Goal: Task Accomplishment & Management: Manage account settings

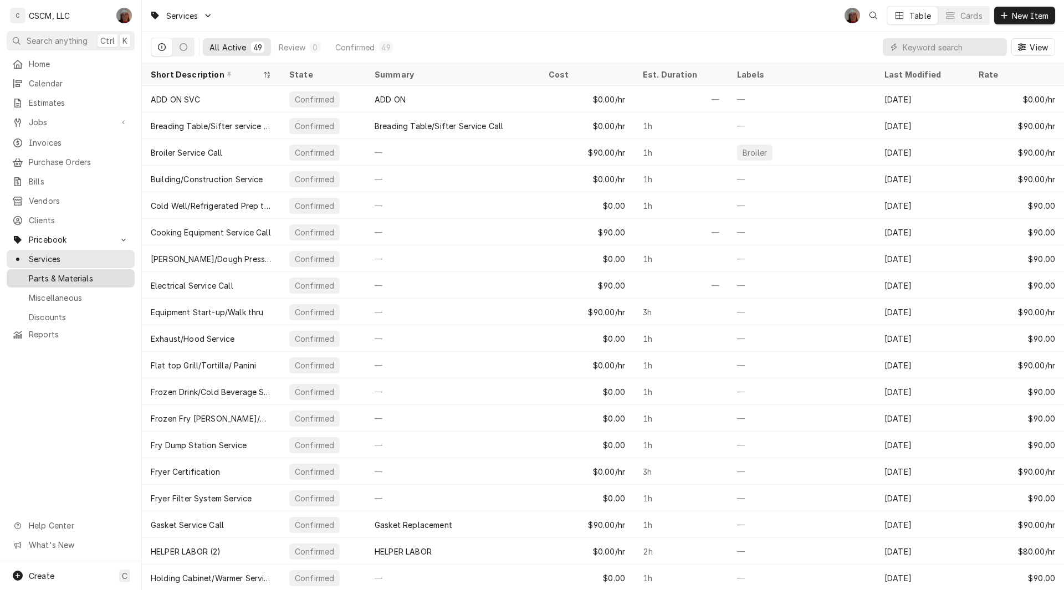
click at [73, 273] on span "Parts & Materials" at bounding box center [79, 279] width 100 height 12
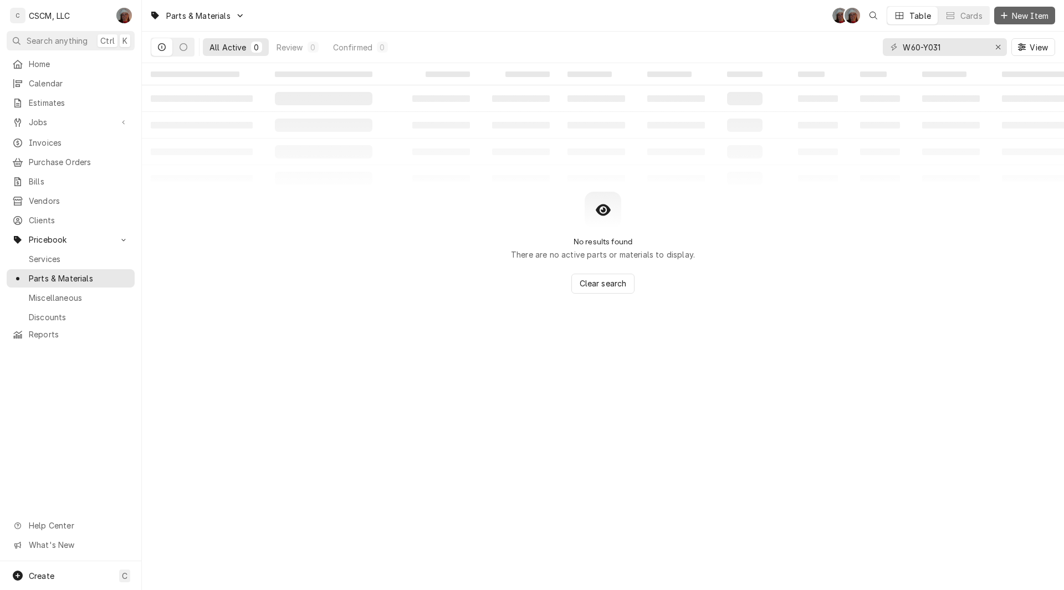
click at [1017, 13] on span "New Item" at bounding box center [1029, 16] width 41 height 12
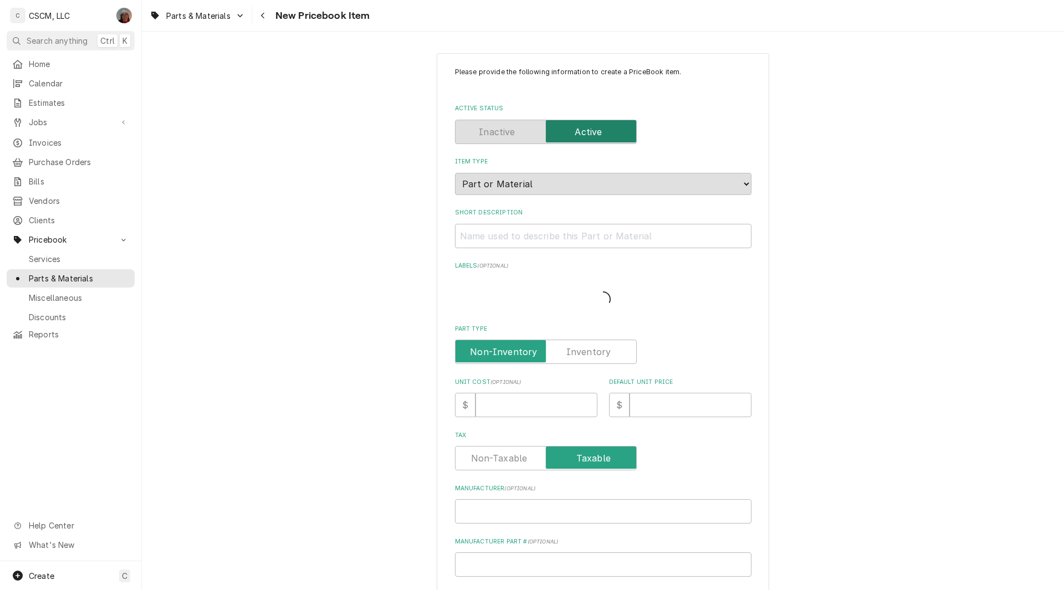
type textarea "x"
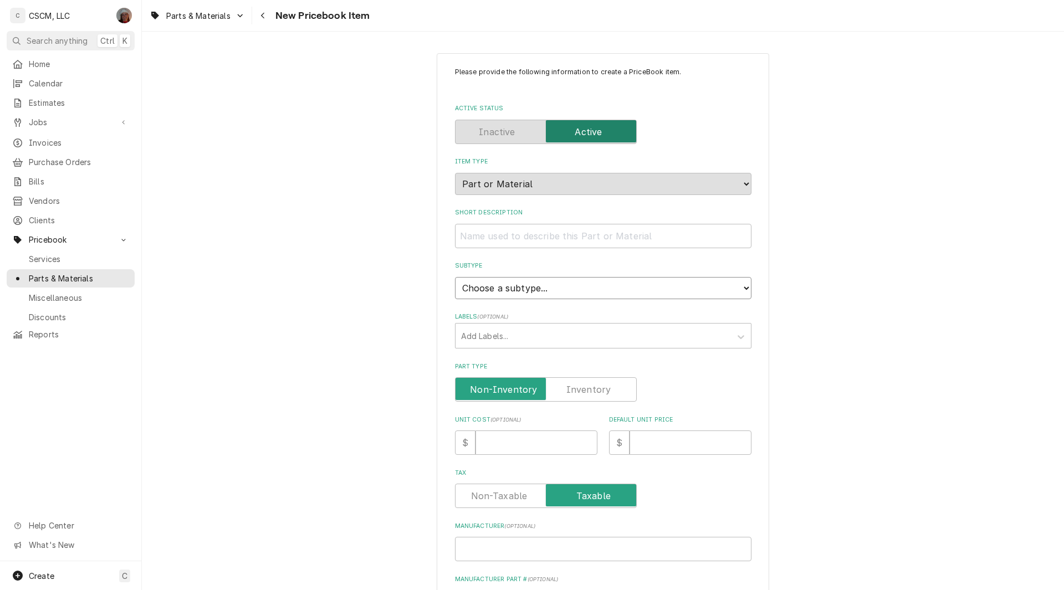
click at [731, 288] on select "Choose a subtype... Equipment Part Refrigerant Supply or Material Tool" at bounding box center [603, 288] width 296 height 22
select select "148"
click at [455, 277] on select "Choose a subtype... Equipment Part Refrigerant Supply or Material Tool" at bounding box center [603, 288] width 296 height 22
type textarea "x"
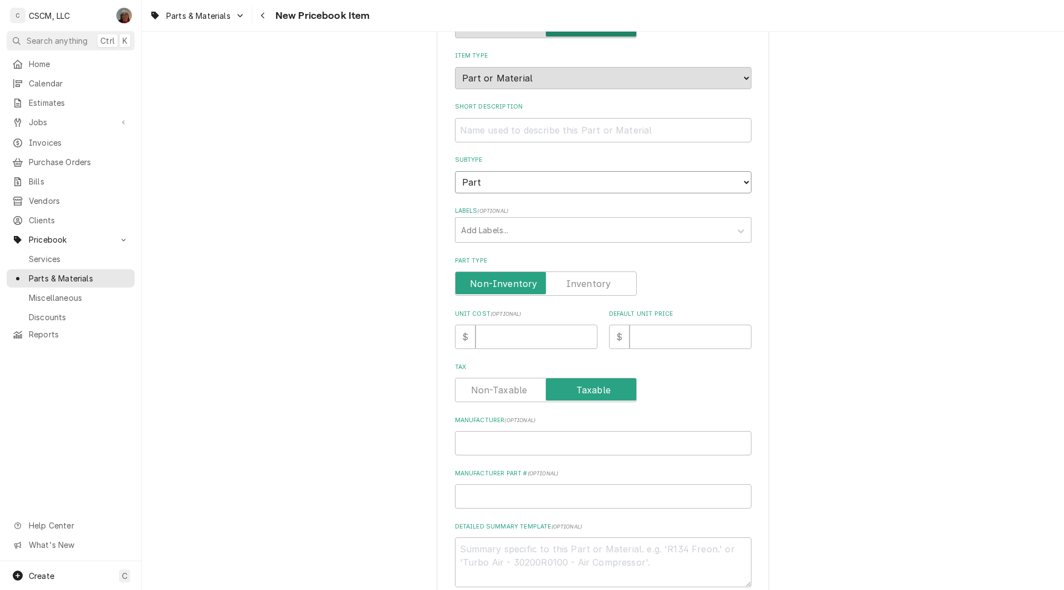
scroll to position [134, 0]
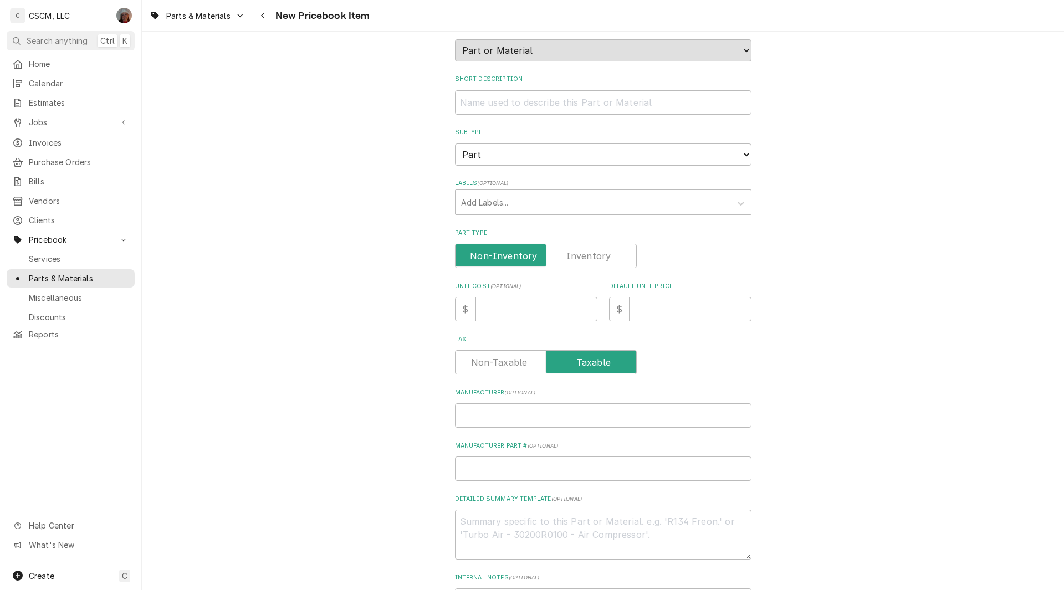
click at [594, 258] on label "Part Type" at bounding box center [546, 256] width 182 height 24
click at [594, 258] on input "Part Type" at bounding box center [546, 256] width 172 height 24
checkbox input "true"
click at [481, 469] on input "Manufacturer Part # ( optional )" at bounding box center [603, 469] width 296 height 24
paste input "W60-Y021"
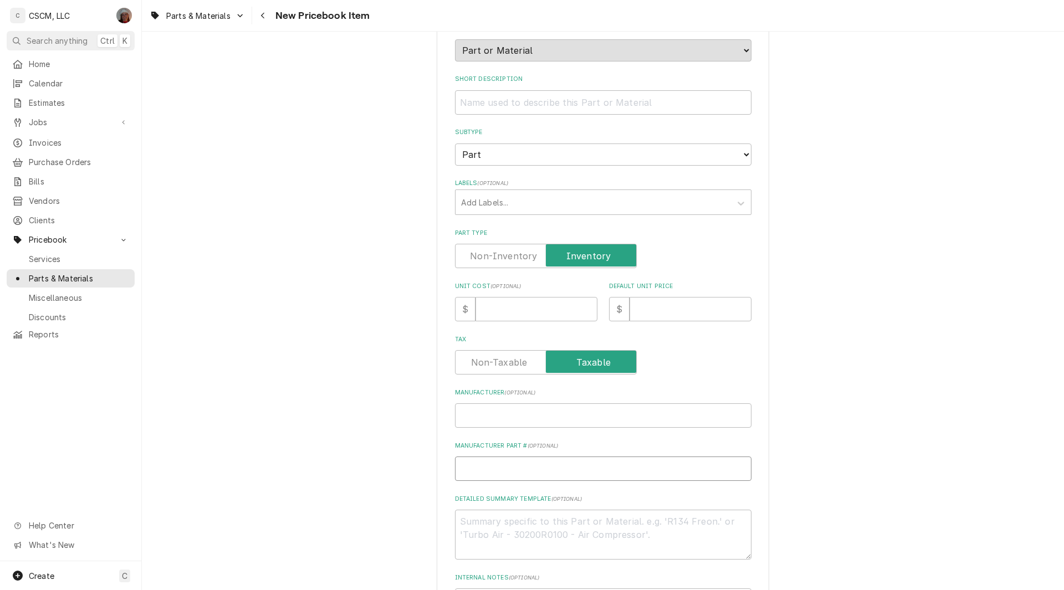
type textarea "x"
type input "W60-Y021"
click at [473, 537] on textarea "Detailed Summary Template ( optional )" at bounding box center [603, 535] width 296 height 50
paste textarea "W60-Y021"
type textarea "x"
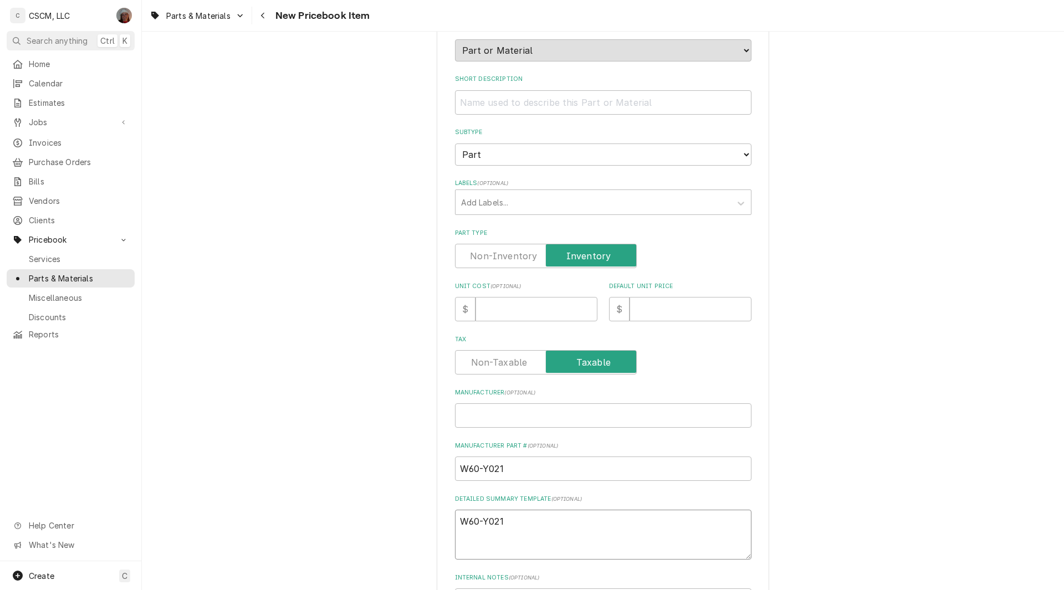
type textarea "W60-Y021"
click at [482, 103] on input "Short Description" at bounding box center [603, 102] width 296 height 24
paste input "Bracket, Polished Chrome, W60/W61 Series Hinges"
type textarea "x"
type input "Bracket, Polished Chrome, W60/W61 Series Hinges"
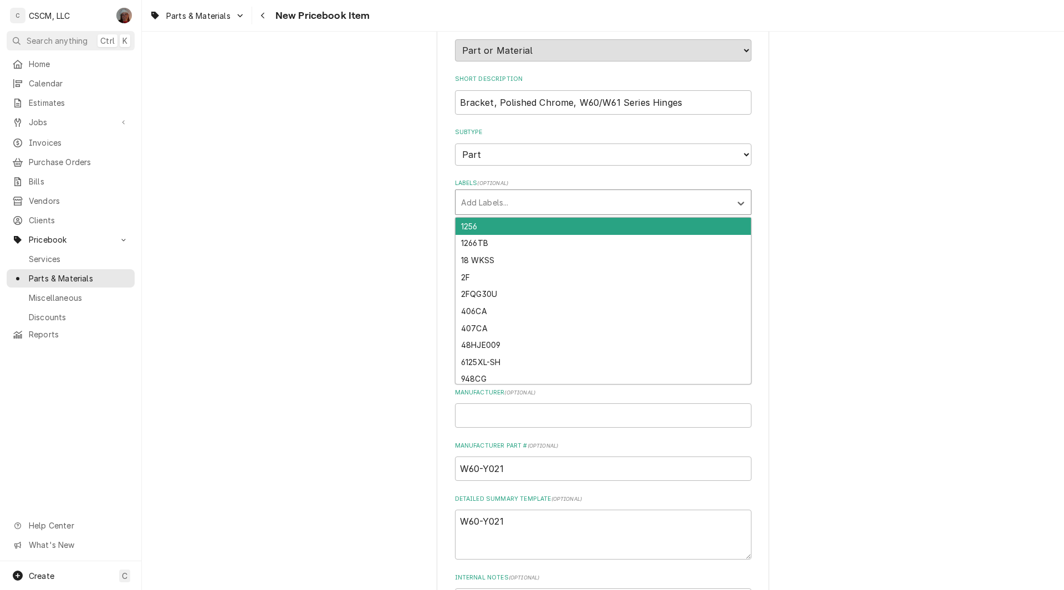
click at [512, 201] on div "Labels" at bounding box center [593, 202] width 264 height 20
type input "re"
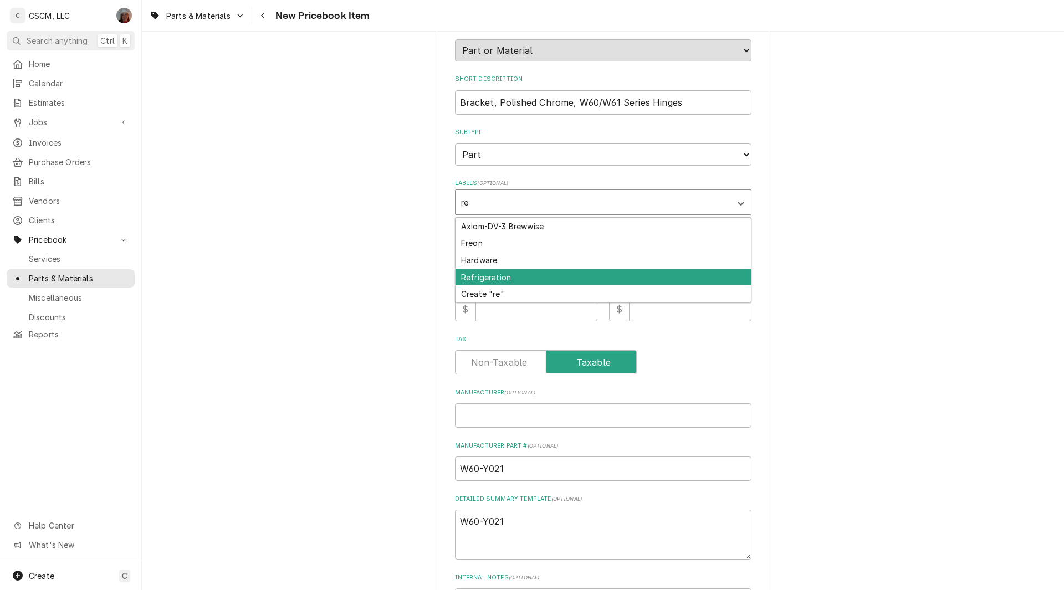
click at [498, 276] on div "Refrigeration" at bounding box center [602, 277] width 295 height 17
type textarea "x"
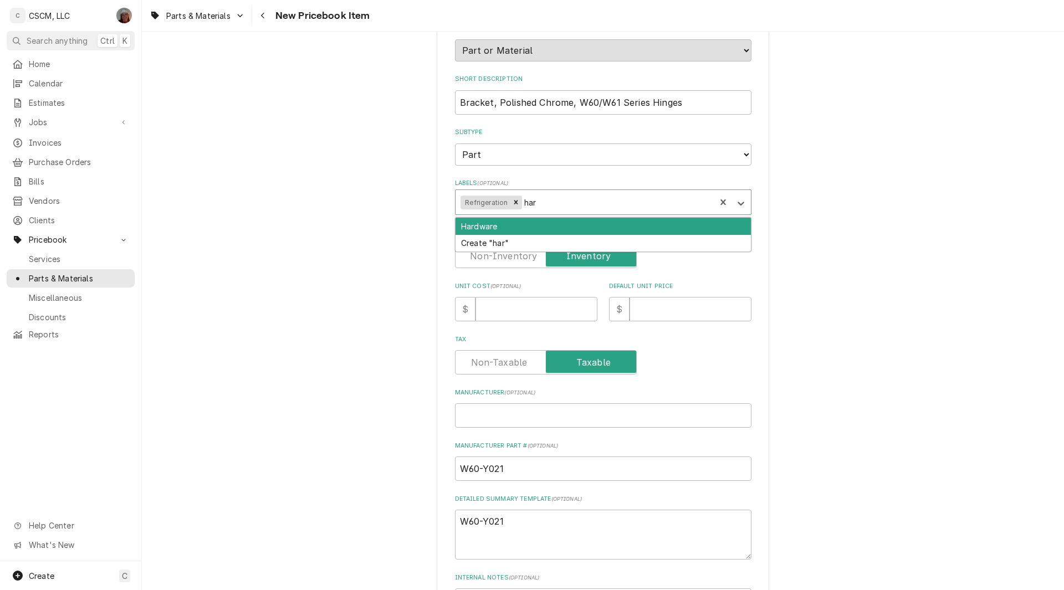
type input "hard"
click at [485, 225] on div "Hardware" at bounding box center [602, 226] width 295 height 17
type textarea "x"
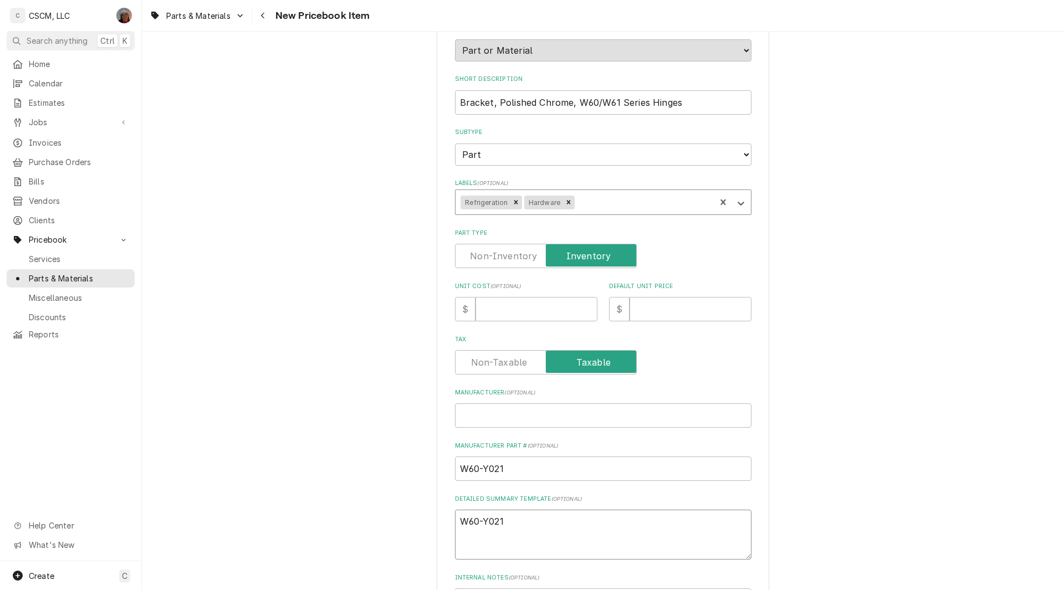
click at [520, 521] on textarea "W60-Y021" at bounding box center [603, 535] width 296 height 50
type textarea "x"
type textarea "W60-Y021"
paste textarea "Bracket, Polished Chrome, W60/W61 Series Hinges"
type textarea "x"
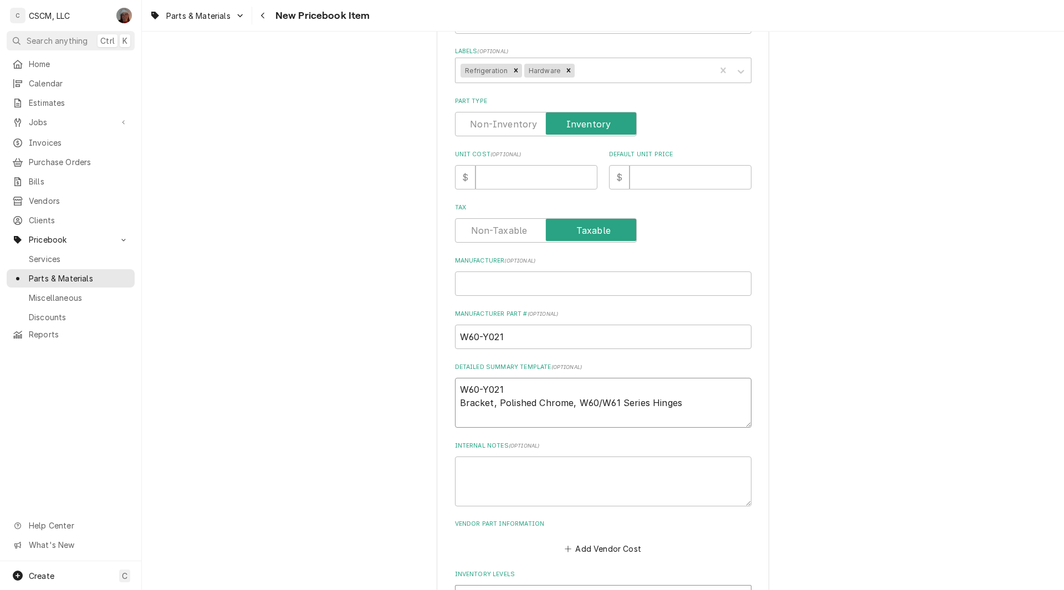
scroll to position [268, 0]
type textarea "W60-Y021 Bracket, Polished Chrome, W60/W61 Series Hinges"
click at [504, 171] on input "Unit Cost ( optional )" at bounding box center [536, 174] width 122 height 24
type textarea "x"
type input "26"
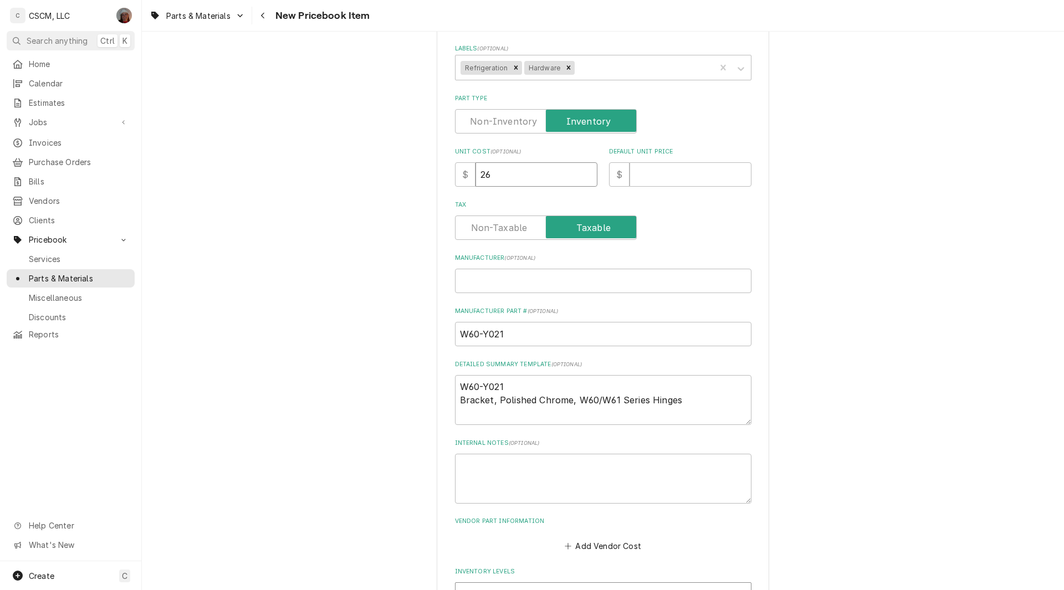
type textarea "x"
type input "26.8"
type textarea "x"
type input "26.85"
type textarea "x"
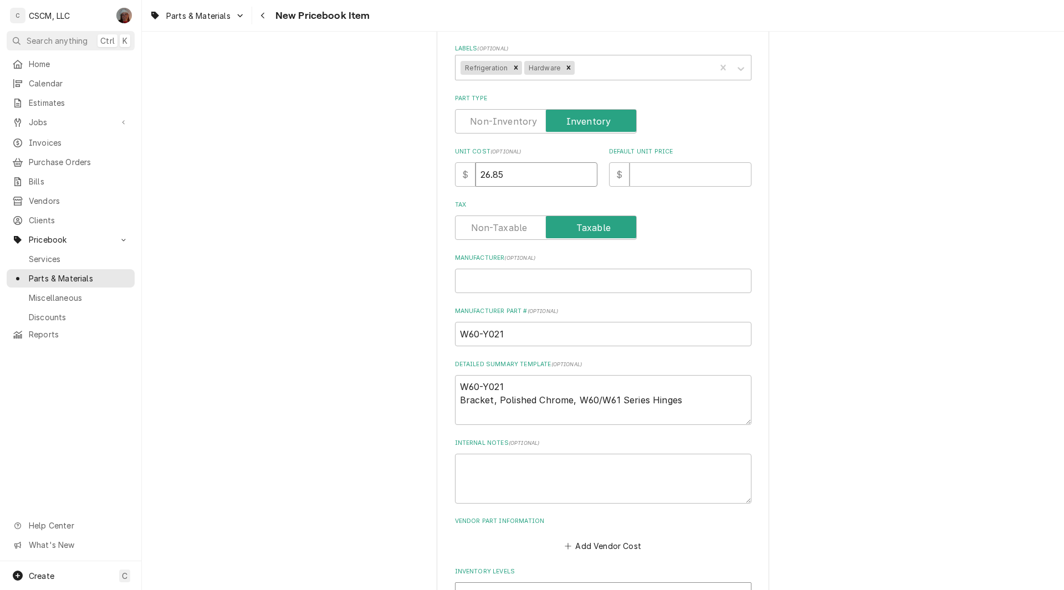
type input "26.8"
type textarea "x"
type input "26.84"
type textarea "x"
type input "3"
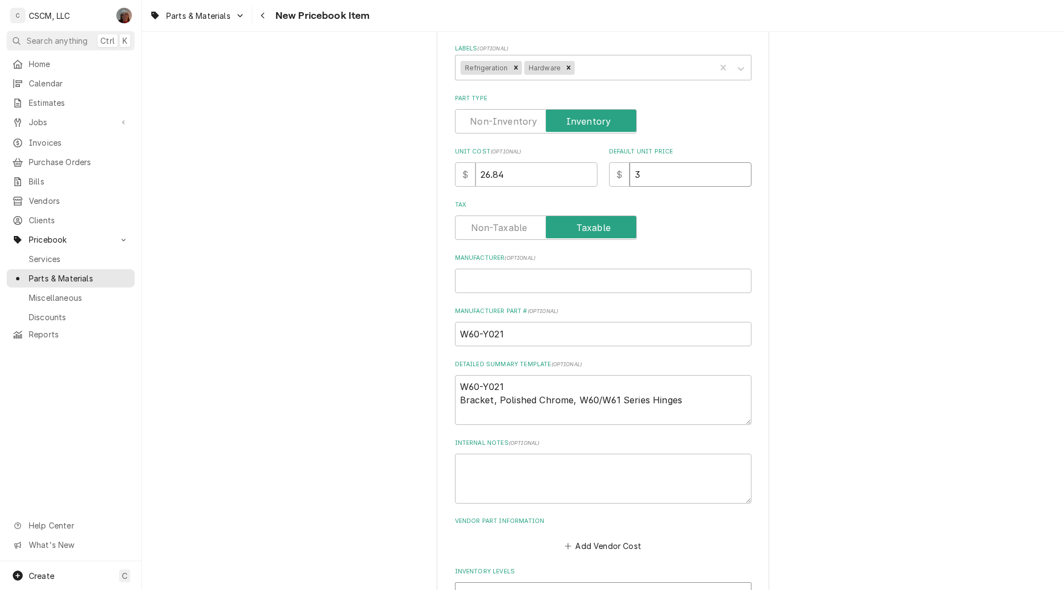
type textarea "x"
type input "34"
type textarea "x"
type input "34.8"
type textarea "x"
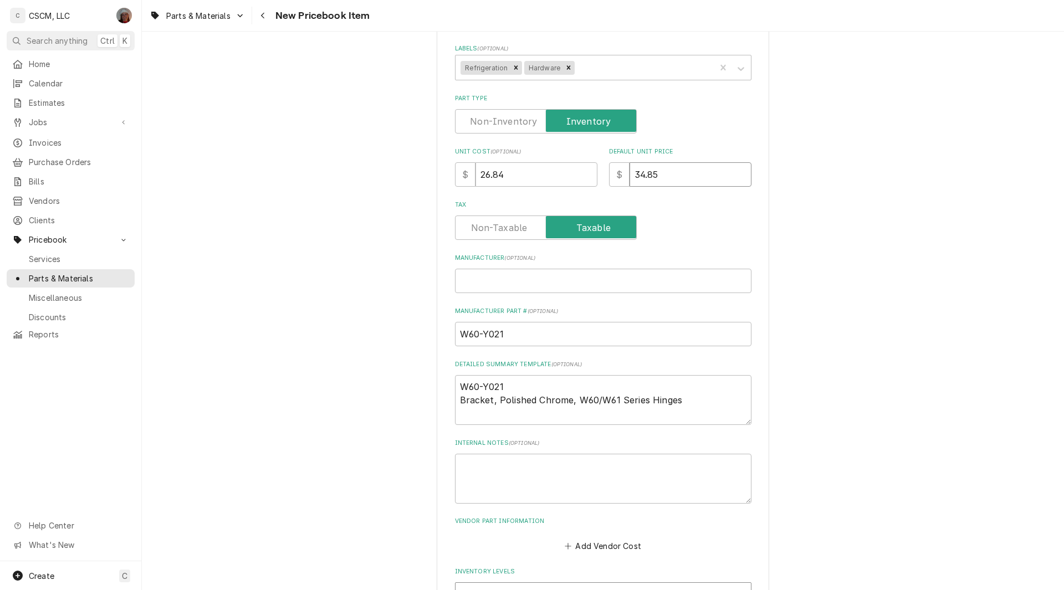
type input "34.85"
click at [473, 280] on input "Manufacturer ( optional )" at bounding box center [603, 281] width 296 height 24
paste input "Component Hardware"
type textarea "x"
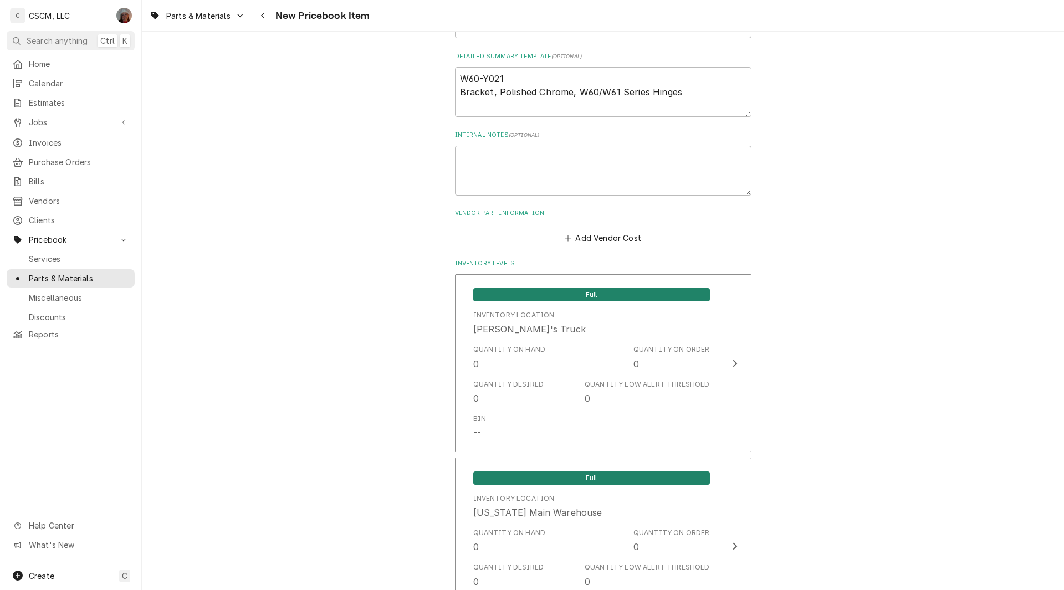
scroll to position [629, 0]
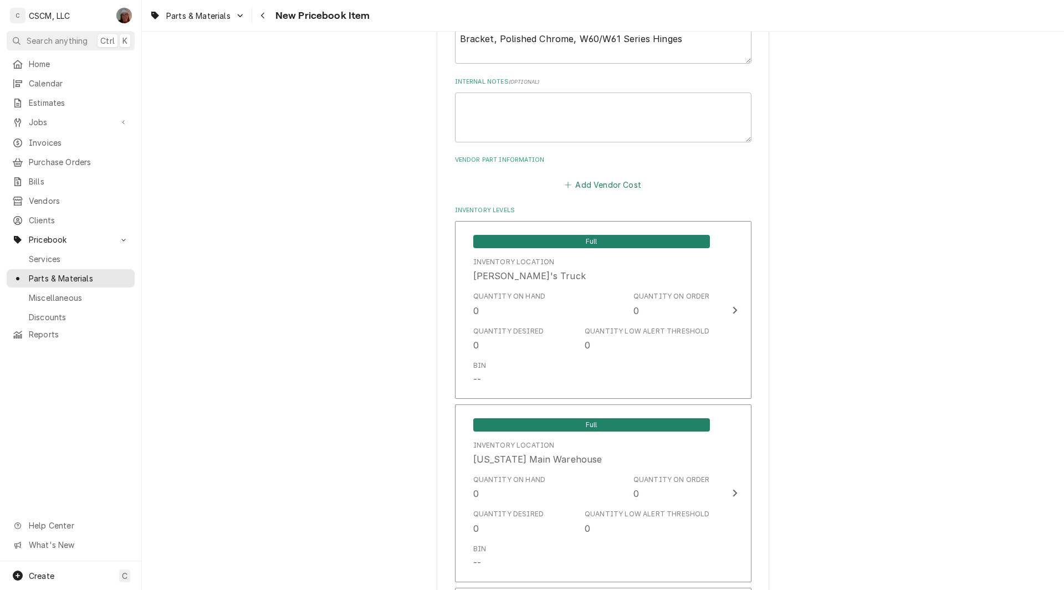
type input "Component Hardware"
click at [599, 185] on button "Add Vendor Cost" at bounding box center [603, 185] width 80 height 16
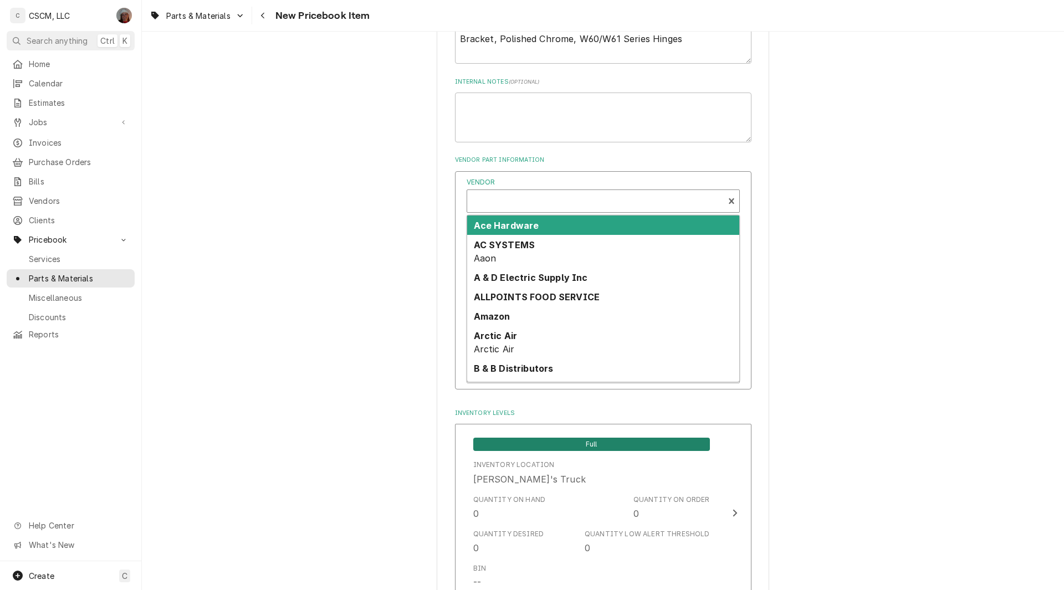
type textarea "x"
click at [496, 205] on div "Vendor" at bounding box center [595, 202] width 245 height 27
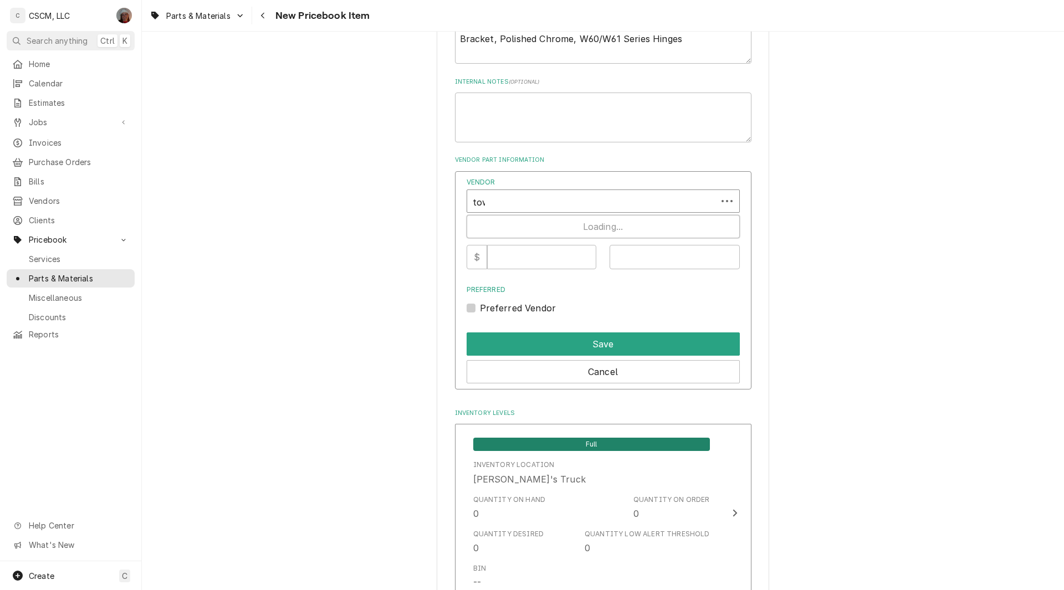
type input "town"
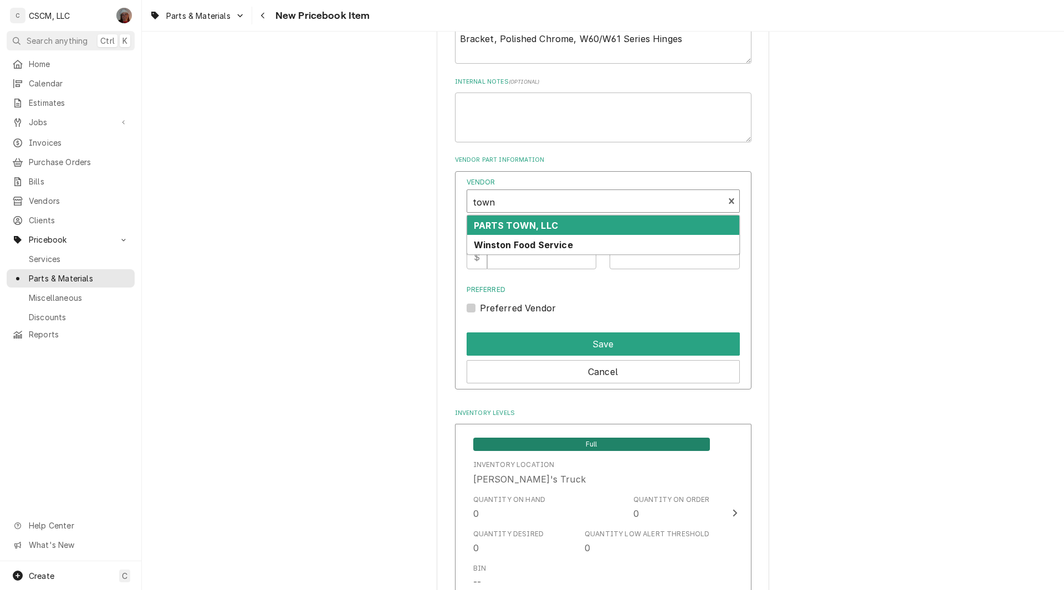
click at [498, 229] on strong "PARTS TOWN, LLC" at bounding box center [516, 225] width 84 height 11
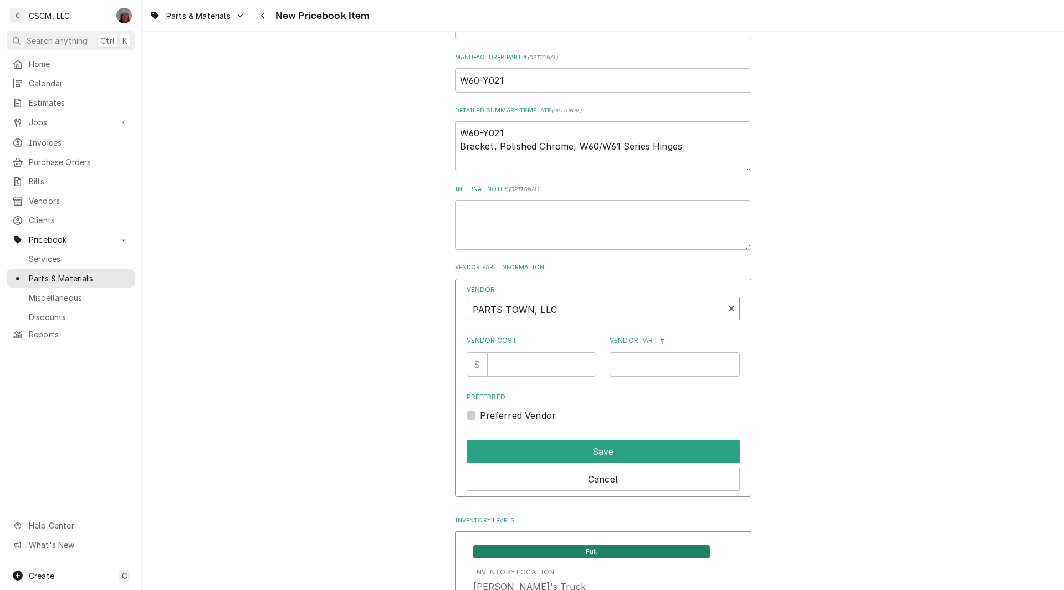
scroll to position [529, 0]
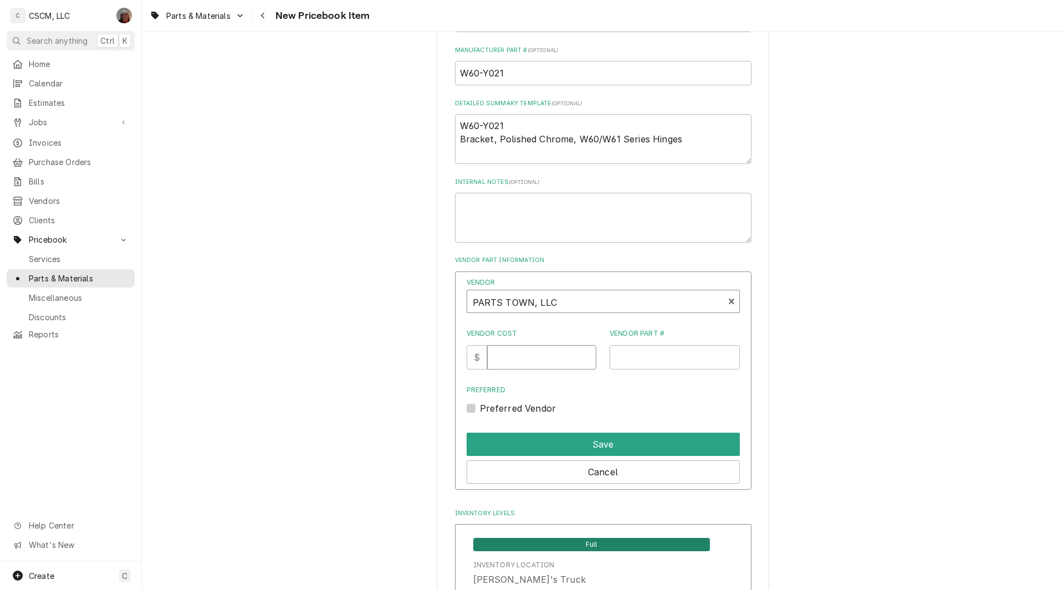
click at [516, 361] on input "Vendor Cost" at bounding box center [541, 357] width 109 height 24
type input "26.84"
click at [619, 353] on input "Vendor Part #" at bounding box center [674, 357] width 130 height 24
paste input "RESW60-Y021"
click at [619, 358] on input "RESW60-Y021" at bounding box center [674, 357] width 130 height 24
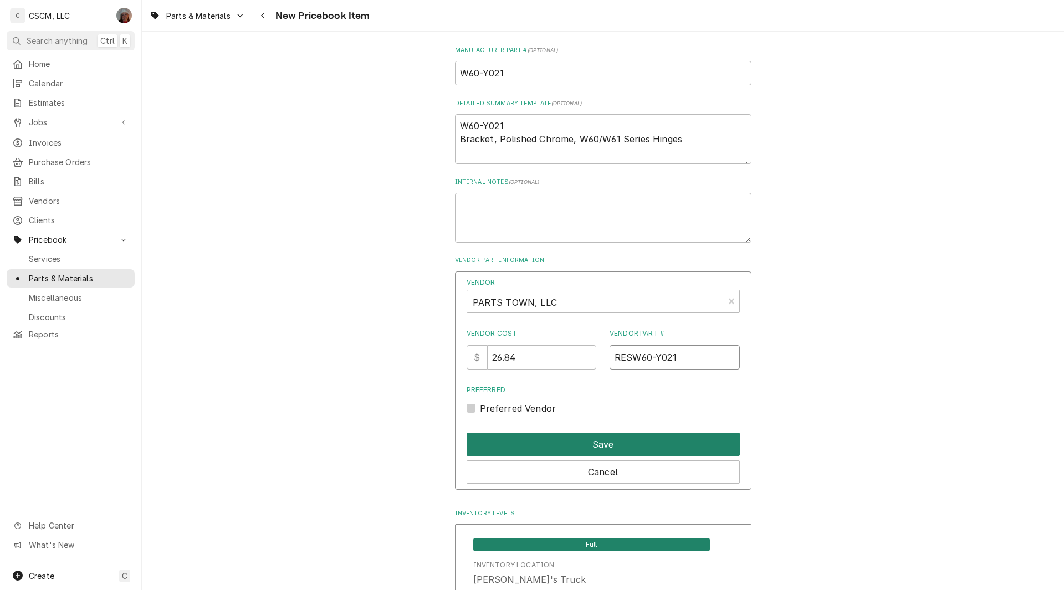
type input "RESW60-Y021"
click at [575, 440] on button "Save" at bounding box center [603, 444] width 273 height 23
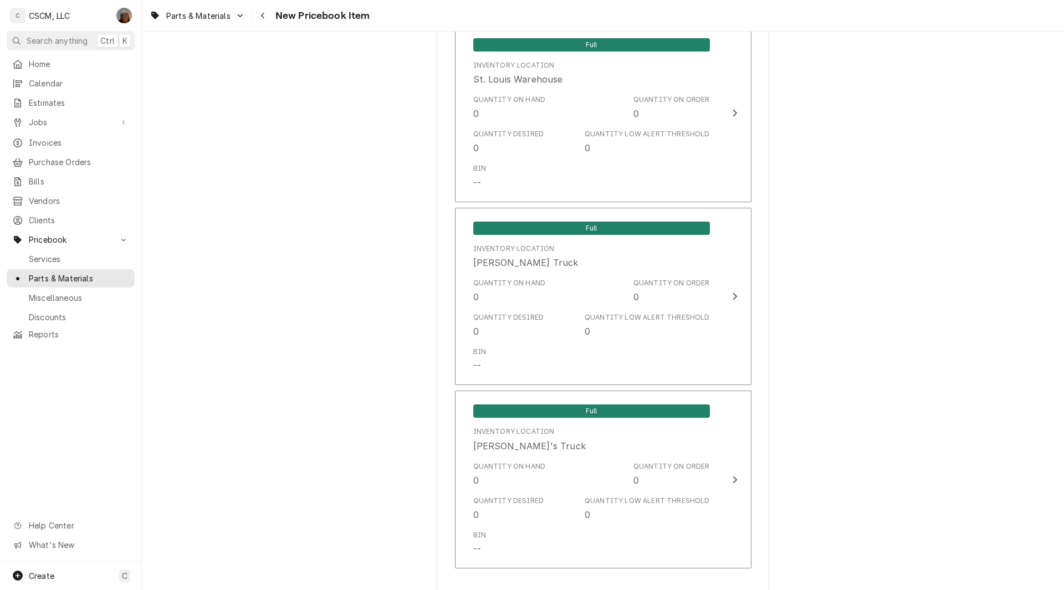
scroll to position [2252, 0]
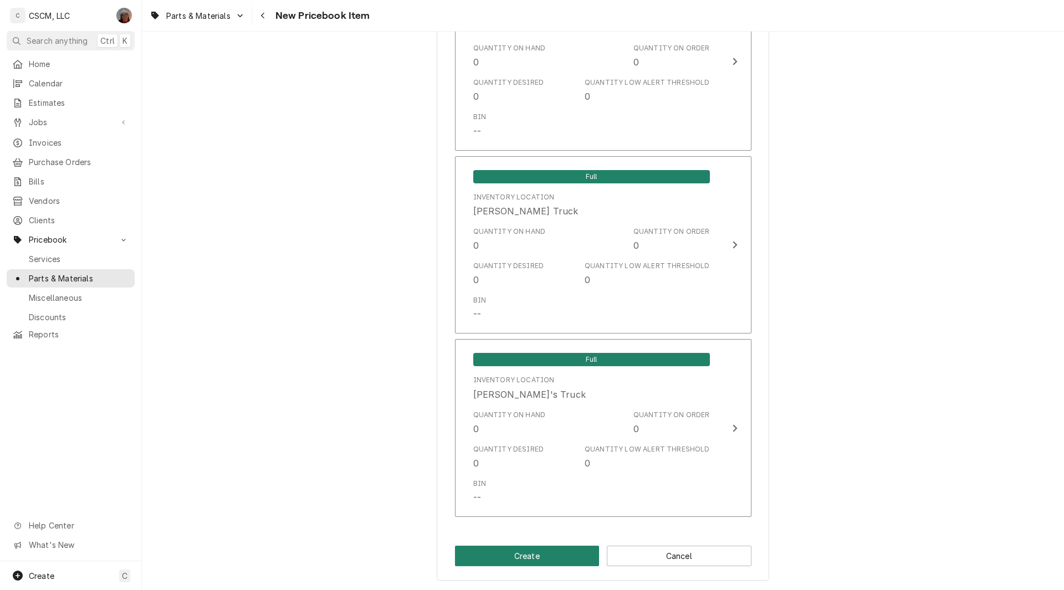
click at [500, 556] on button "Create" at bounding box center [527, 556] width 145 height 21
type textarea "x"
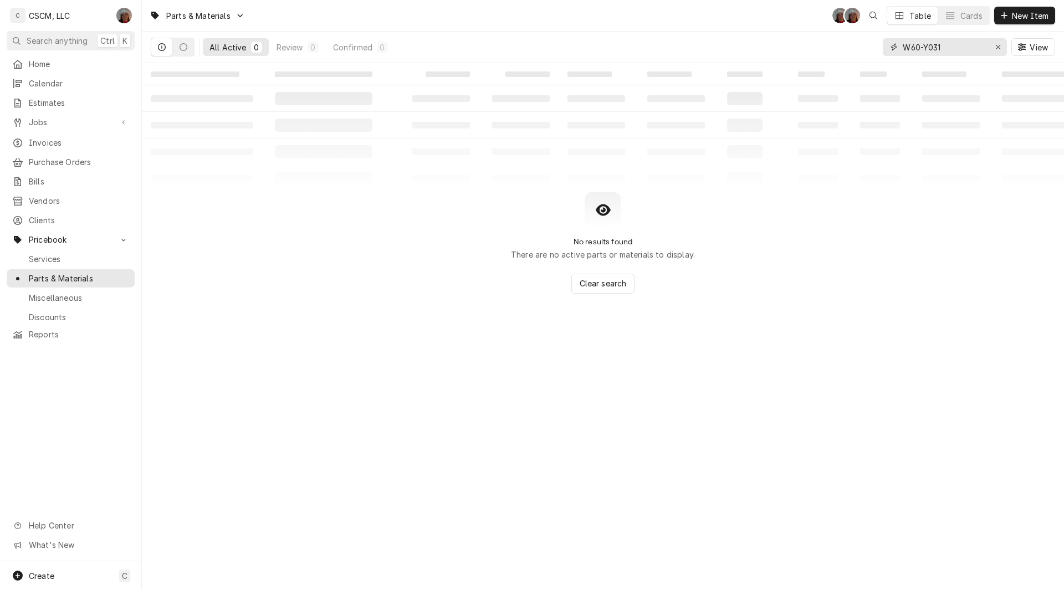
click at [940, 47] on input "W60-Y031" at bounding box center [944, 47] width 83 height 18
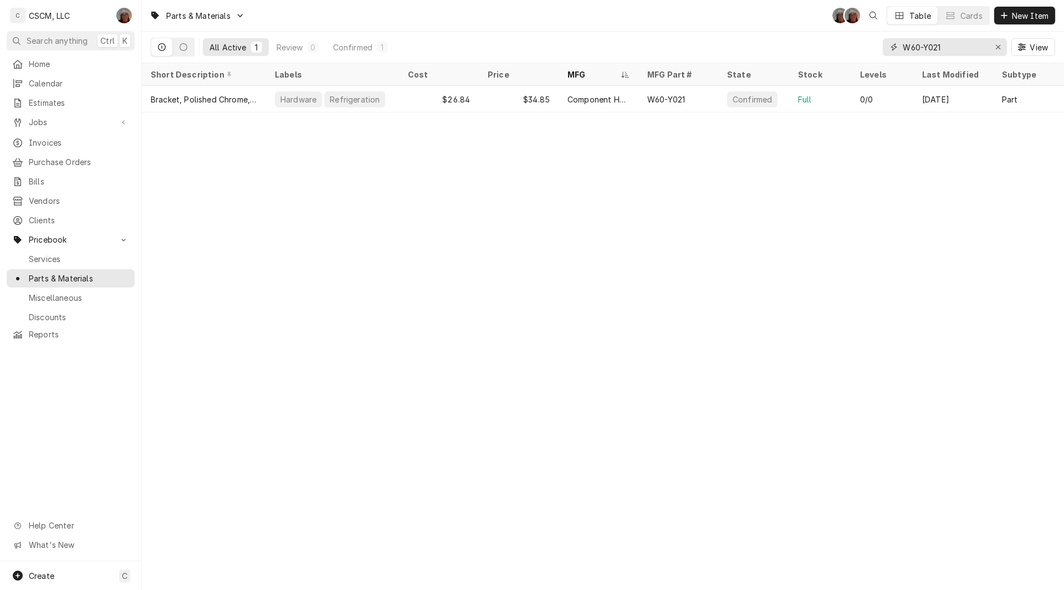
drag, startPoint x: 952, startPoint y: 44, endPoint x: 862, endPoint y: 47, distance: 90.9
click at [862, 47] on div "All Active 1 Review 0 Confirmed 1 W60-Y021 View" at bounding box center [603, 47] width 904 height 31
paste input "3"
type input "W60-Y031"
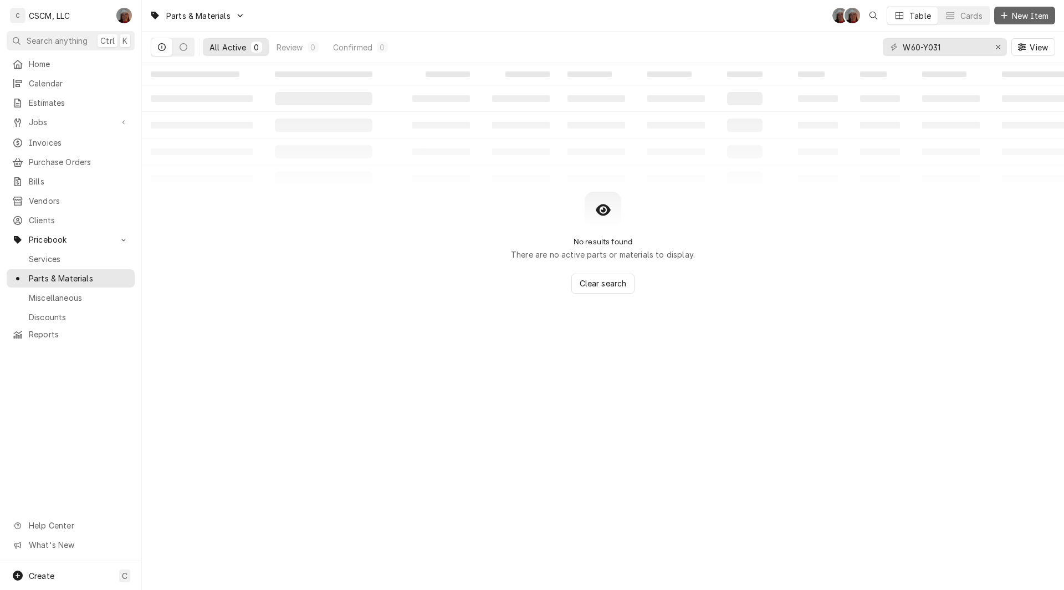
click at [1010, 9] on button "New Item" at bounding box center [1024, 16] width 61 height 18
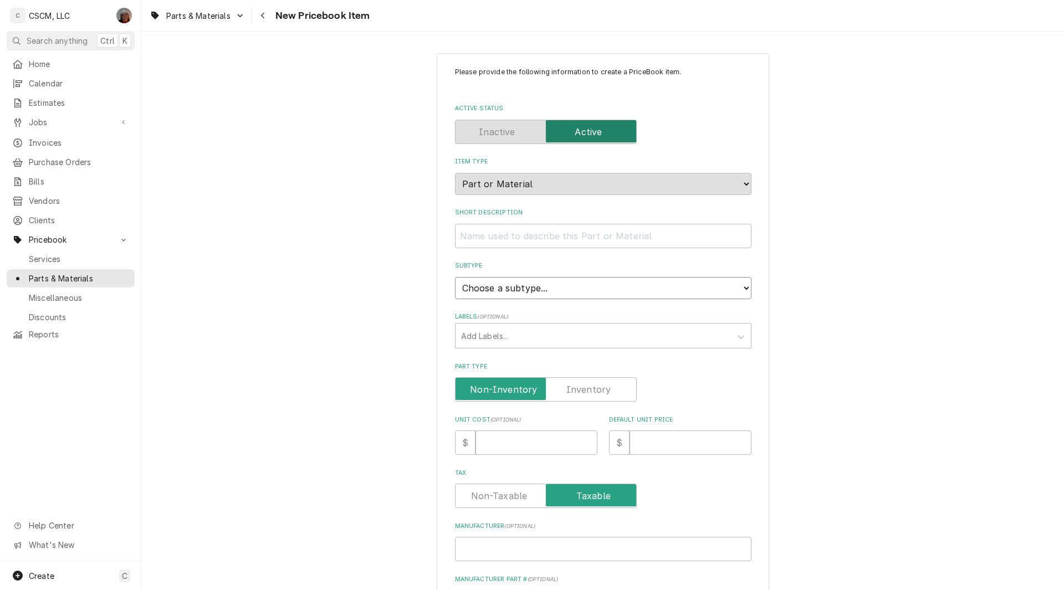
click at [541, 284] on select "Choose a subtype... Equipment Part Refrigerant Supply or Material Tool" at bounding box center [603, 288] width 296 height 22
select select "148"
click at [455, 277] on select "Choose a subtype... Equipment Part Refrigerant Supply or Material Tool" at bounding box center [603, 288] width 296 height 22
type textarea "x"
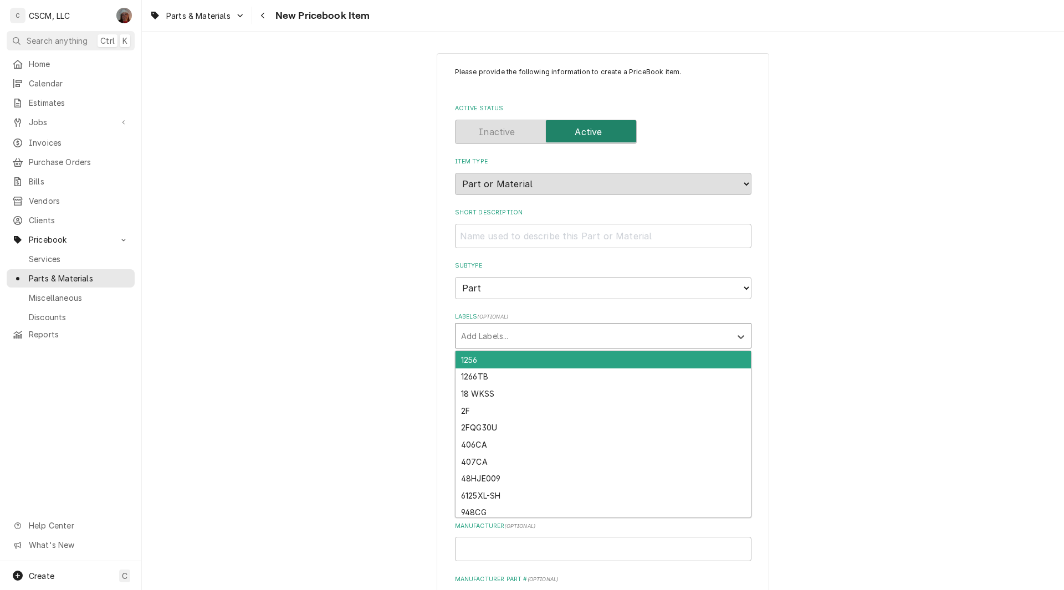
click at [501, 343] on div "Labels" at bounding box center [593, 336] width 264 height 20
type input "ref"
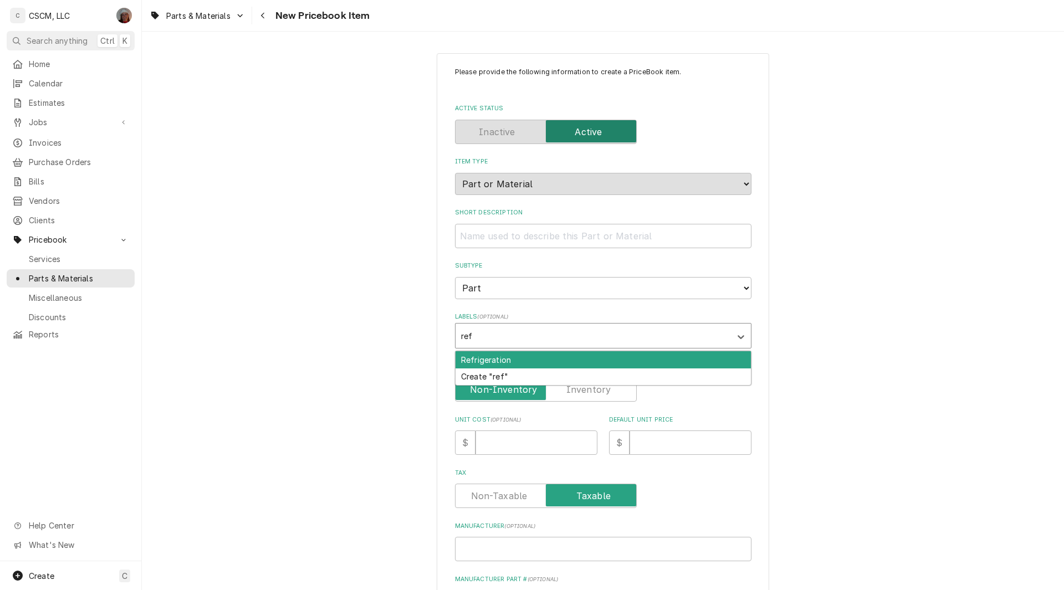
click at [499, 351] on div "Refrigeration" at bounding box center [602, 359] width 295 height 17
type textarea "x"
type input "g"
type input "har"
click at [491, 361] on div "Hardware" at bounding box center [602, 359] width 295 height 17
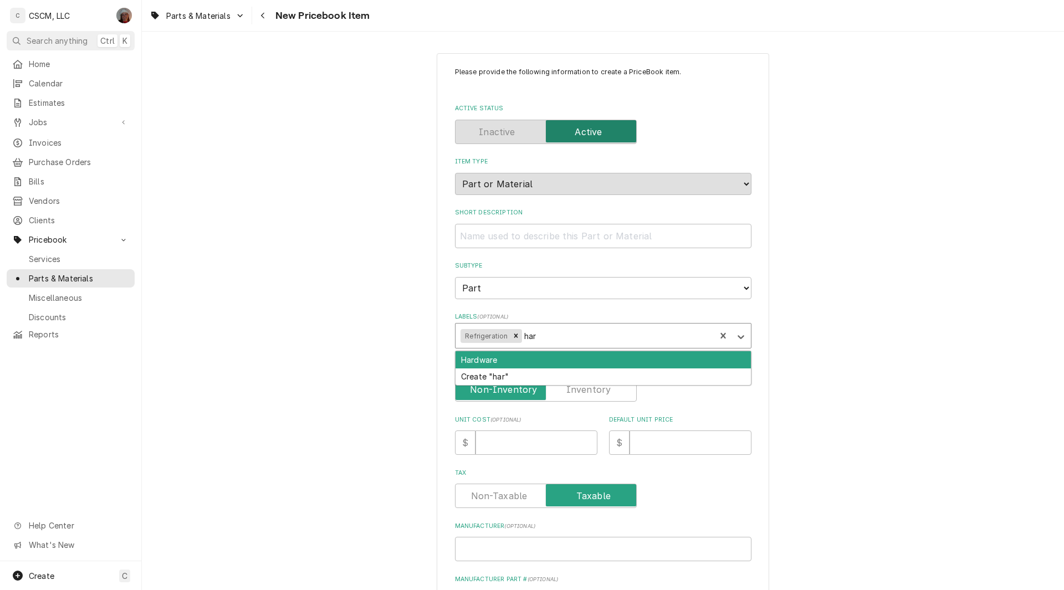
type textarea "x"
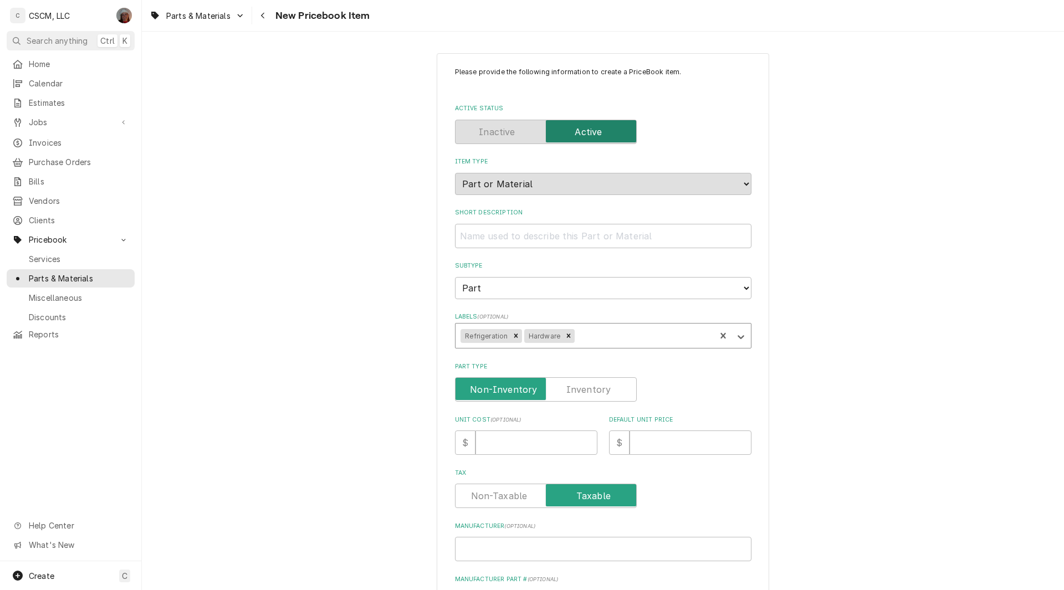
click at [580, 386] on label "Part Type" at bounding box center [546, 389] width 182 height 24
click at [580, 386] on input "Part Type" at bounding box center [546, 389] width 172 height 24
checkbox input "true"
click at [482, 447] on input "Unit Cost ( optional )" at bounding box center [536, 443] width 122 height 24
type textarea "x"
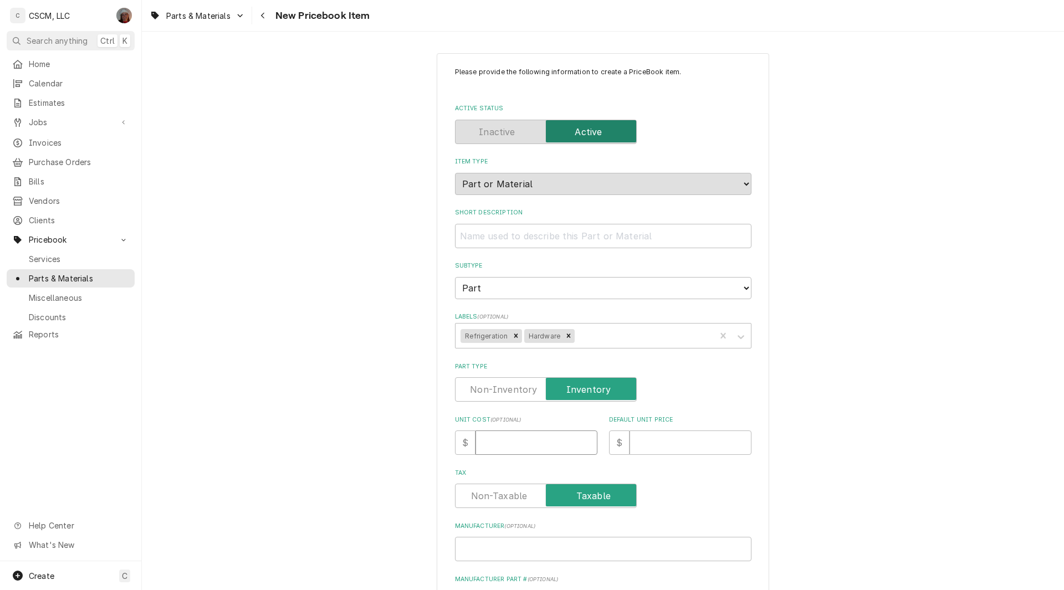
type input "4"
type textarea "x"
type input "48"
type textarea "x"
type input "48.9"
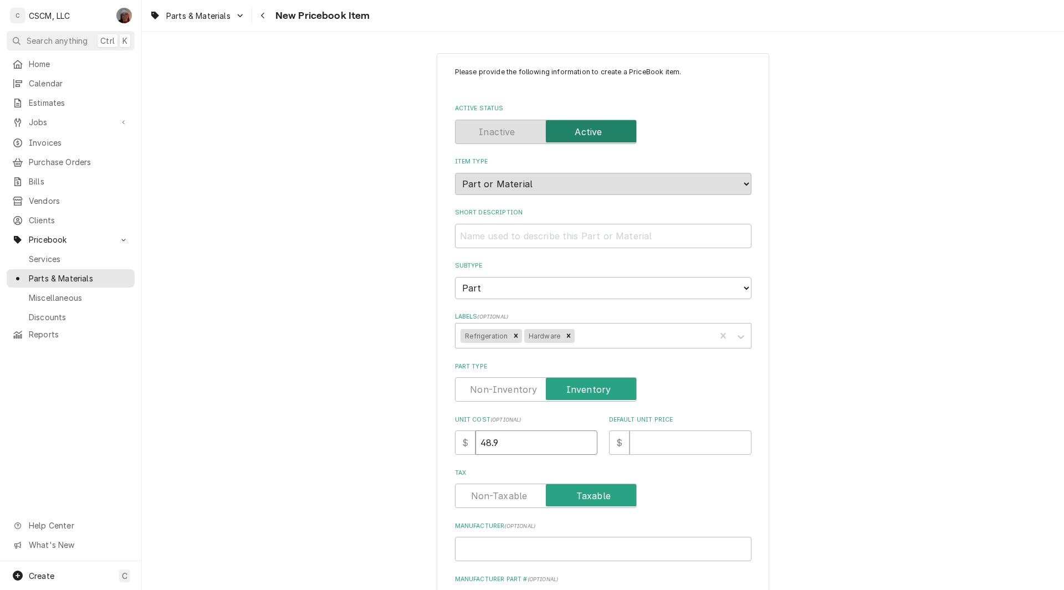
type textarea "x"
type input "48.96"
type textarea "x"
type input "6"
type textarea "x"
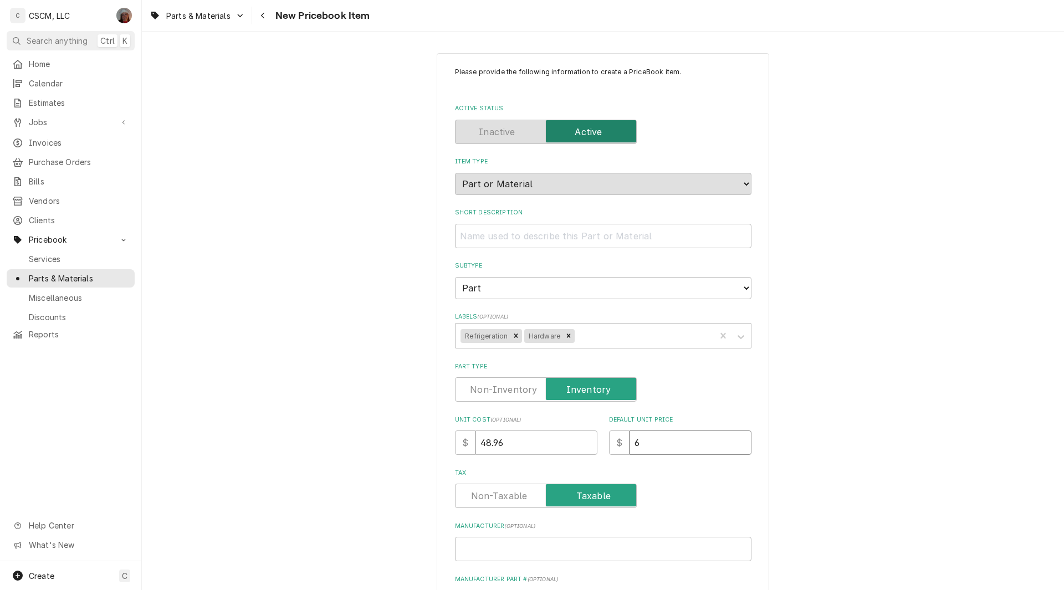
type input "63"
type textarea "x"
type input "63.5"
type textarea "x"
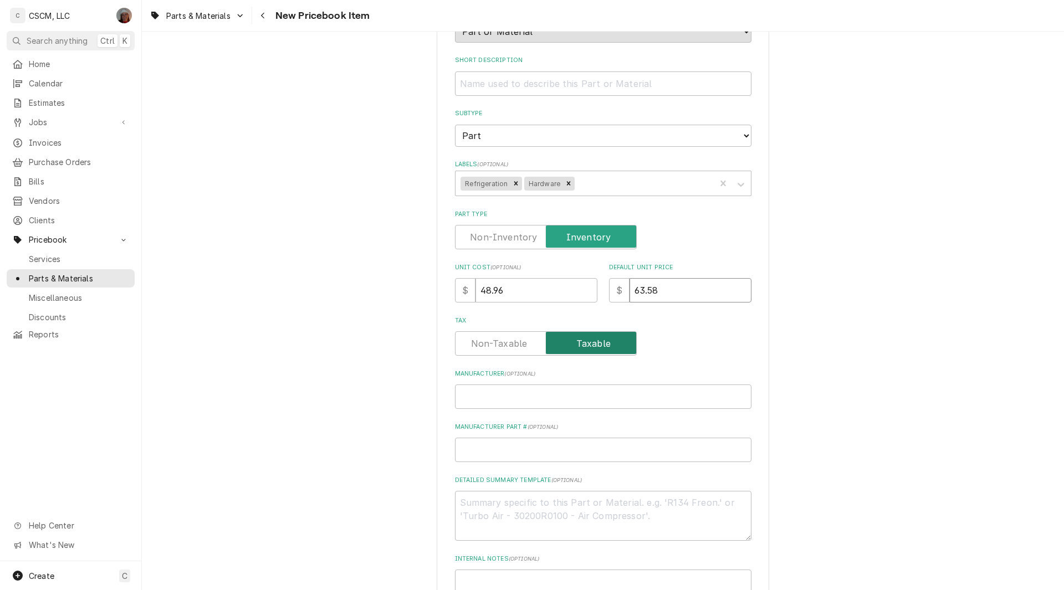
scroll to position [286, 0]
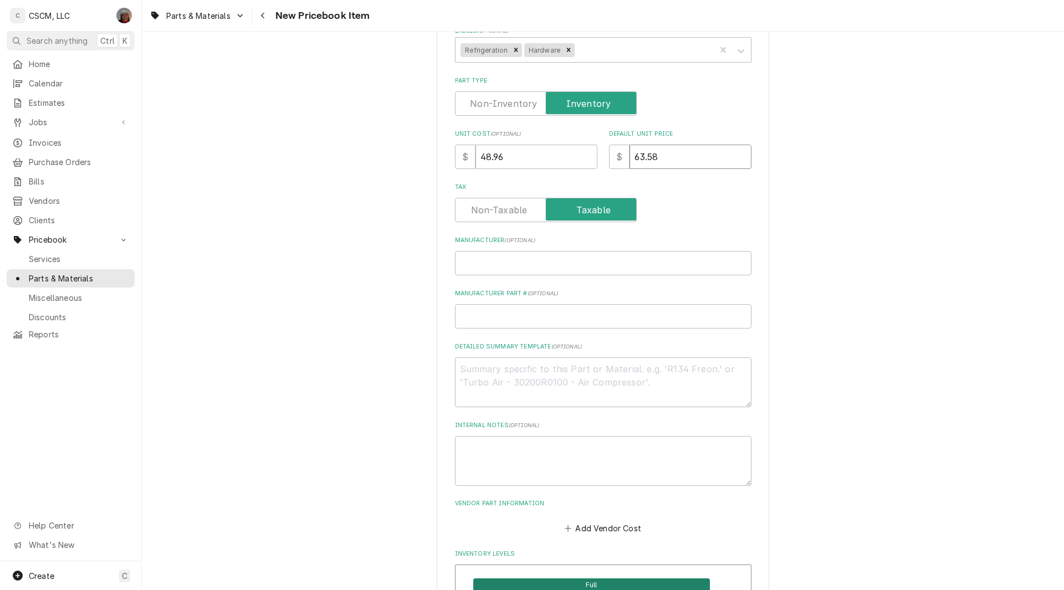
type input "63.58"
click at [467, 314] on input "Manufacturer Part # ( optional )" at bounding box center [603, 316] width 296 height 24
paste input "W60-Y031"
type textarea "x"
type input "W60-Y031"
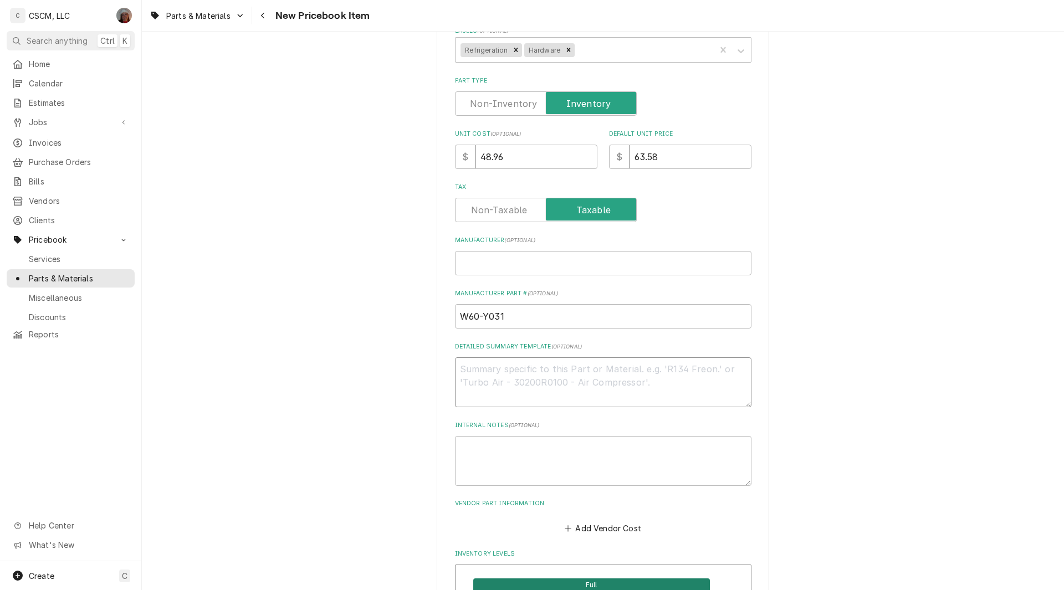
click at [479, 377] on textarea "Detailed Summary Template ( optional )" at bounding box center [603, 382] width 296 height 50
paste textarea "W60-Y031"
type textarea "x"
type textarea "W60-Y031"
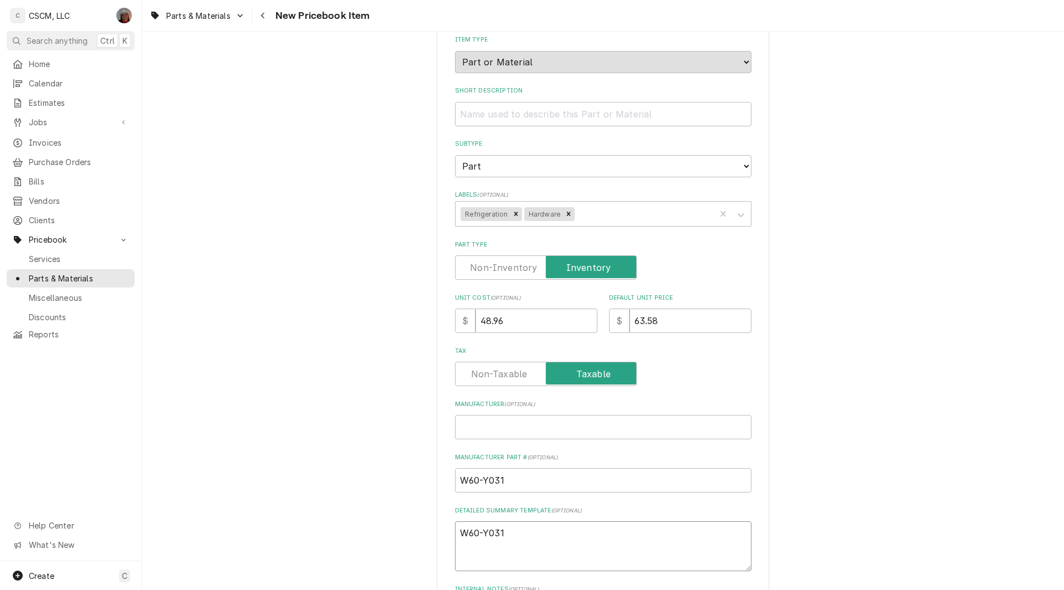
scroll to position [120, 0]
click at [481, 113] on input "Short Description" at bounding box center [603, 116] width 296 height 24
paste input "Flange Sub Assembly"
type textarea "x"
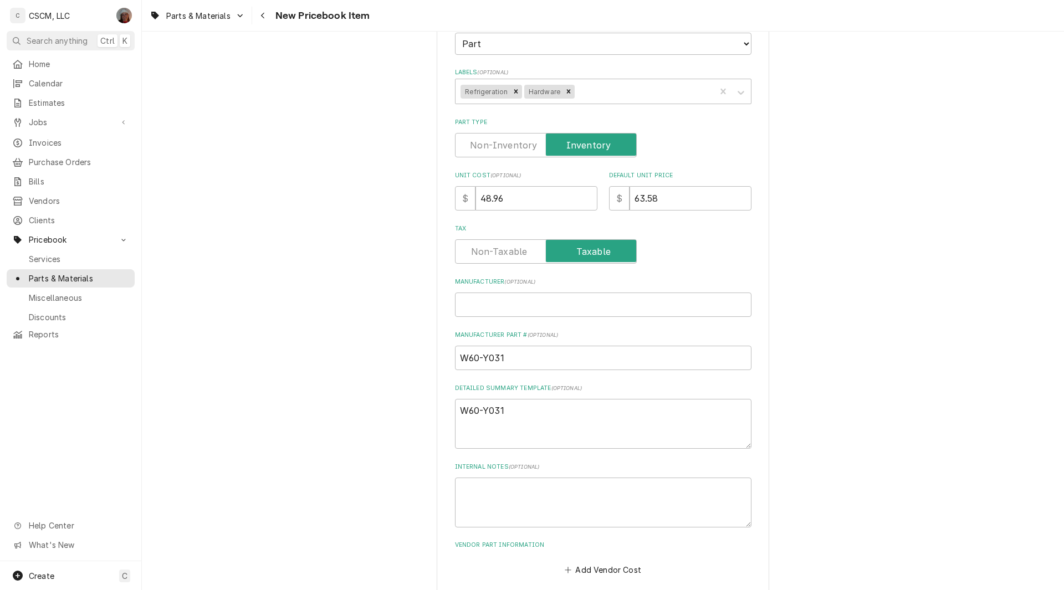
scroll to position [274, 0]
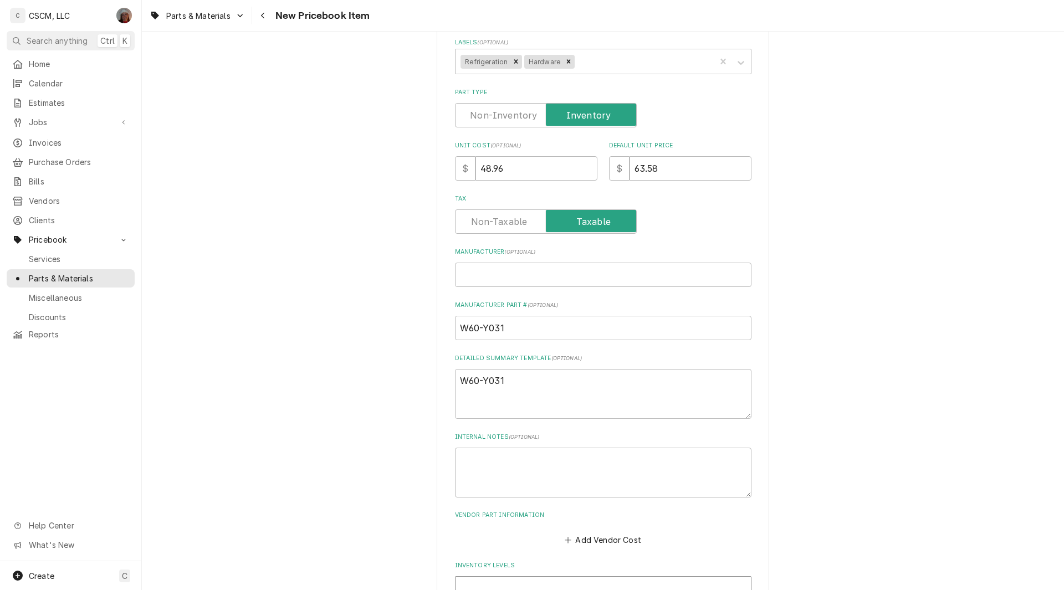
type input "Flange Sub Assembly"
click at [521, 389] on textarea "W60-Y031" at bounding box center [603, 394] width 296 height 50
type textarea "x"
type textarea "W60-Y031"
paste textarea "Flange Sub Assembly"
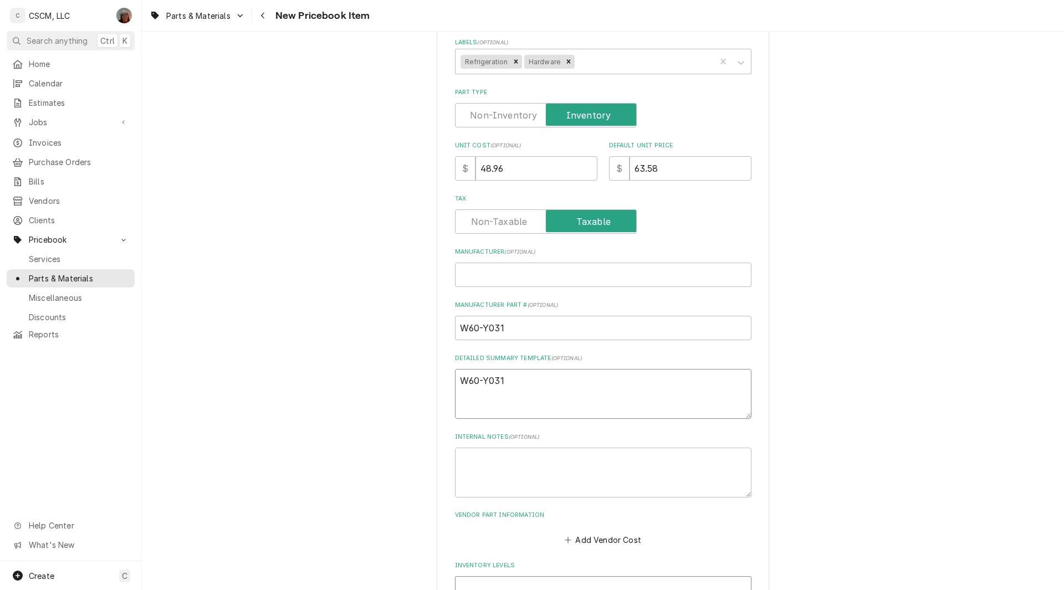
type textarea "x"
type textarea "W60-Y031 Flange Sub Assembly"
click at [483, 269] on input "Manufacturer ( optional )" at bounding box center [603, 275] width 296 height 24
paste input "Component Hardware"
type textarea "x"
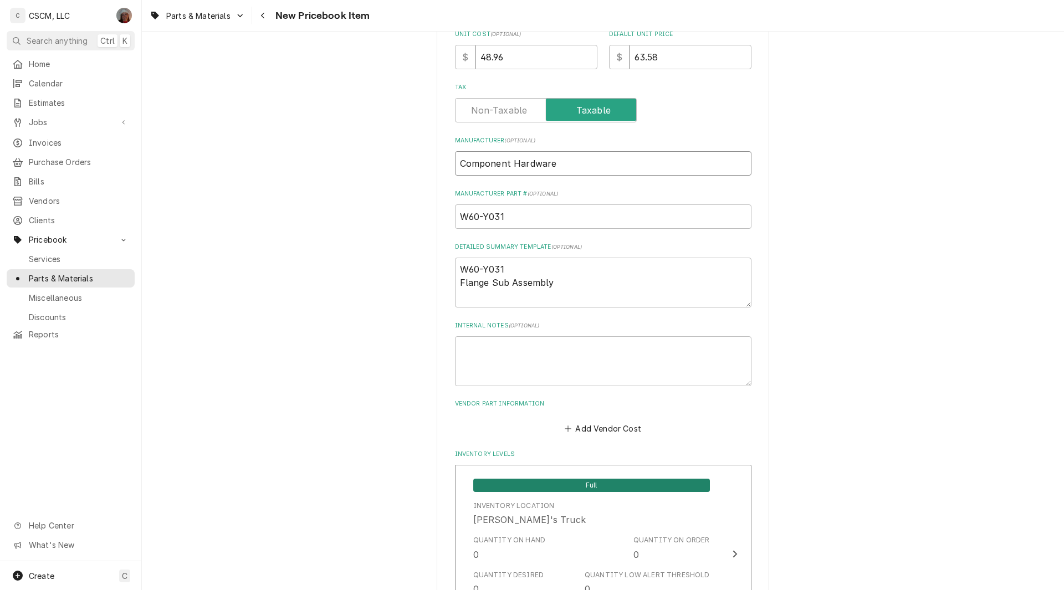
scroll to position [391, 0]
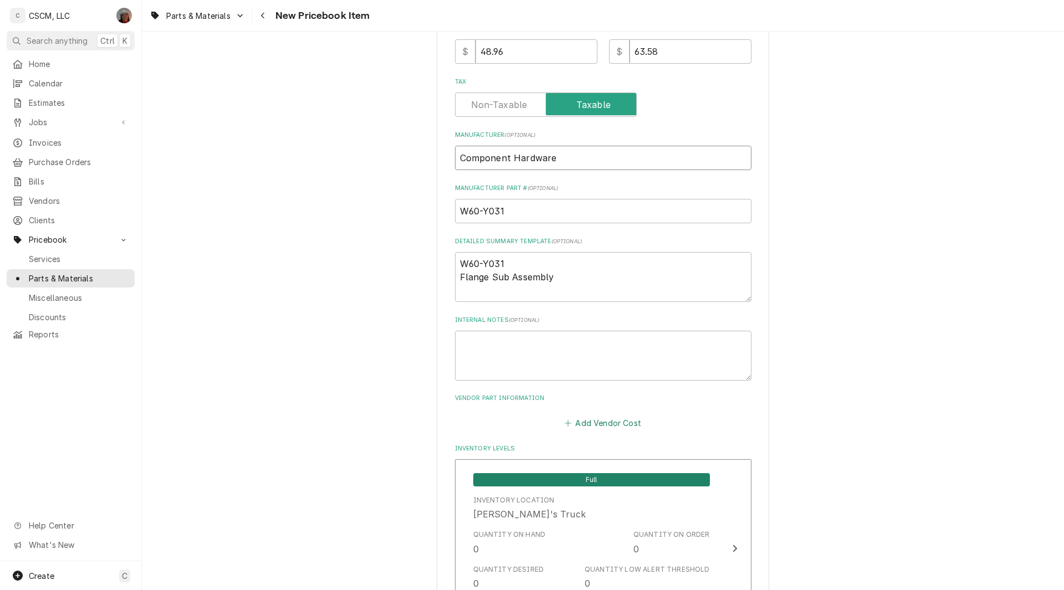
type input "Component Hardware"
click at [606, 426] on button "Add Vendor Cost" at bounding box center [603, 423] width 80 height 16
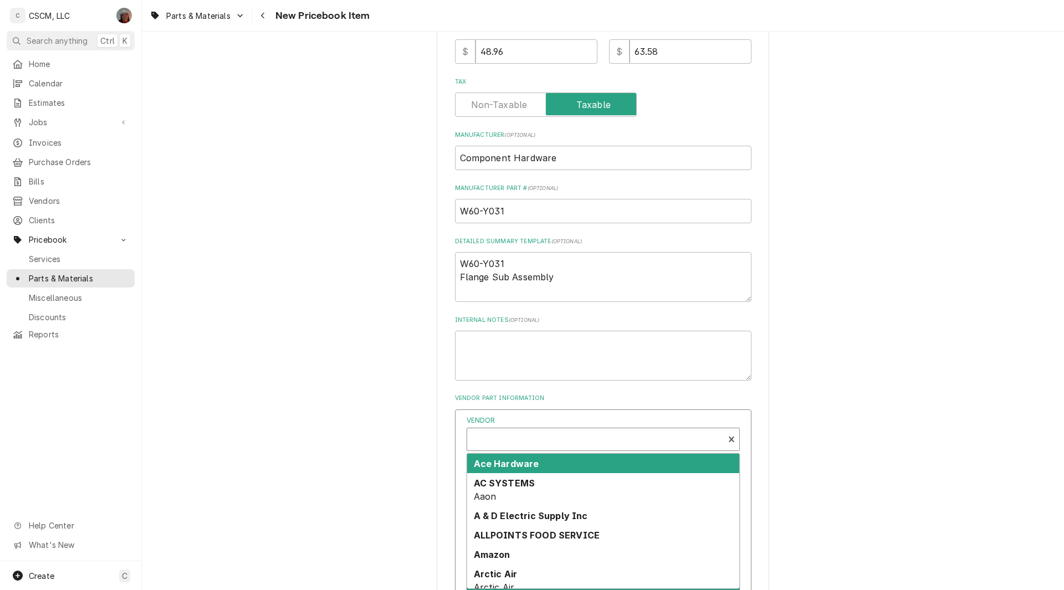
type textarea "x"
click at [496, 437] on div "Vendor" at bounding box center [595, 440] width 245 height 27
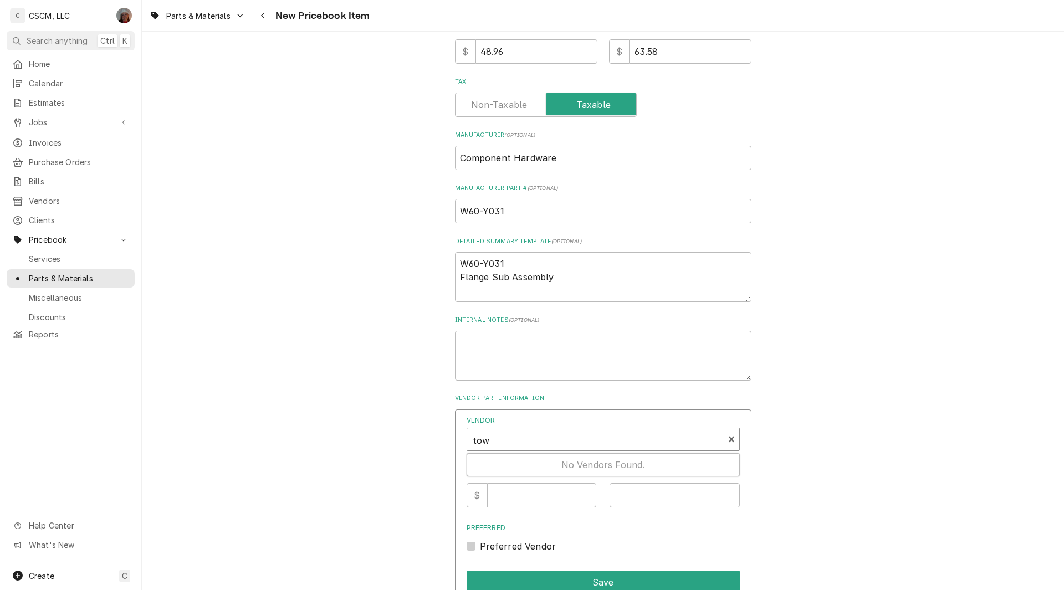
type input "town"
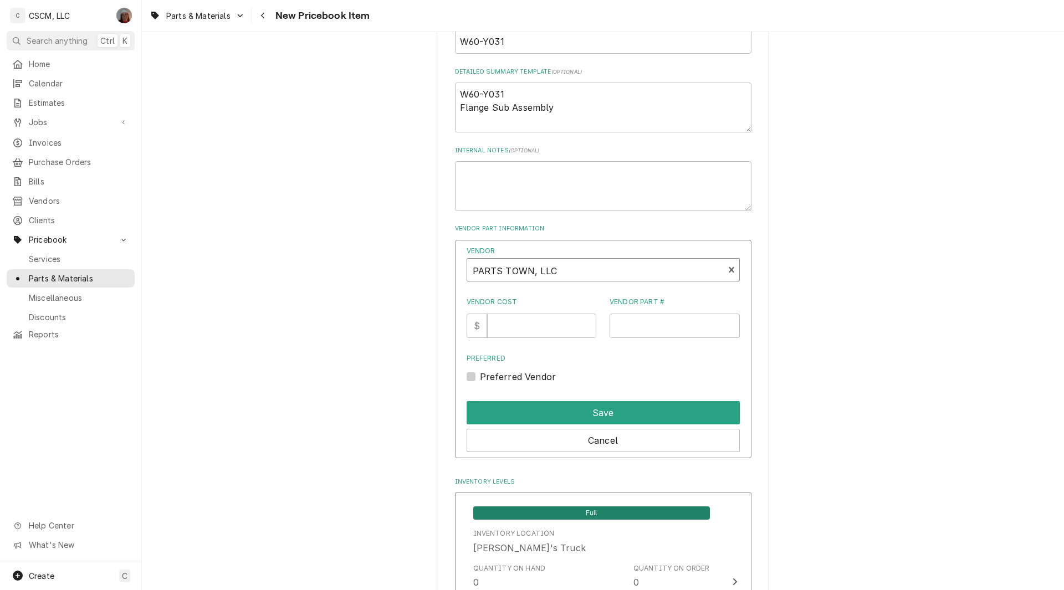
scroll to position [561, 0]
click at [517, 322] on input "Vendor Cost" at bounding box center [541, 325] width 109 height 24
type input "48.96"
paste input "RESW60-Y031"
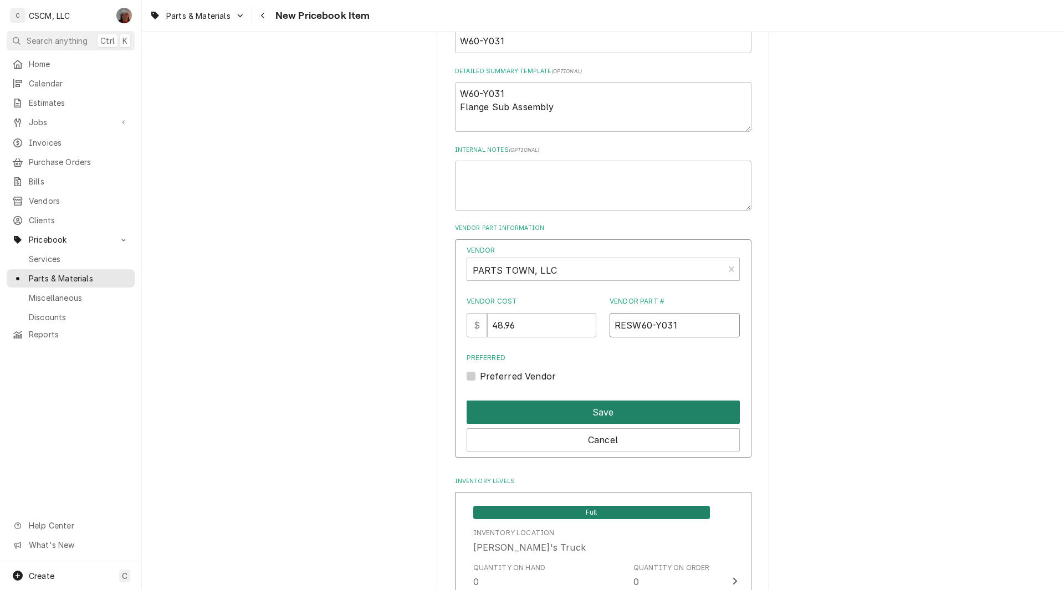
type input "RESW60-Y031"
click at [577, 406] on button "Save" at bounding box center [603, 412] width 273 height 23
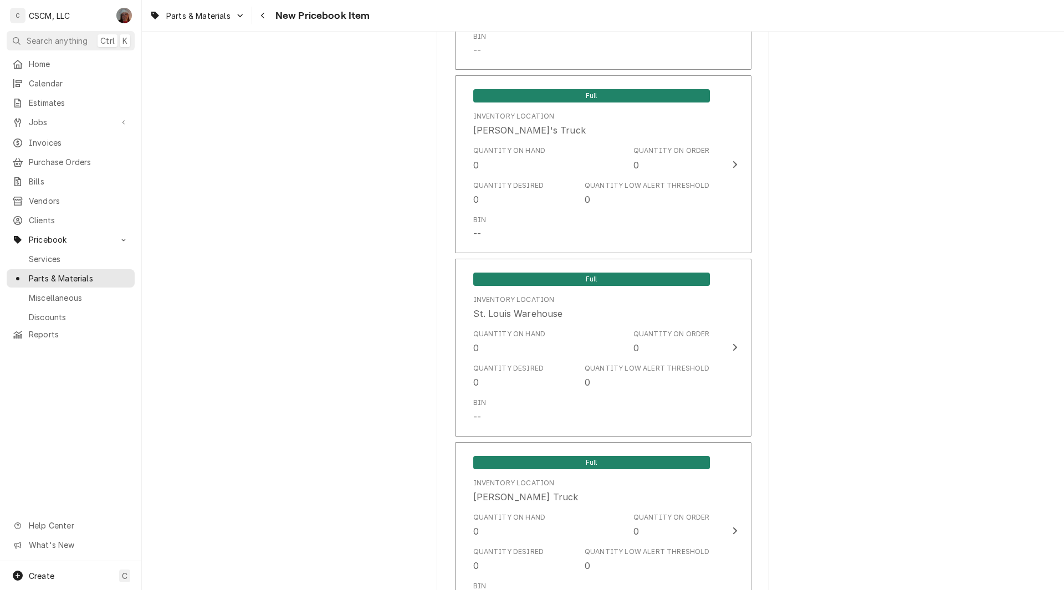
scroll to position [2252, 0]
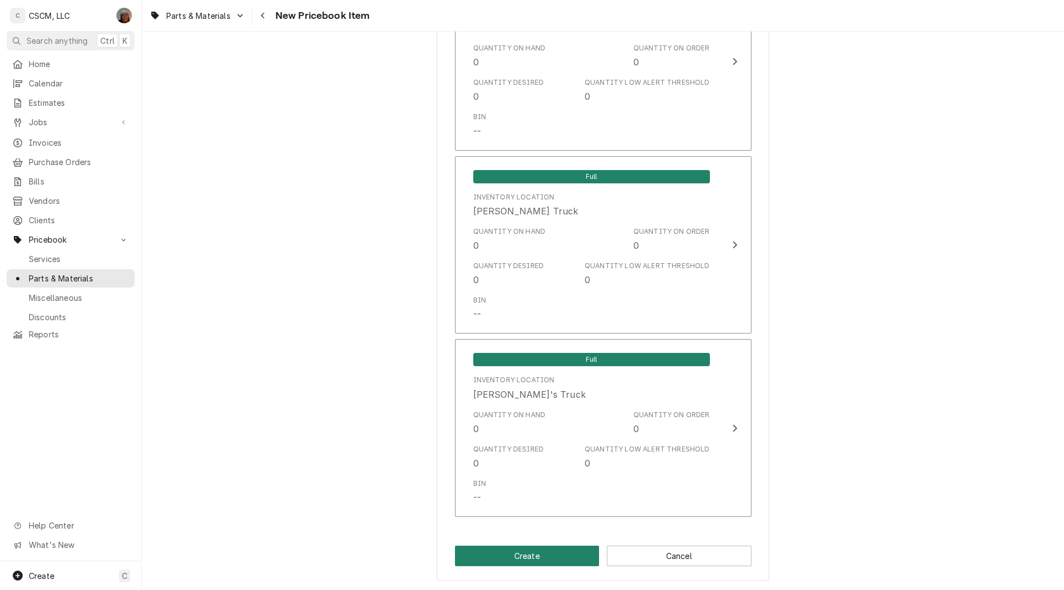
click at [522, 557] on button "Create" at bounding box center [527, 556] width 145 height 21
type textarea "x"
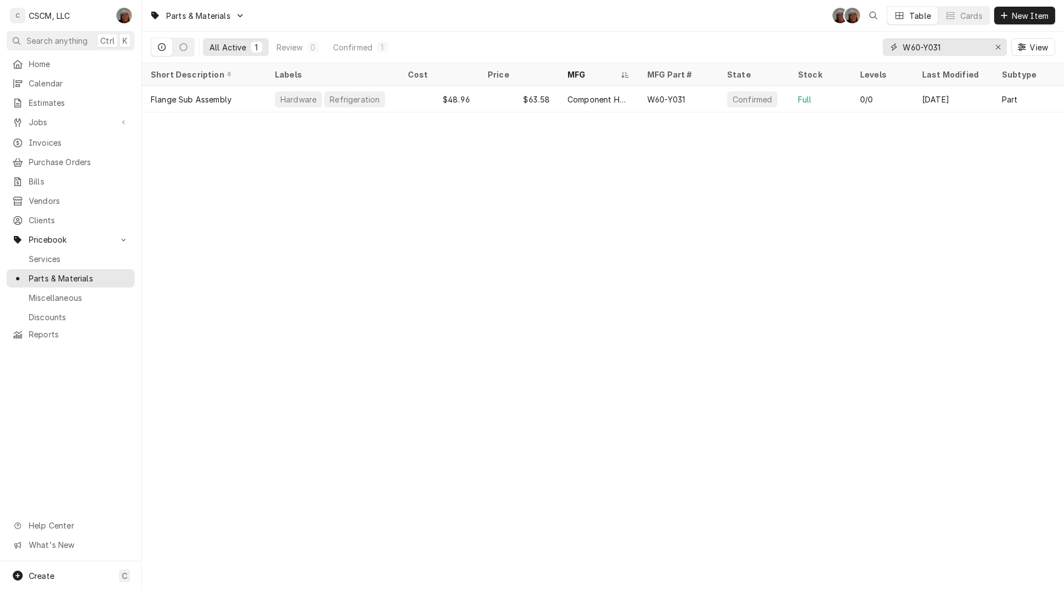
drag, startPoint x: 953, startPoint y: 50, endPoint x: 868, endPoint y: 48, distance: 85.4
click at [868, 48] on div "All Active 1 Review 0 Confirmed 1 W60-Y031 View" at bounding box center [603, 47] width 904 height 31
paste input "261899"
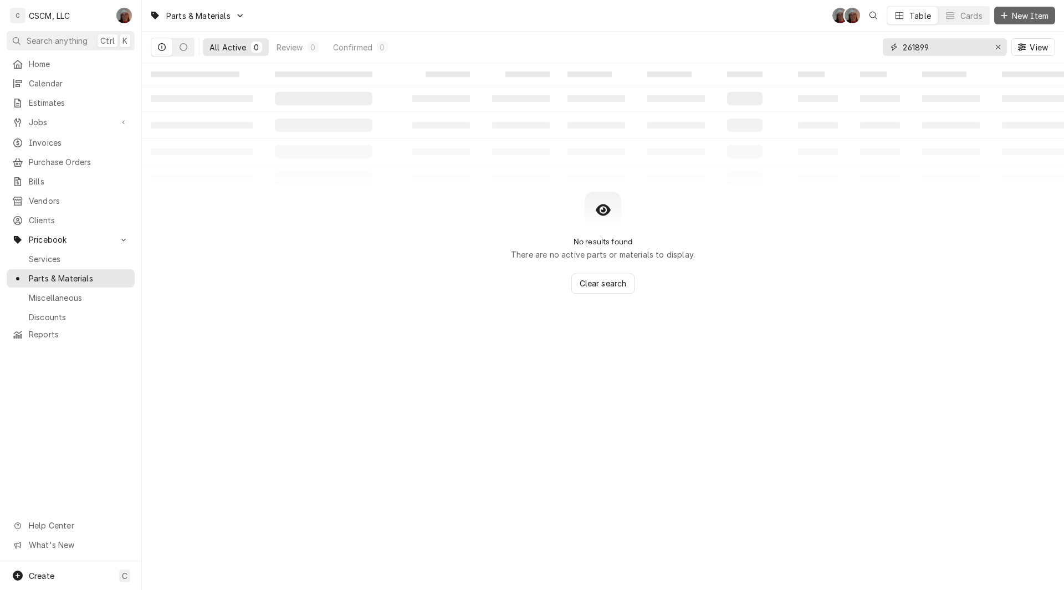
type input "261899"
click at [1013, 12] on span "New Item" at bounding box center [1029, 16] width 41 height 12
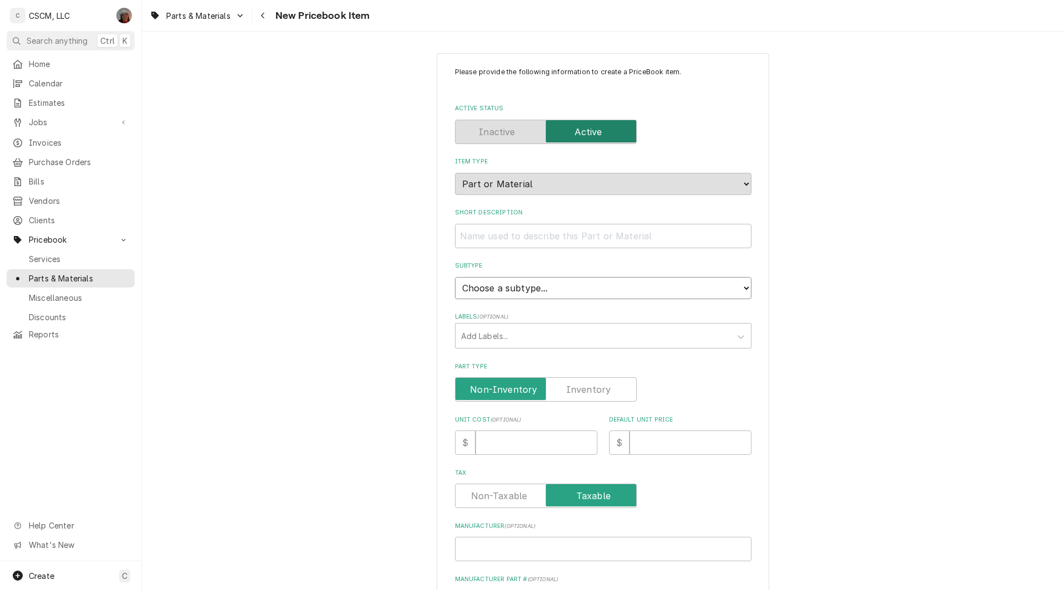
click at [677, 289] on select "Choose a subtype... Equipment Part Refrigerant Supply or Material Tool" at bounding box center [603, 288] width 296 height 22
select select "148"
click at [455, 277] on select "Choose a subtype... Equipment Part Refrigerant Supply or Material Tool" at bounding box center [603, 288] width 296 height 22
type textarea "x"
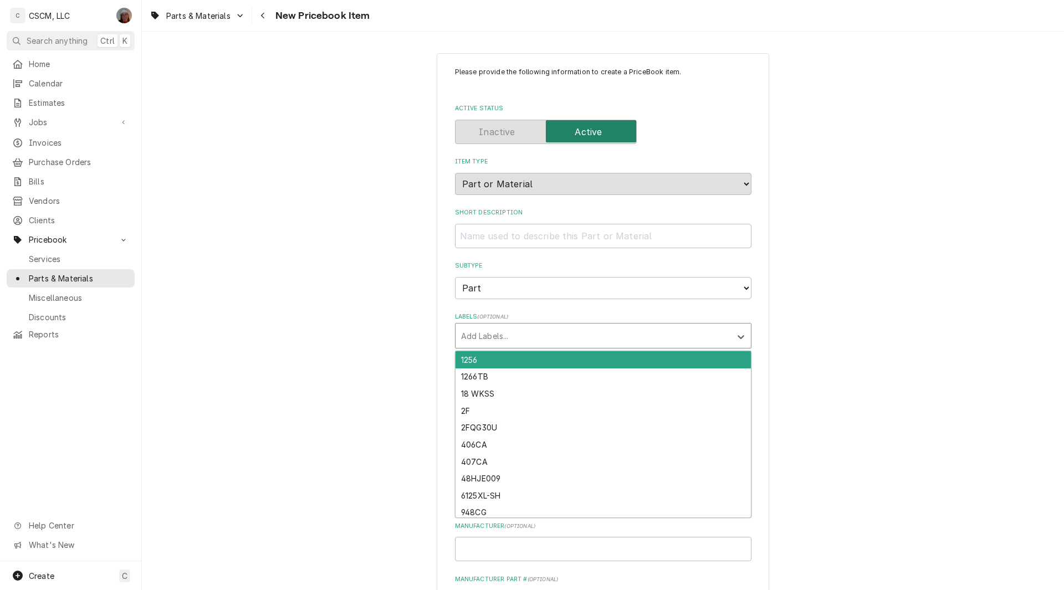
click at [547, 332] on div "Labels" at bounding box center [593, 336] width 264 height 20
type input "ref"
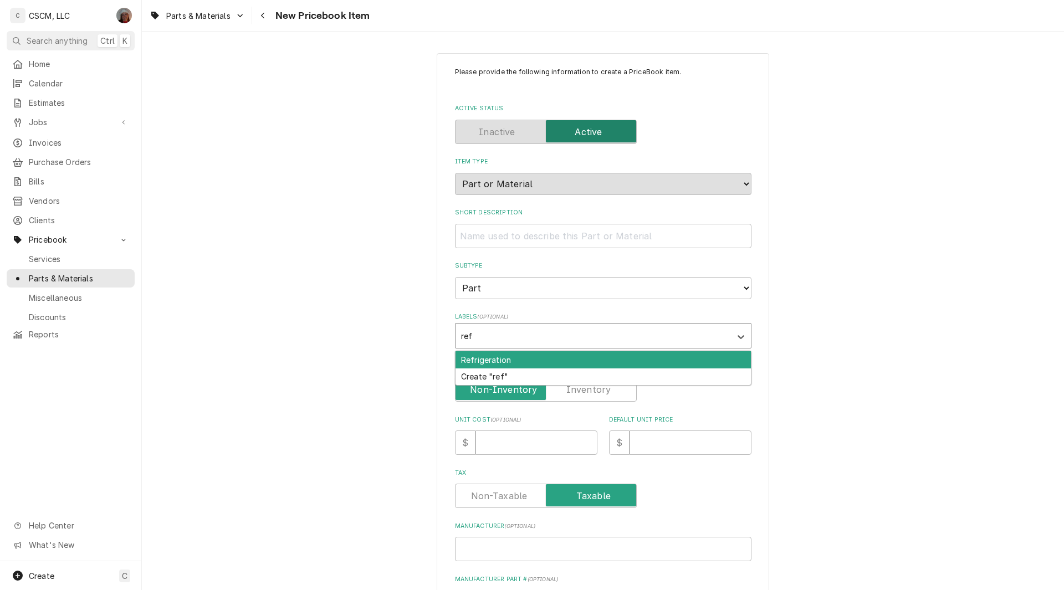
type textarea "x"
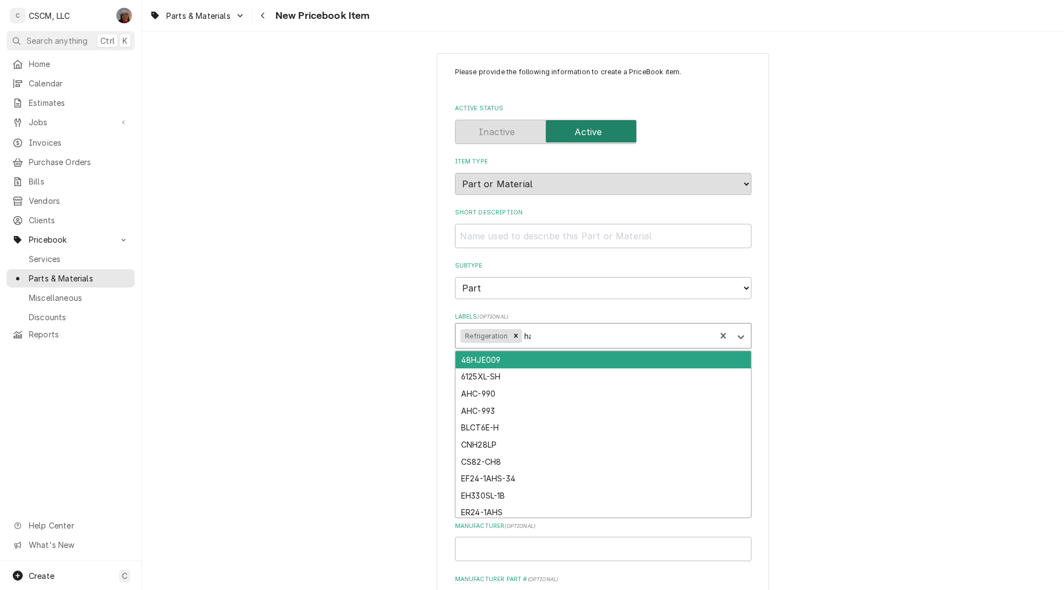
type input "har"
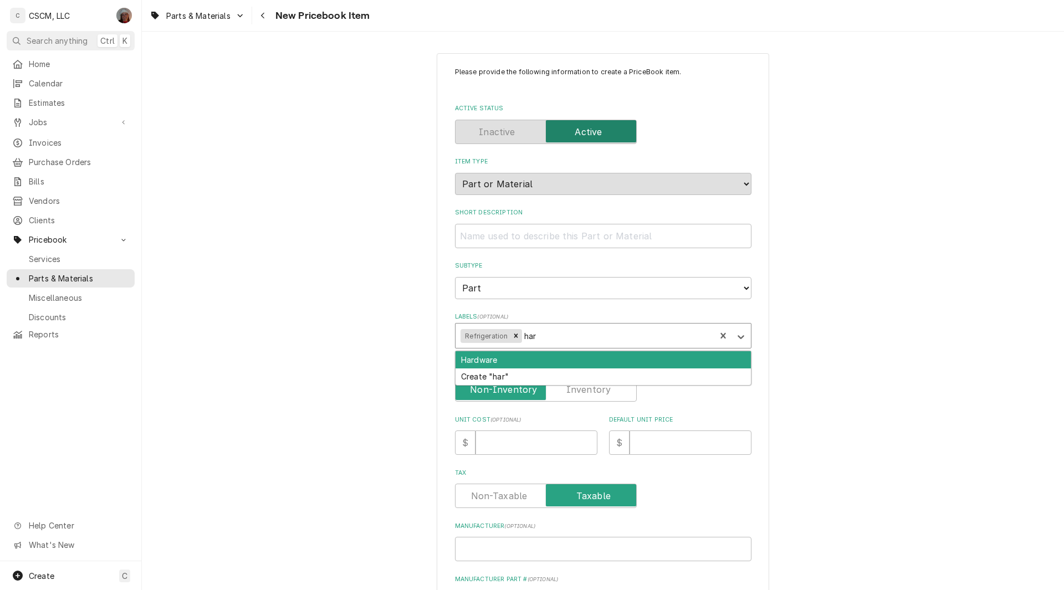
type textarea "x"
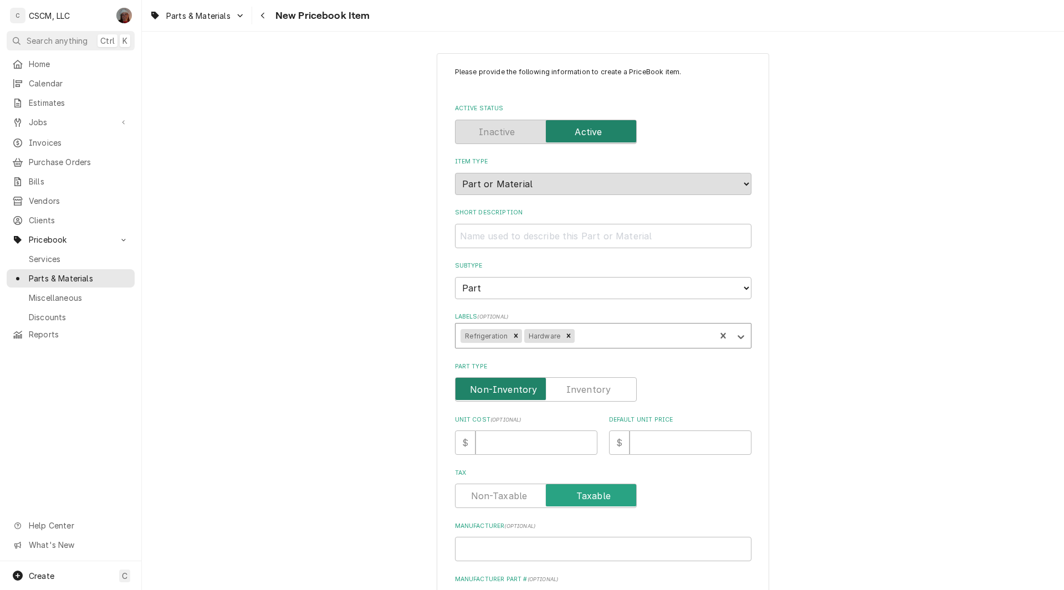
click at [556, 388] on input "Part Type" at bounding box center [546, 389] width 172 height 24
checkbox input "true"
click at [496, 437] on input "Unit Cost ( optional )" at bounding box center [536, 443] width 122 height 24
type textarea "x"
type input "8"
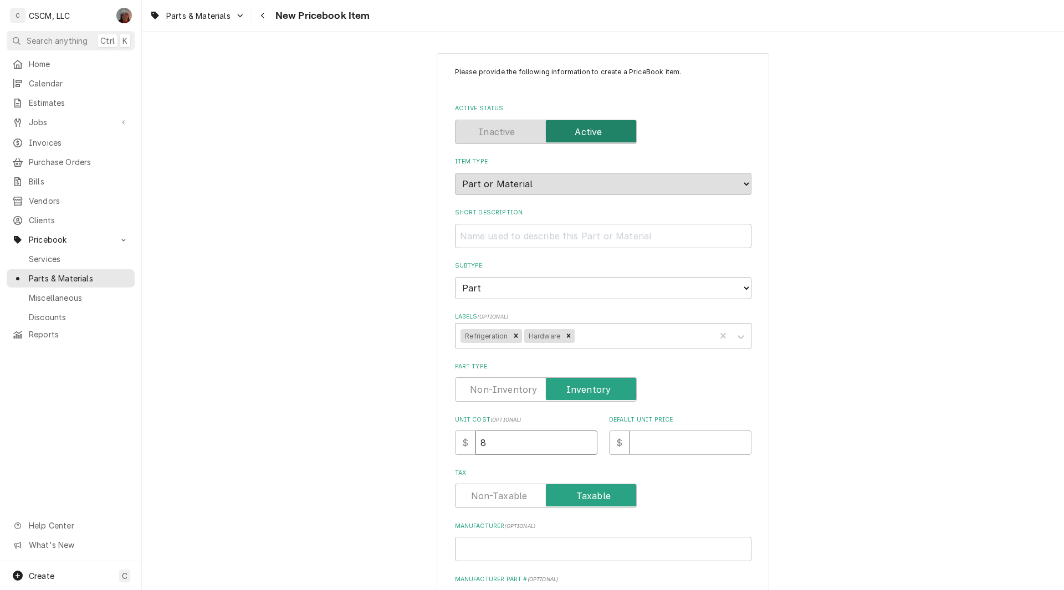
type textarea "x"
type input "83"
type textarea "x"
type input "83.6"
type textarea "x"
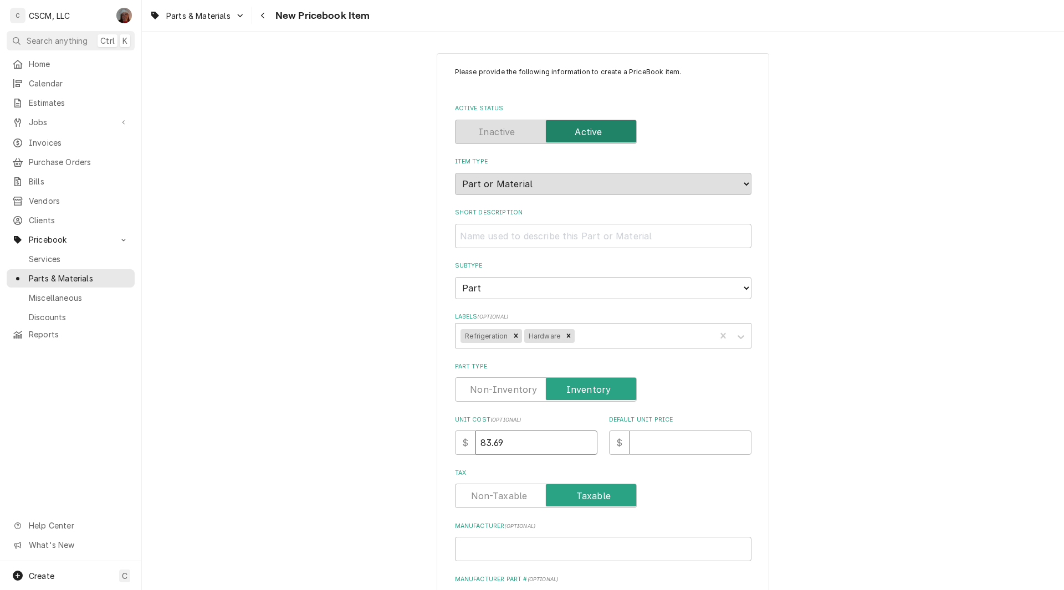
type input "83.69"
type textarea "x"
type input "1"
type textarea "x"
type input "12"
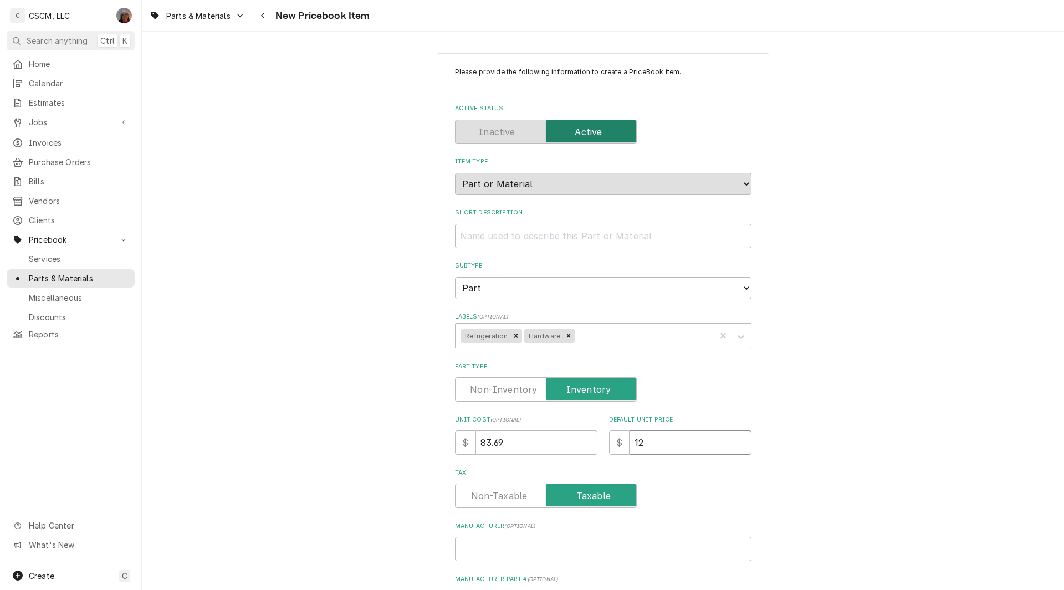
type textarea "x"
type input "121"
type textarea "x"
type input "121.9"
type textarea "x"
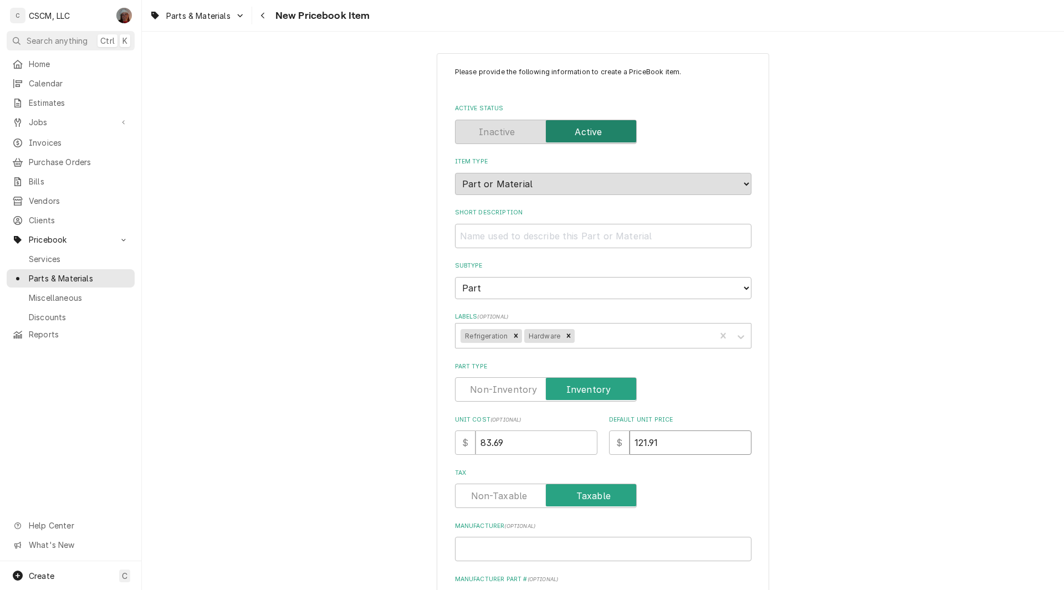
type input "121.91"
click at [489, 243] on input "Short Description" at bounding box center [603, 236] width 296 height 24
paste input "W60 Flush Self-Closing Hinge"
type textarea "x"
type input "W60 Flush Self-Closing Hinge"
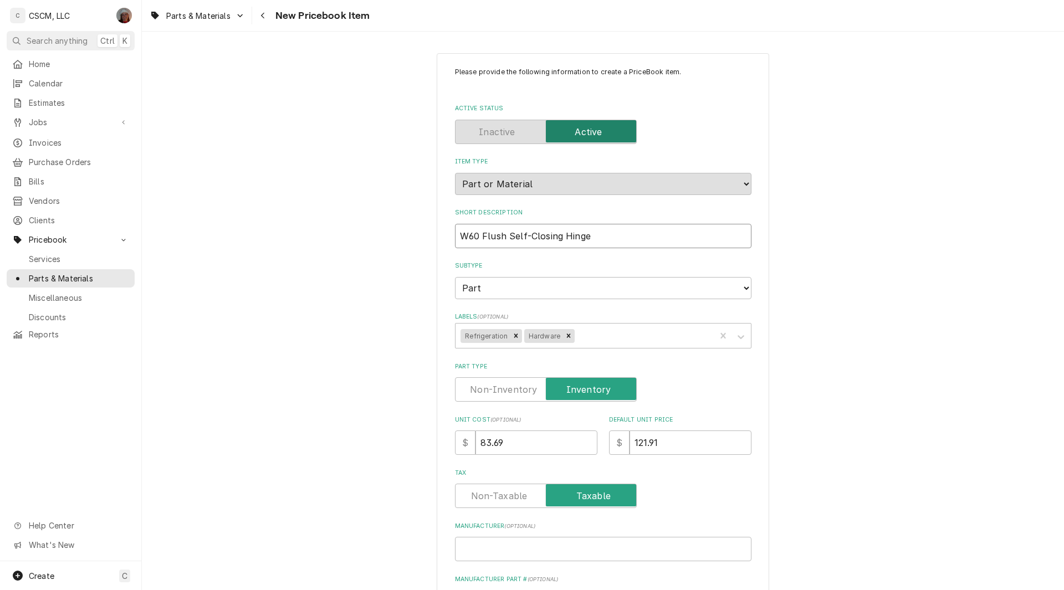
type textarea "x"
type input "W60 Flush Self-Closing Hinge"
type textarea "x"
type input "W60 Flush Self-Closing Hinge k"
type textarea "x"
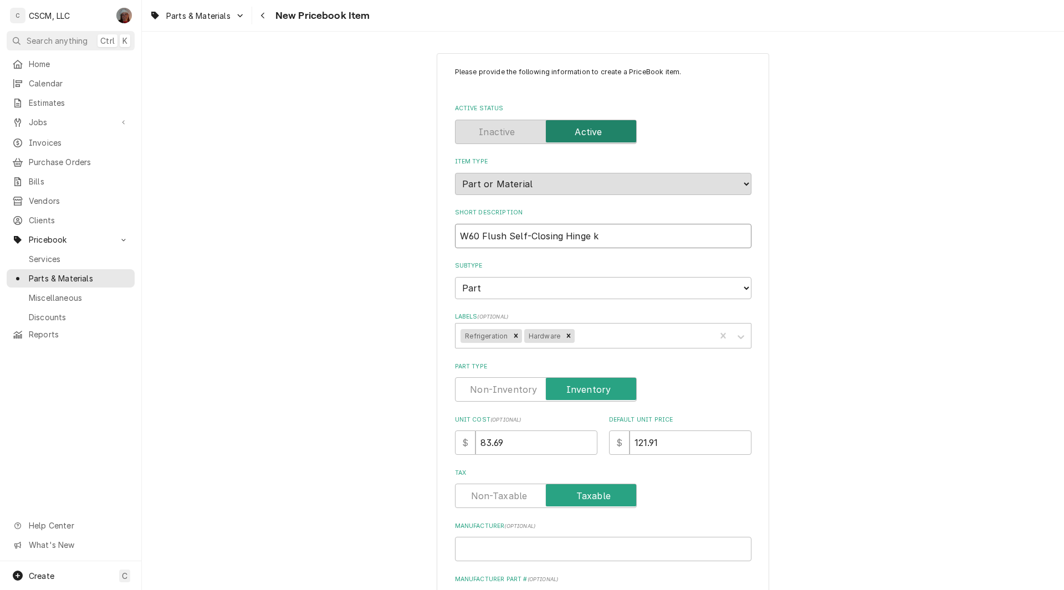
type input "W60 Flush Self-Closing Hinge ki"
type textarea "x"
type input "W60 Flush Self-Closing Hinge kit"
type textarea "x"
type input "W60 Flush Self-Closing Hinge ki"
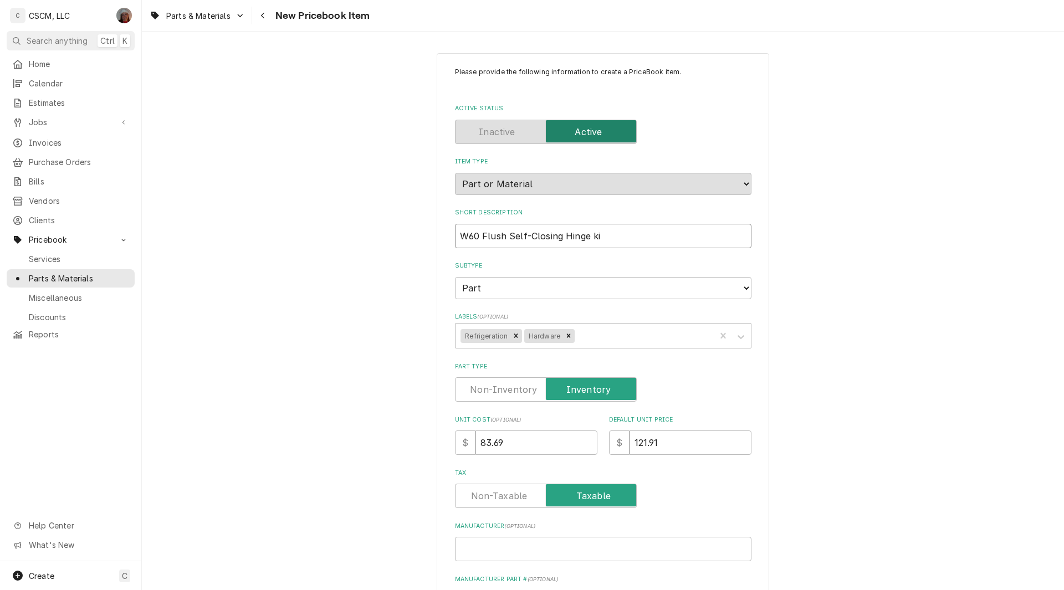
type textarea "x"
type input "W60 Flush Self-Closing Hinge k"
type textarea "x"
type input "W60 Flush Self-Closing Hinge"
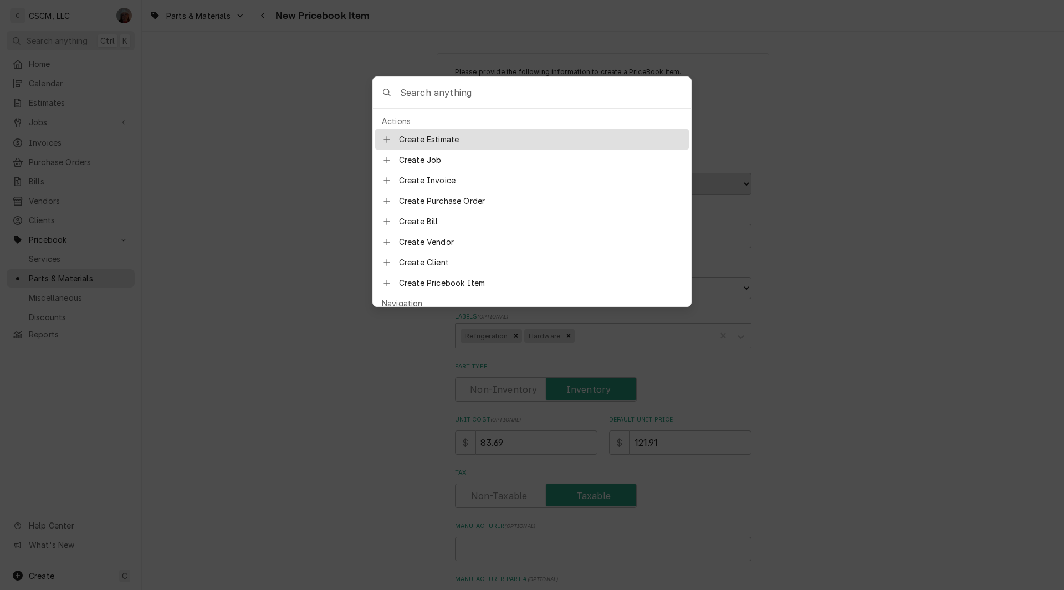
type input "i"
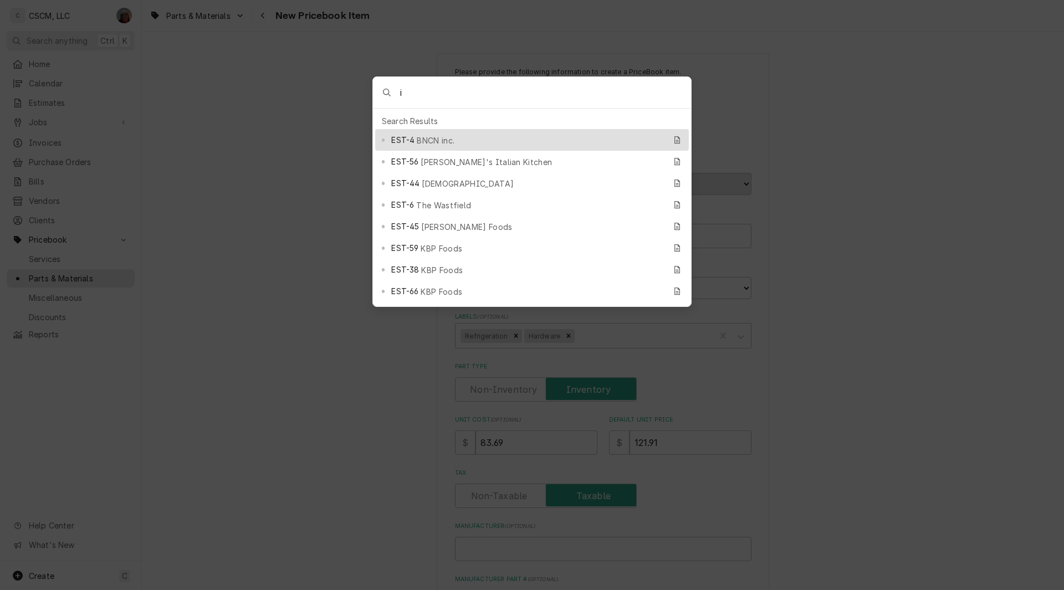
click at [924, 168] on body "C CSCM, LLC DV Search anything Ctrl K Home Calendar Estimates Jobs Jobs Job Ser…" at bounding box center [532, 295] width 1064 height 590
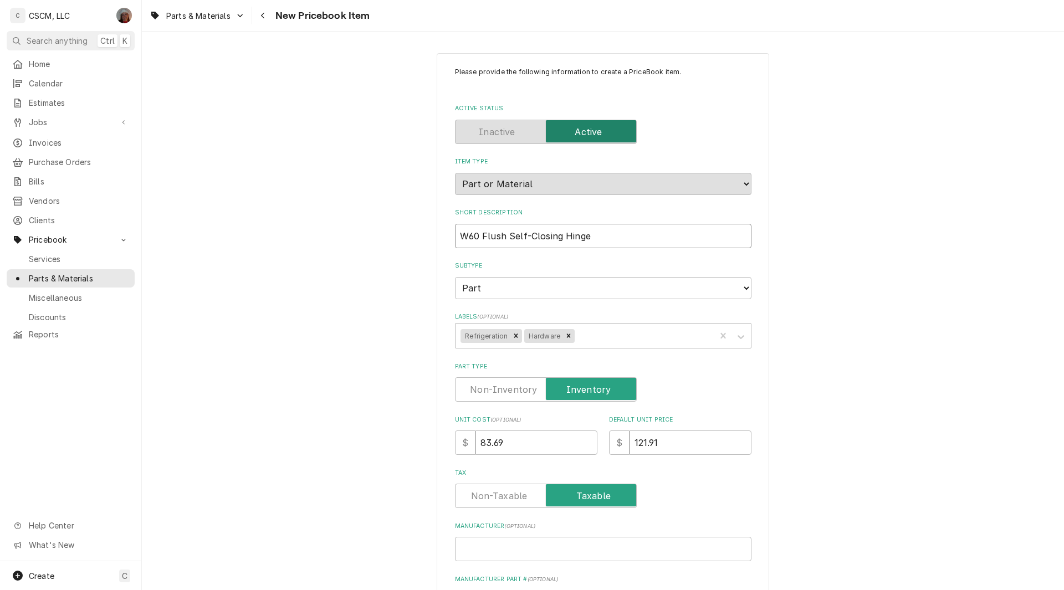
click at [611, 238] on input "W60 Flush Self-Closing Hinge" at bounding box center [603, 236] width 296 height 24
type textarea "x"
type input "W60 Flush Self-Closing Hinge K"
type textarea "x"
type input "W60 Flush Self-Closing Hinge Ki"
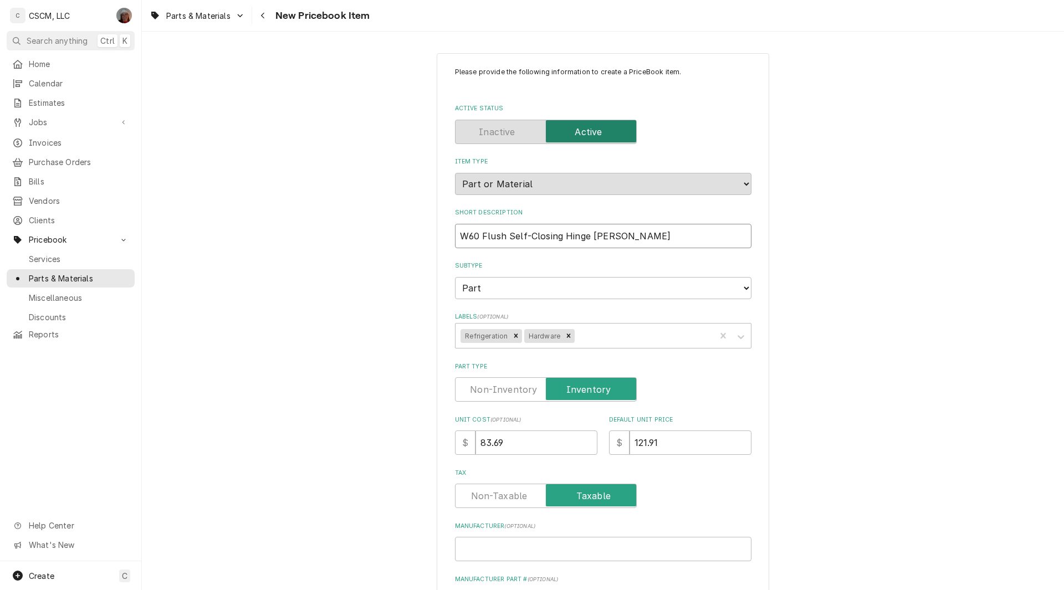
type textarea "x"
drag, startPoint x: 611, startPoint y: 238, endPoint x: 433, endPoint y: 237, distance: 177.3
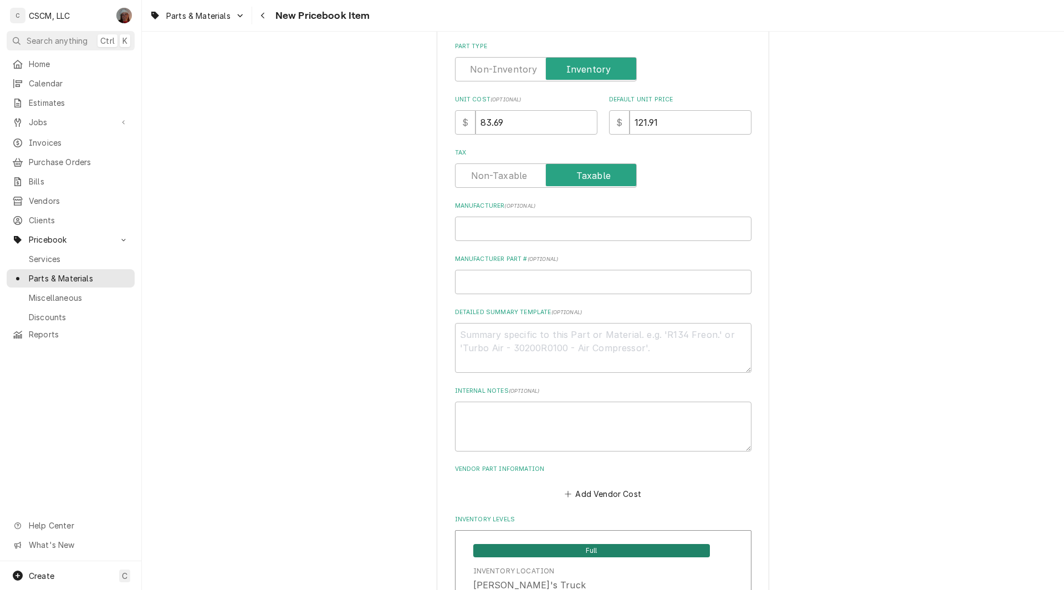
scroll to position [322, 0]
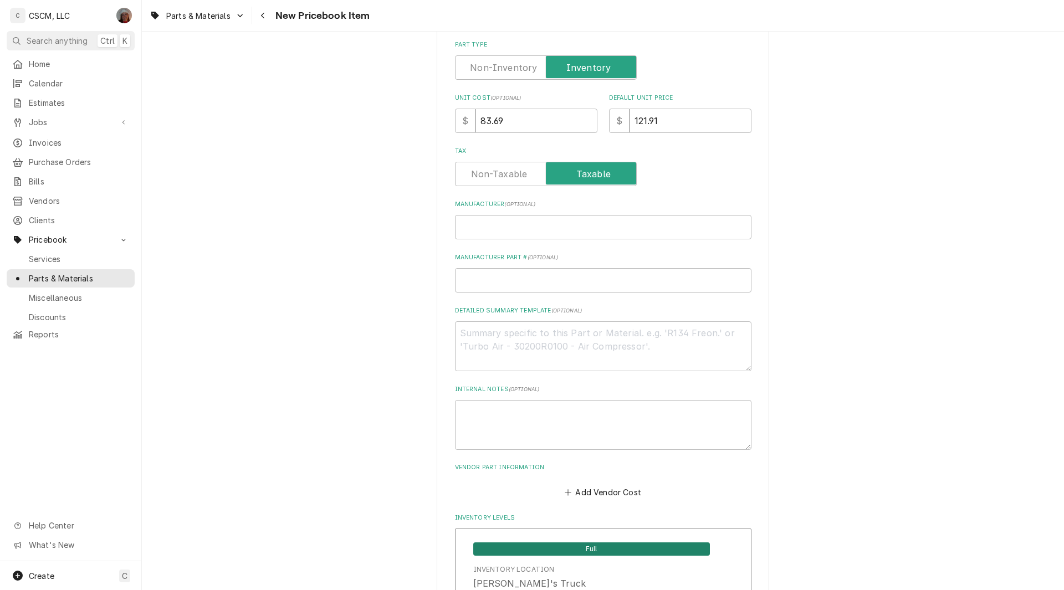
type input "W60 Flush Self-Closing Hinge Kit"
click at [472, 282] on input "Manufacturer Part # ( optional )" at bounding box center [603, 280] width 296 height 24
type textarea "x"
type input "2"
type textarea "x"
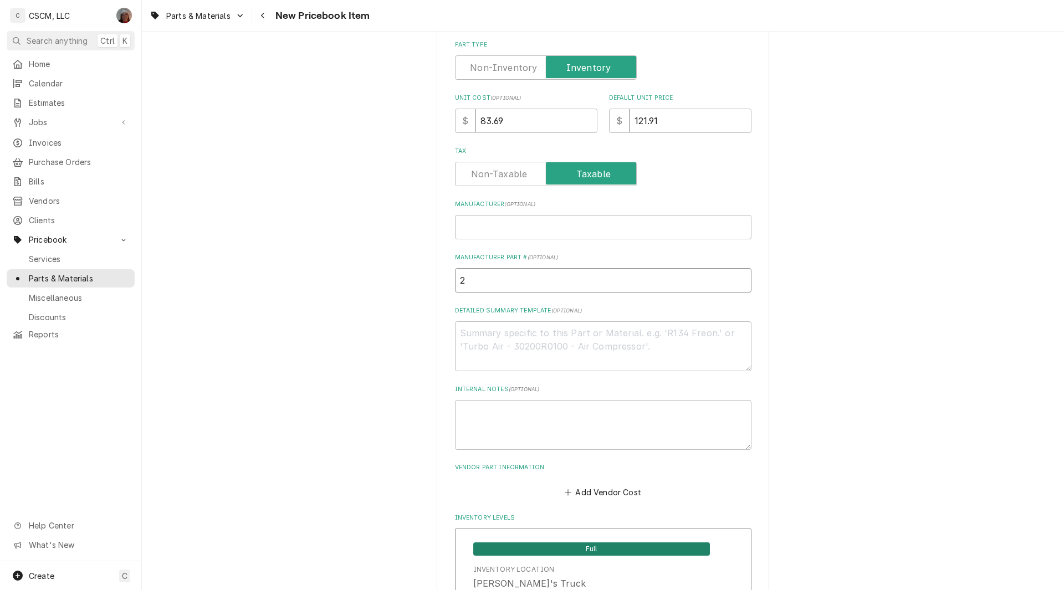
type input "26"
type textarea "x"
type input "261"
type textarea "x"
type input "2618"
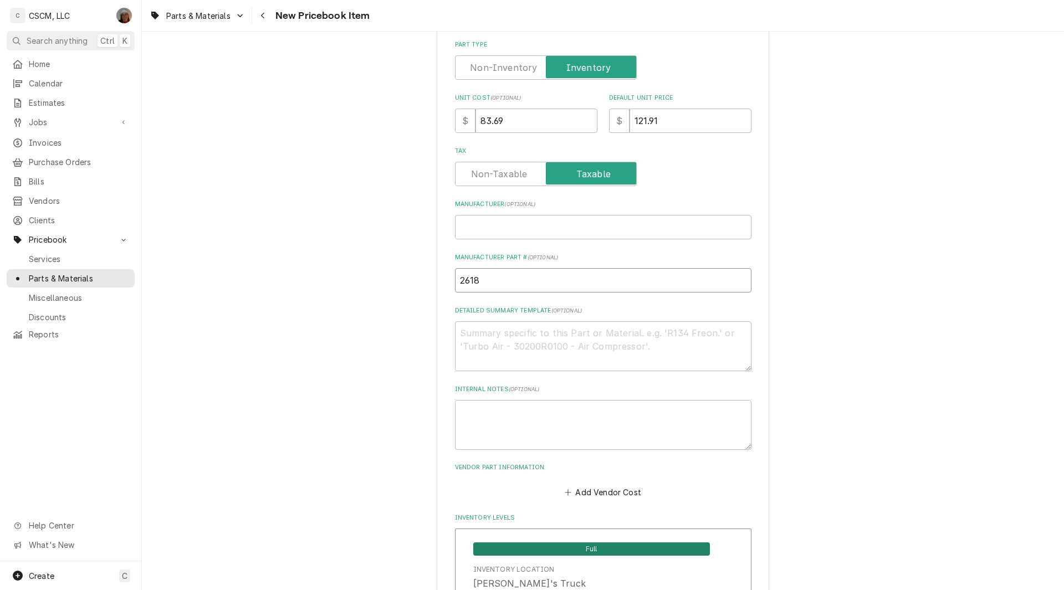
type textarea "x"
type input "26189"
type textarea "x"
type input "261899"
click at [475, 351] on textarea "Detailed Summary Template ( optional )" at bounding box center [603, 346] width 296 height 50
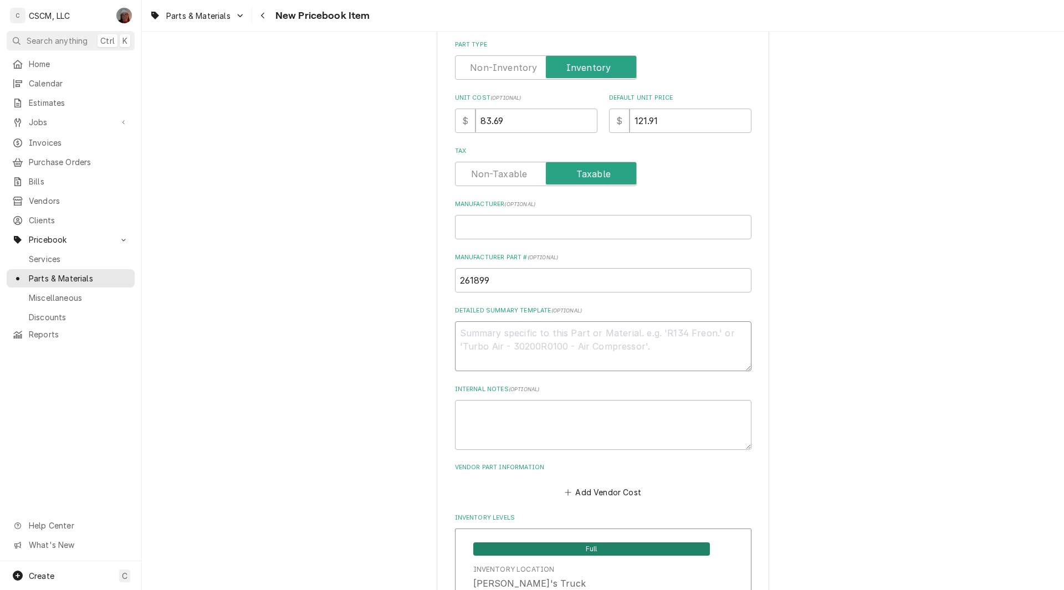
type textarea "x"
type textarea "2"
type textarea "x"
type textarea "26"
type textarea "x"
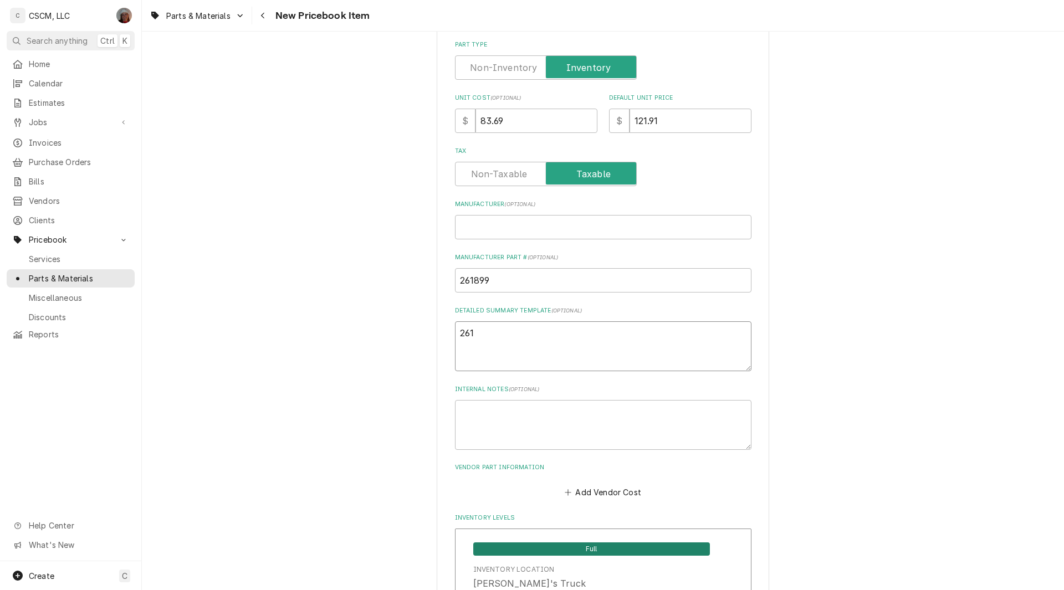
type textarea "2618"
type textarea "x"
type textarea "26189"
type textarea "x"
type textarea "261899"
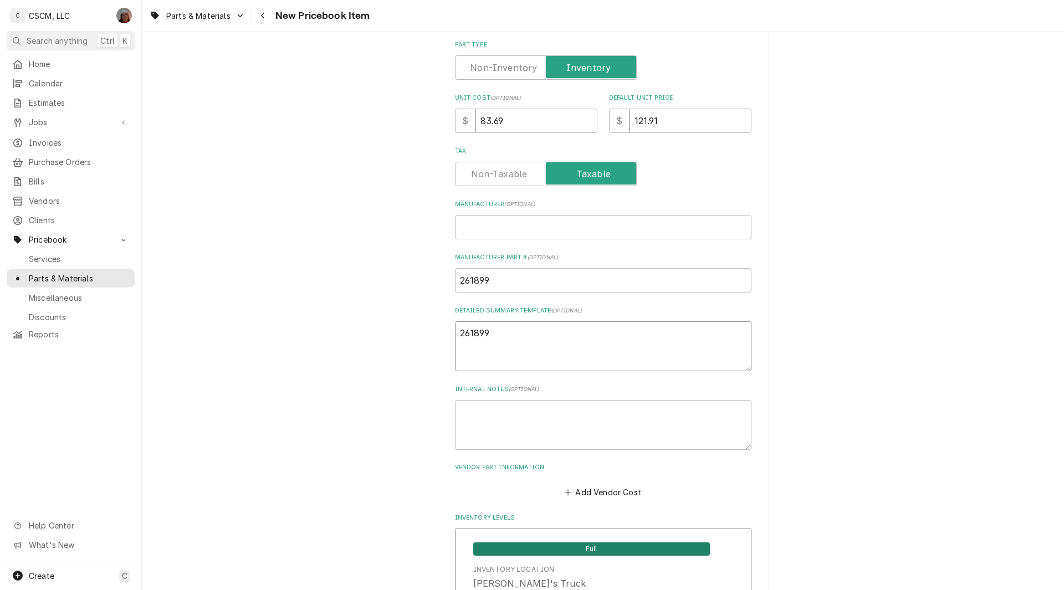
type textarea "x"
type textarea "261899"
paste textarea "W60 Flush Self-Closing Hinge"
type textarea "x"
type textarea "261899 W60 Flush Self-Closing Hinge"
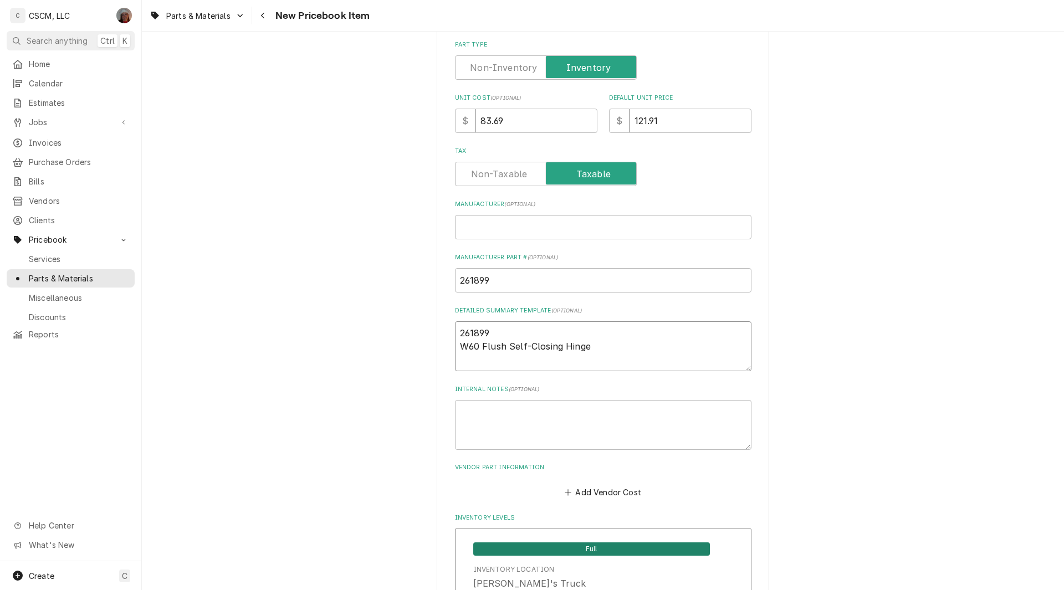
type textarea "x"
type textarea "261899 W60 Flush Self-Closing Hinge"
type textarea "x"
type textarea "261899 W60 Flush Self-Closing Hinge K"
type textarea "x"
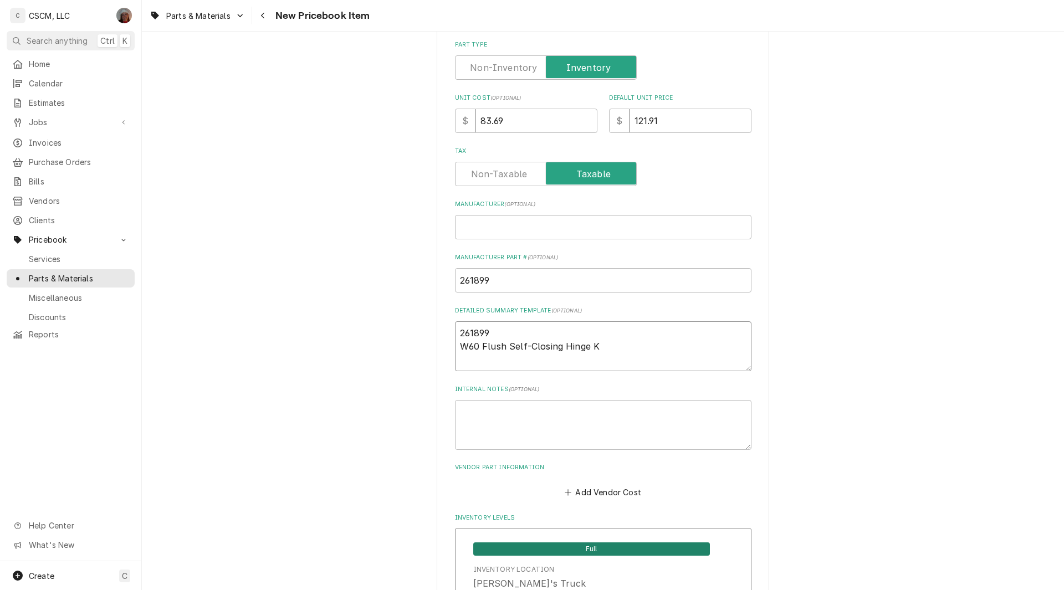
type textarea "261899 W60 Flush Self-Closing Hinge Ki"
type textarea "x"
type textarea "261899 W60 Flush Self-Closing Hinge Kit"
click at [586, 491] on button "Add Vendor Cost" at bounding box center [603, 492] width 80 height 16
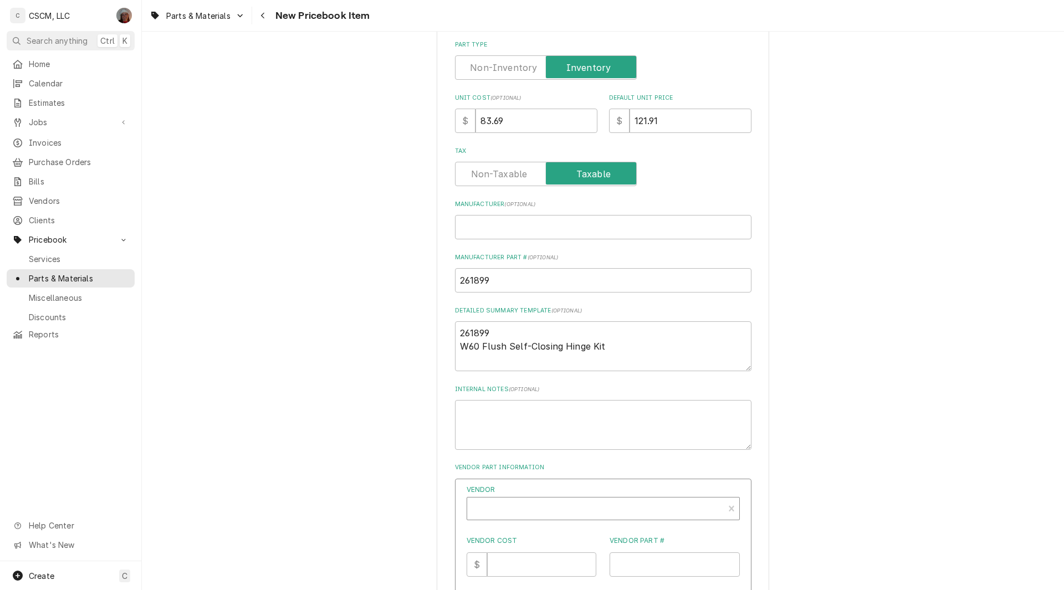
type textarea "x"
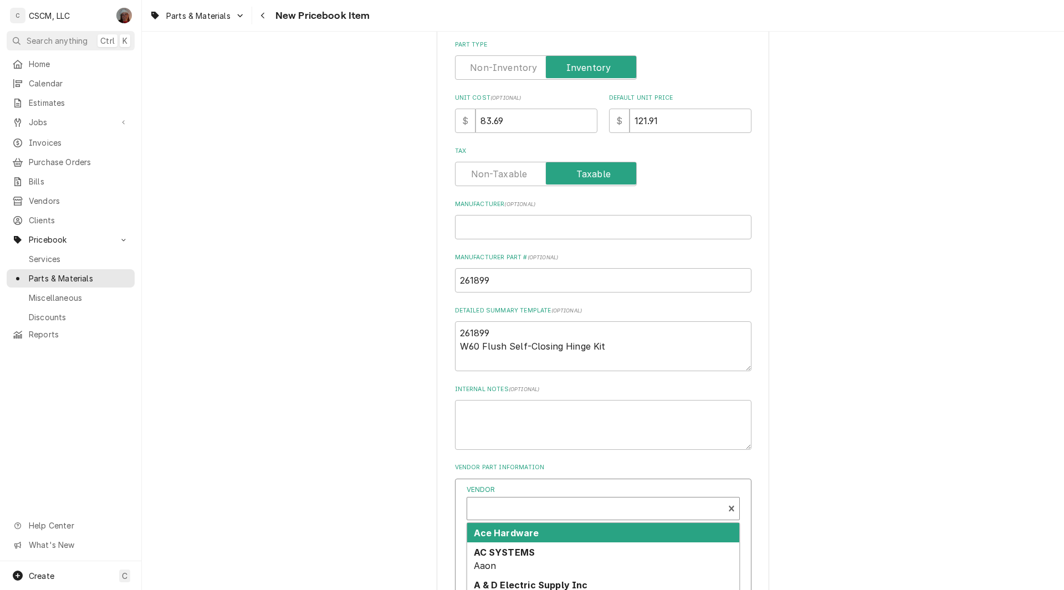
click at [490, 515] on div "Vendor" at bounding box center [595, 509] width 245 height 27
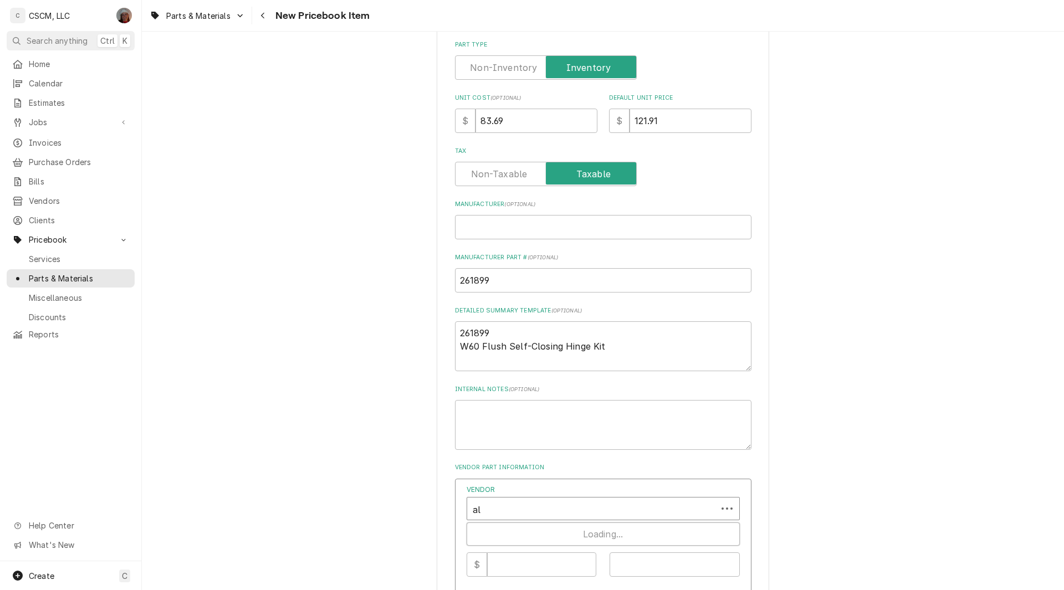
type input "all"
click at [514, 561] on input "Vendor Cost" at bounding box center [541, 564] width 109 height 24
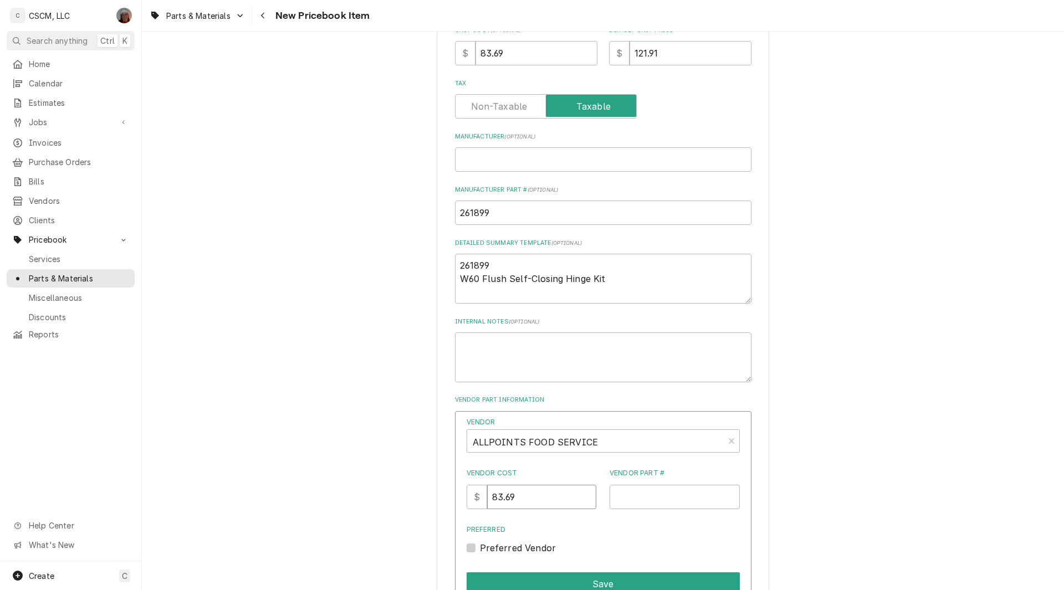
scroll to position [399, 0]
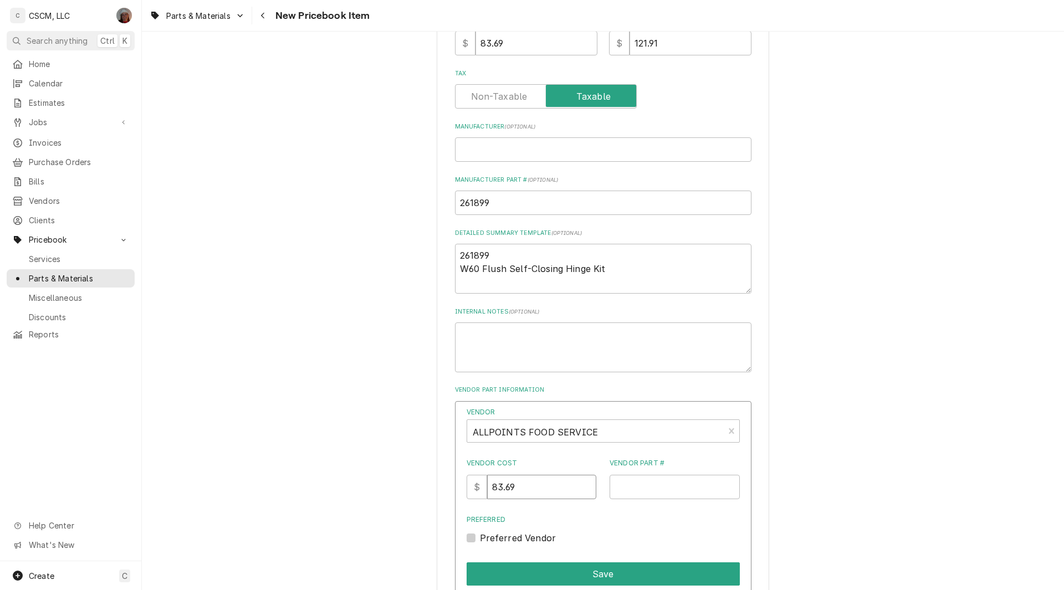
type input "83.69"
click at [633, 486] on input "Vendor Part #" at bounding box center [674, 487] width 130 height 24
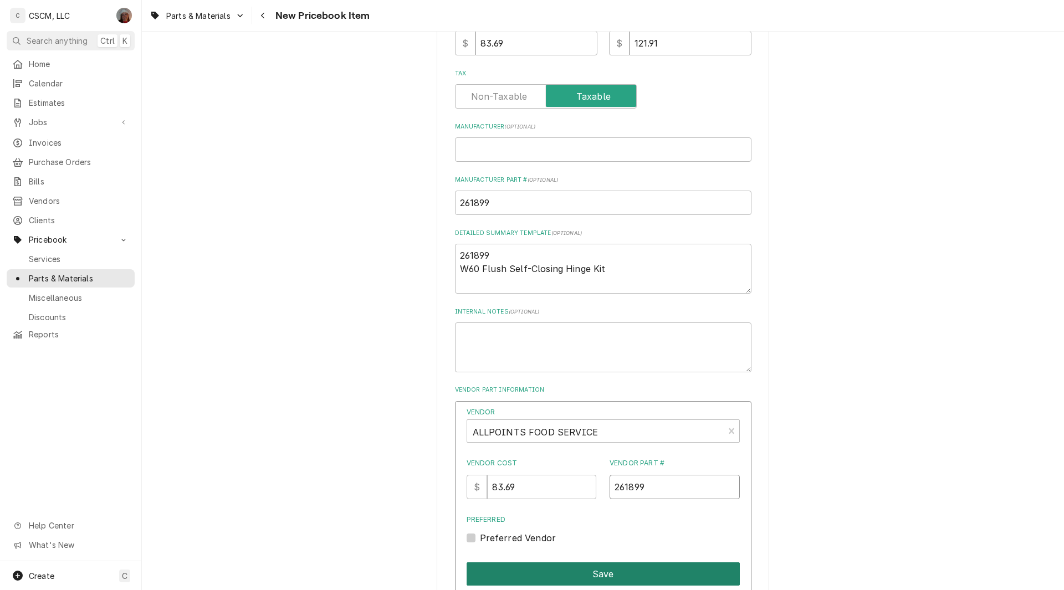
type input "261899"
click at [587, 568] on button "Save" at bounding box center [603, 573] width 273 height 23
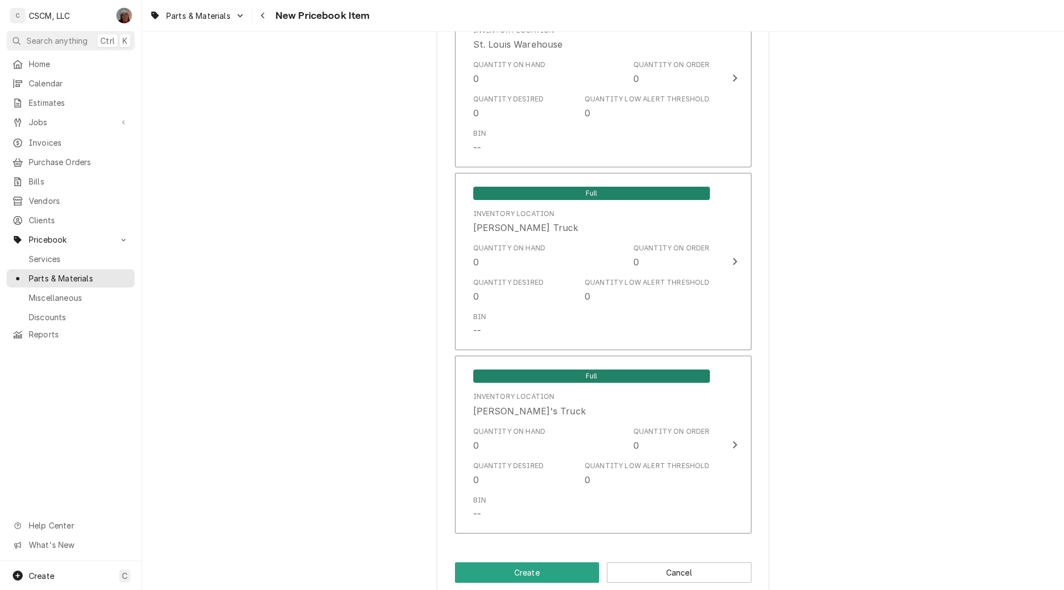
scroll to position [2252, 0]
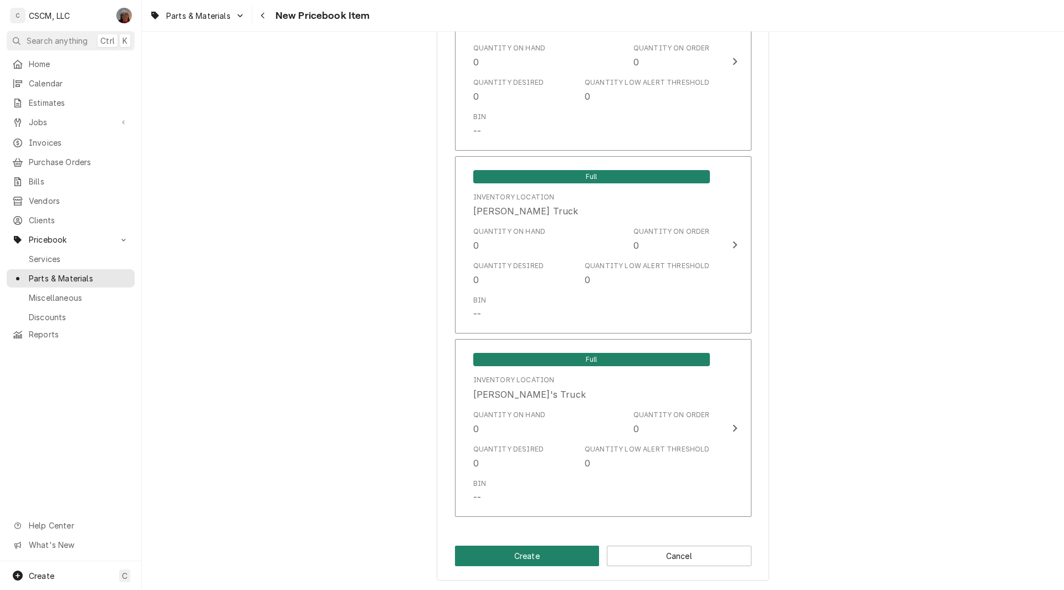
click at [513, 555] on button "Create" at bounding box center [527, 556] width 145 height 21
type textarea "x"
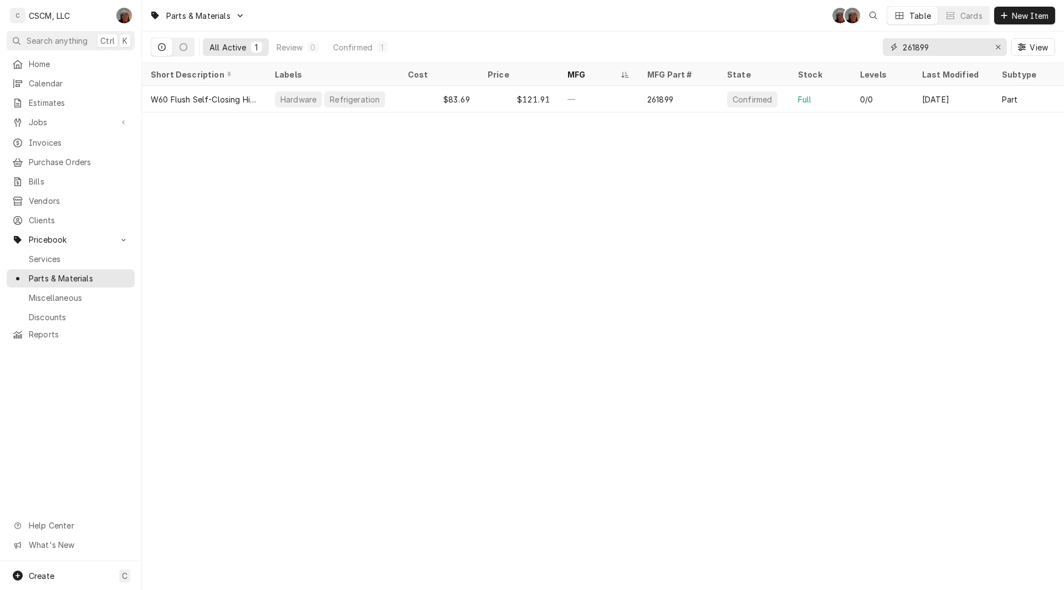
drag, startPoint x: 939, startPoint y: 45, endPoint x: 838, endPoint y: 59, distance: 101.2
click at [838, 59] on div "All Active 1 Review 0 Confirmed 1 261899 View" at bounding box center [603, 47] width 904 height 31
paste input "W60-2000"
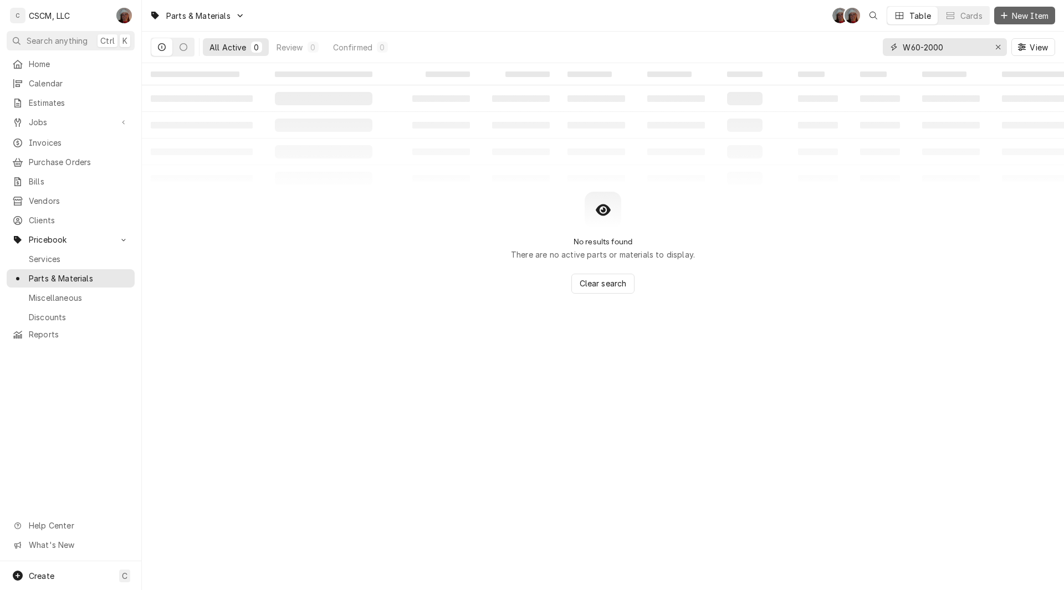
type input "W60-2000"
click at [1020, 19] on span "New Item" at bounding box center [1029, 16] width 41 height 12
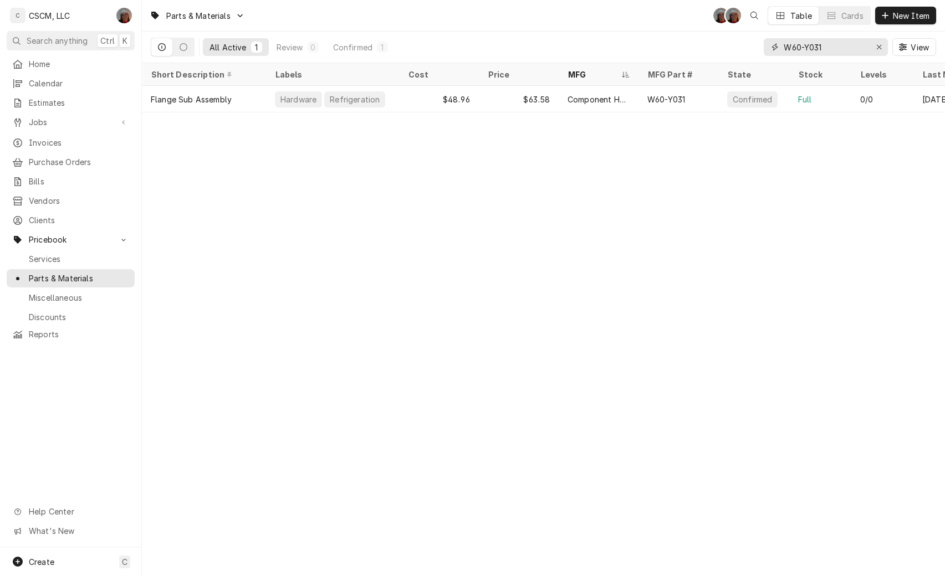
drag, startPoint x: 855, startPoint y: 45, endPoint x: 724, endPoint y: 47, distance: 130.8
click at [724, 47] on div "All Active 1 Review 0 Confirmed 1 W60-Y031 View" at bounding box center [543, 47] width 785 height 31
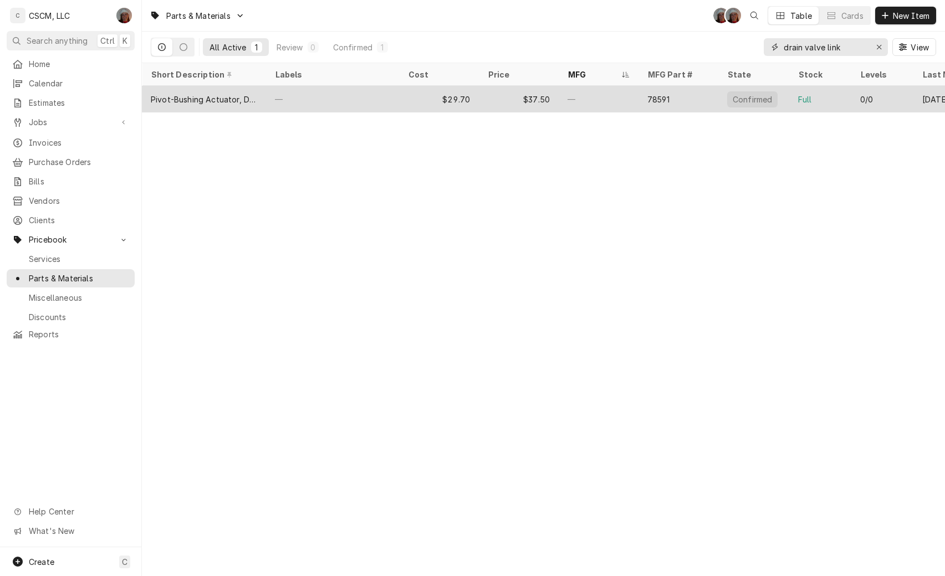
type input "drain valve link"
click at [213, 99] on div "Pivot-Bushing Actuator, Drain Valve Linkage" at bounding box center [204, 100] width 106 height 12
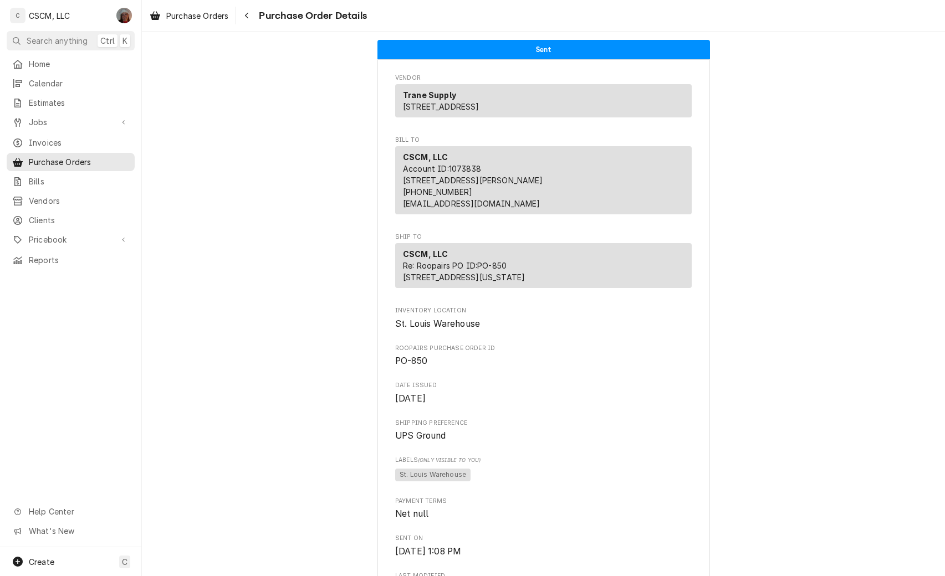
scroll to position [927, 0]
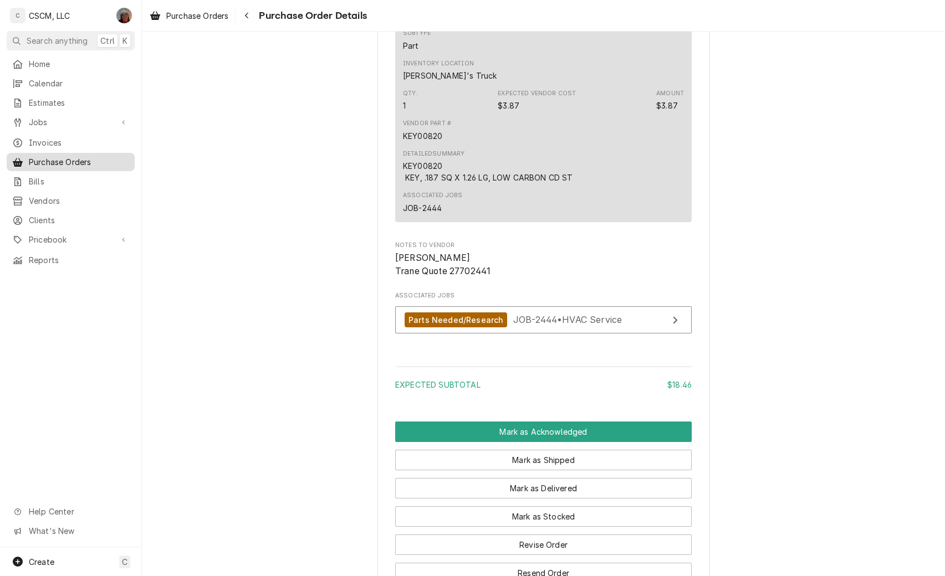
click at [71, 156] on span "Purchase Orders" at bounding box center [79, 162] width 100 height 12
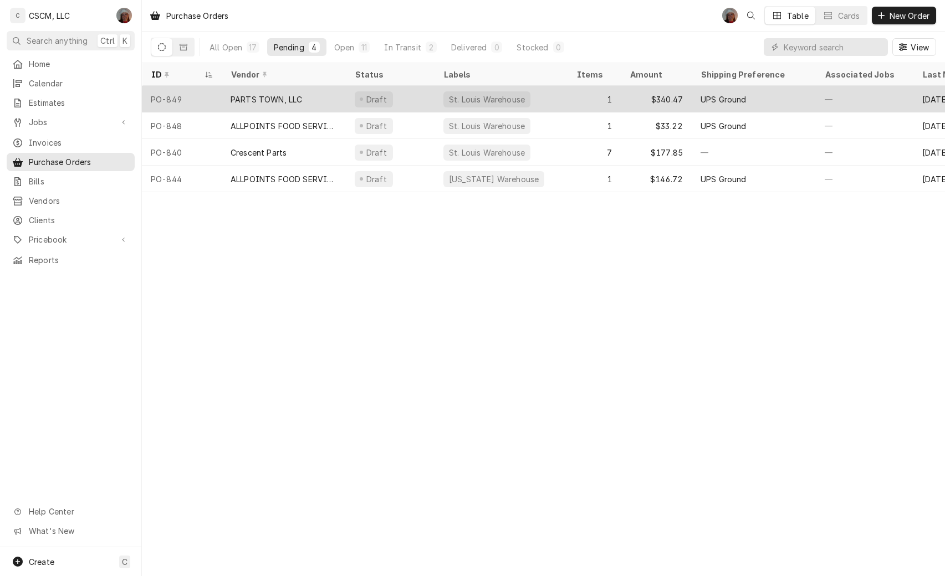
click at [269, 96] on div "PARTS TOWN, LLC" at bounding box center [265, 100] width 71 height 12
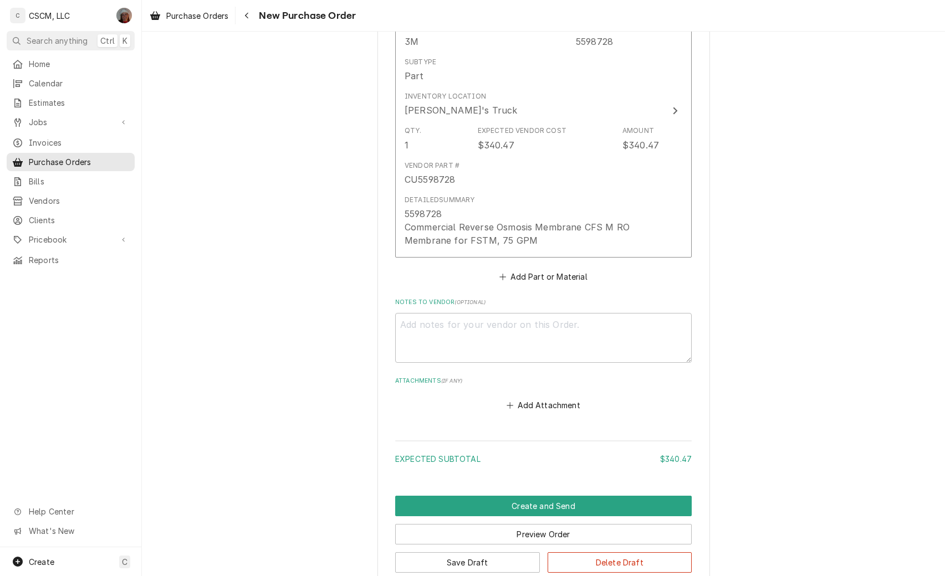
scroll to position [534, 0]
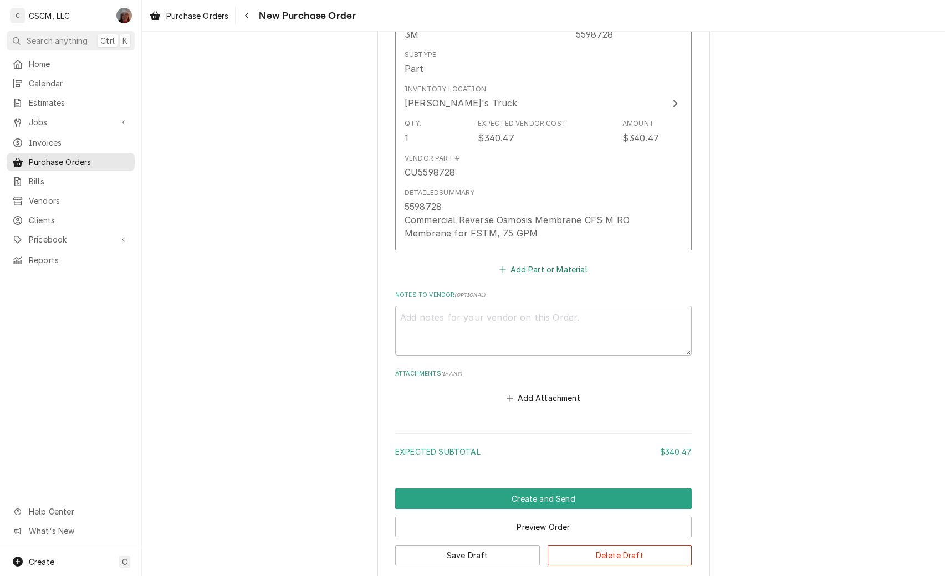
click at [526, 270] on button "Add Part or Material" at bounding box center [543, 270] width 91 height 16
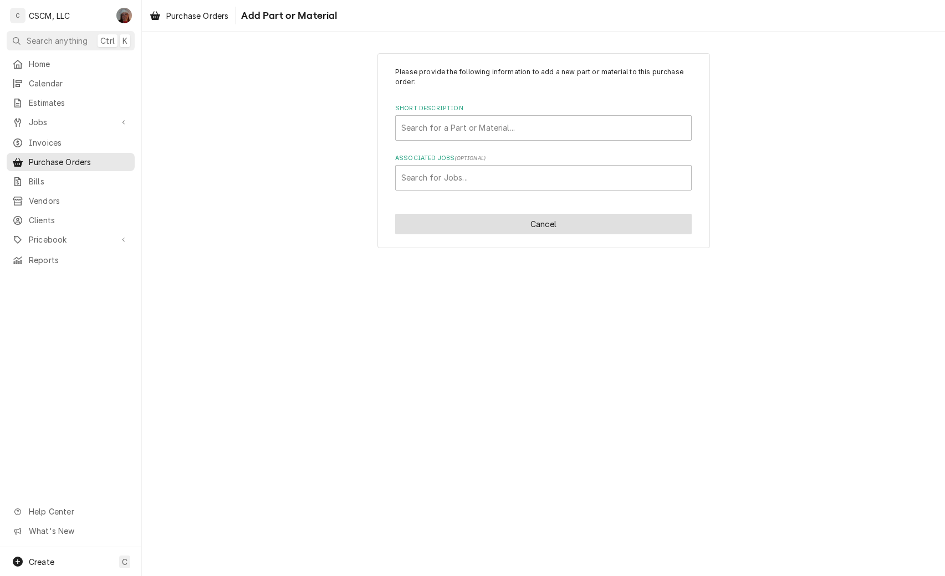
click at [533, 221] on button "Cancel" at bounding box center [543, 224] width 296 height 21
type textarea "x"
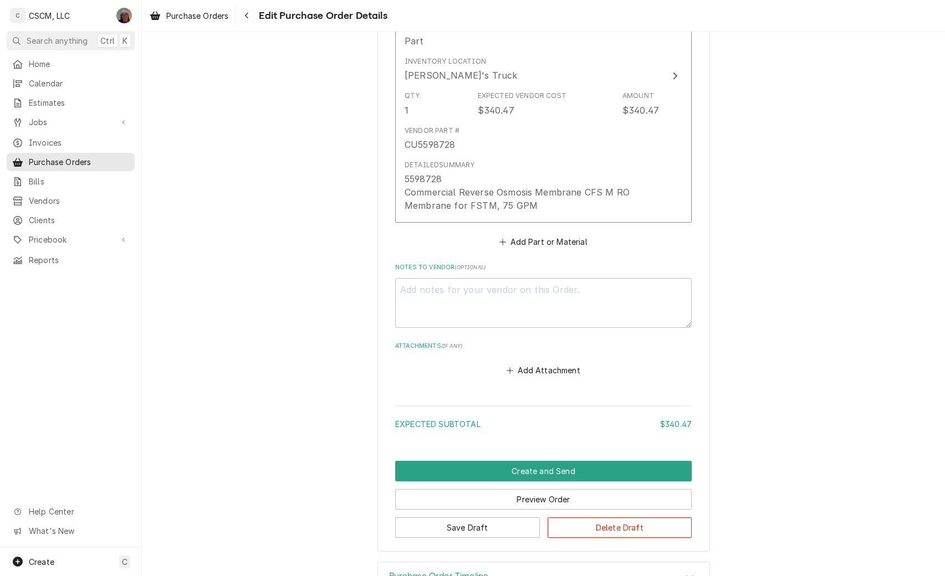
scroll to position [599, 0]
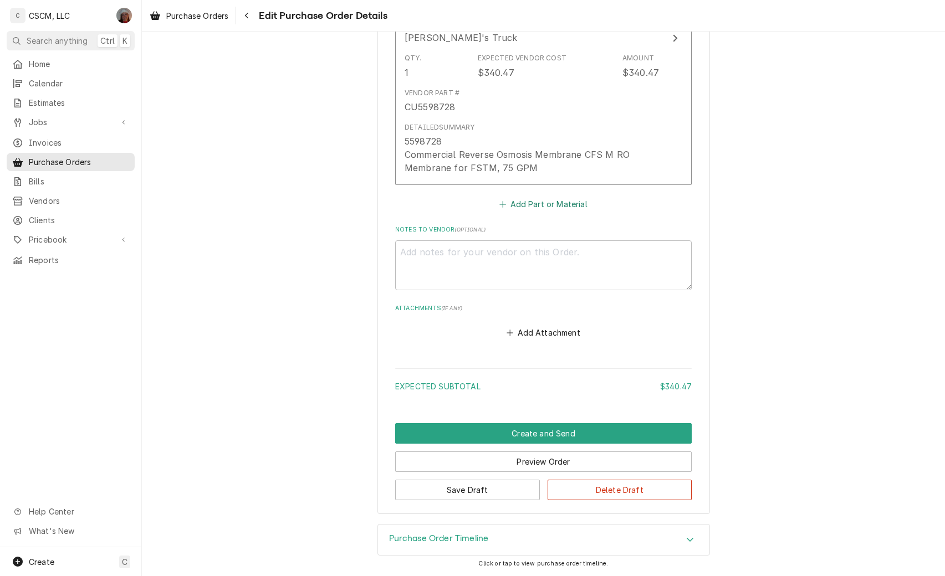
click at [521, 206] on button "Add Part or Material" at bounding box center [543, 204] width 91 height 16
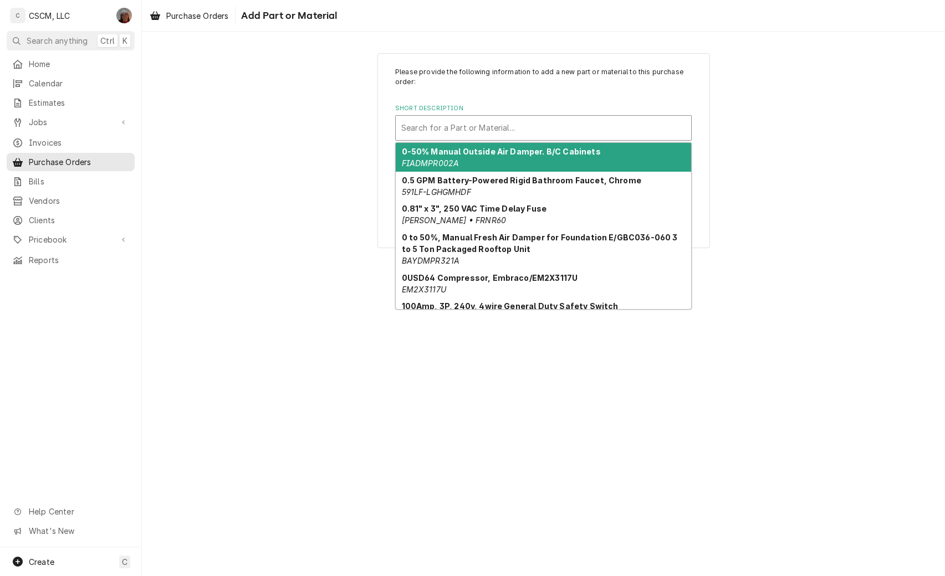
click at [518, 129] on div "Short Description" at bounding box center [543, 128] width 284 height 20
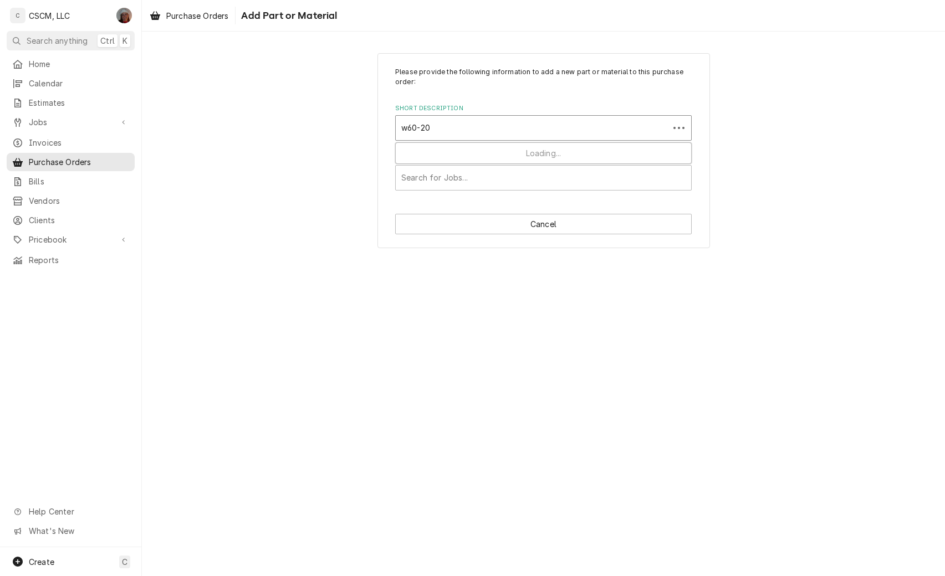
type input "w60-200"
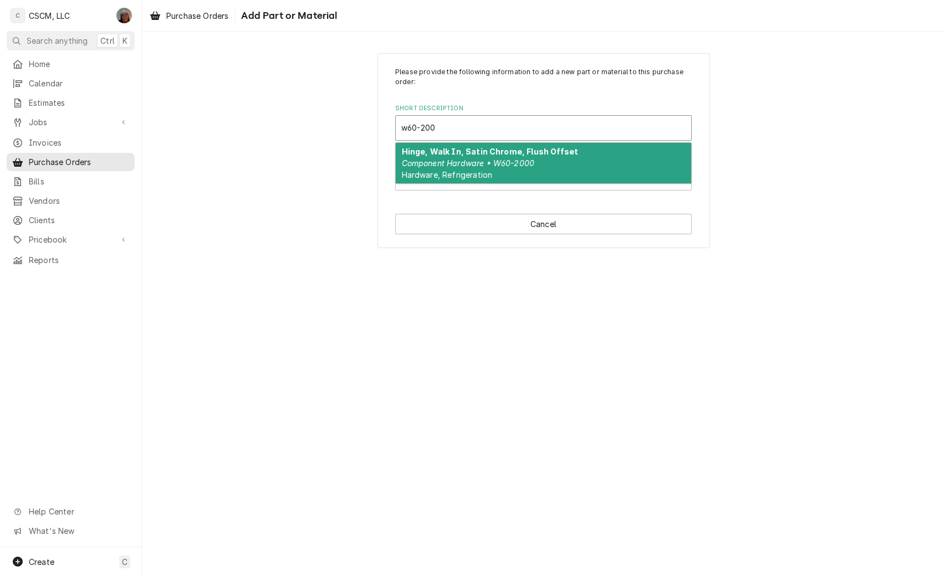
click at [503, 161] on em "Component Hardware • W60-2000" at bounding box center [468, 162] width 133 height 9
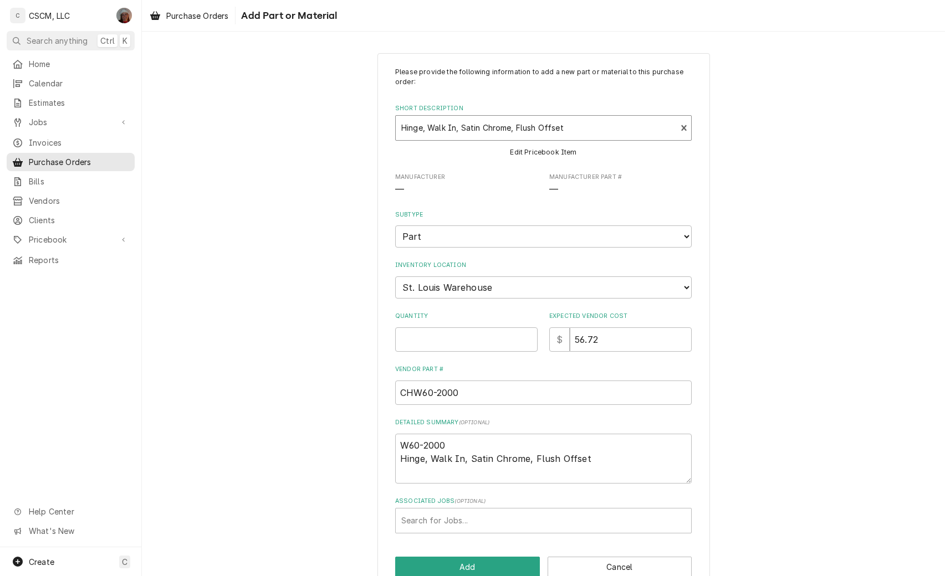
type textarea "x"
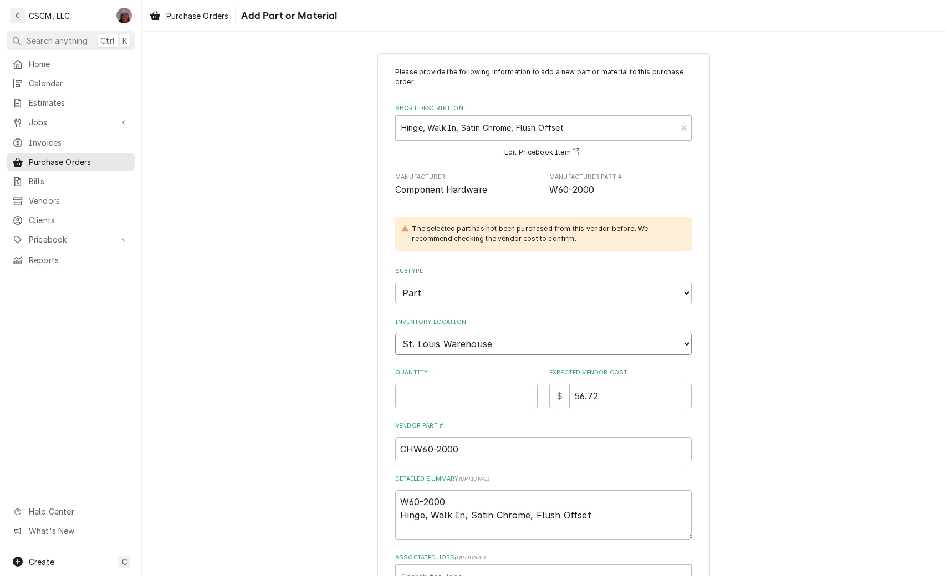
click at [471, 340] on select "Choose a location... Chris's Truck Colorado Main Warehouse Izaia's Truck Jimmy'…" at bounding box center [543, 344] width 296 height 22
select select "423"
click at [395, 333] on select "Choose a location... Chris's Truck Colorado Main Warehouse Izaia's Truck Jimmy'…" at bounding box center [543, 344] width 296 height 22
click at [434, 395] on input "Quantity" at bounding box center [466, 396] width 142 height 24
type textarea "x"
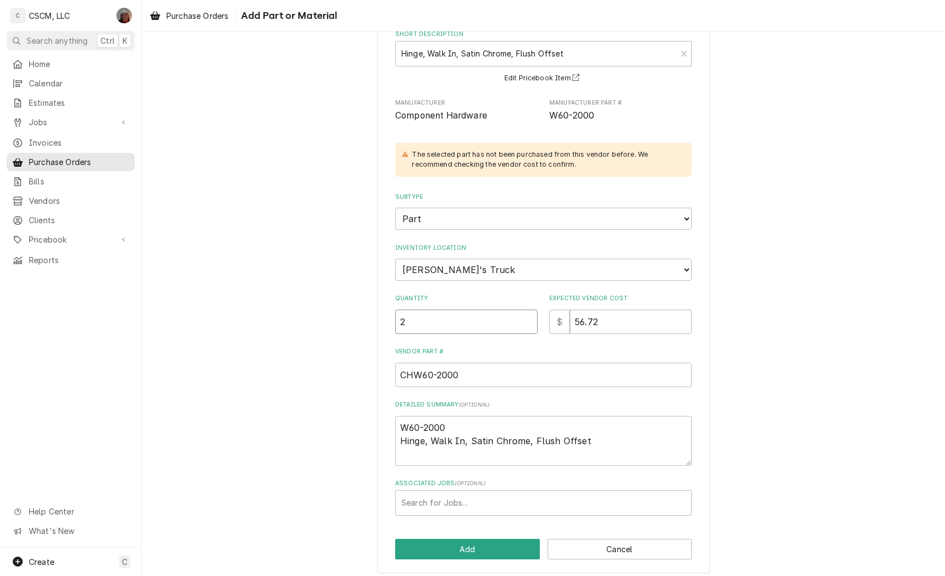
scroll to position [81, 0]
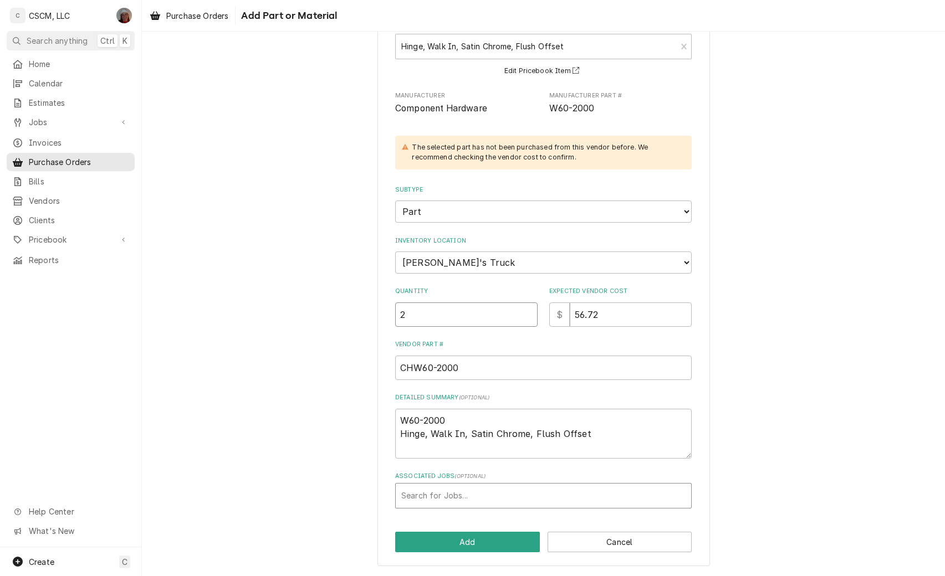
type input "2"
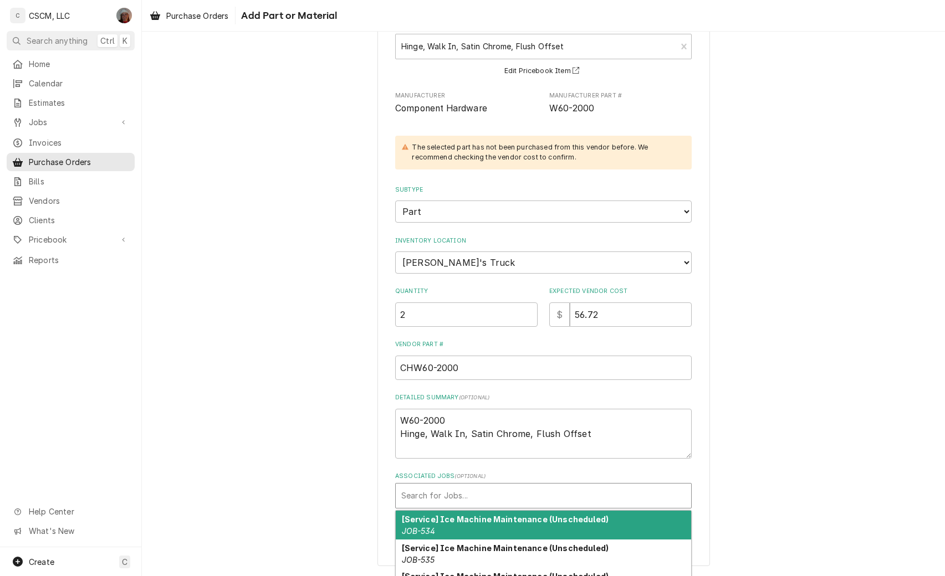
click at [427, 495] on div "Associated Jobs" at bounding box center [543, 496] width 284 height 20
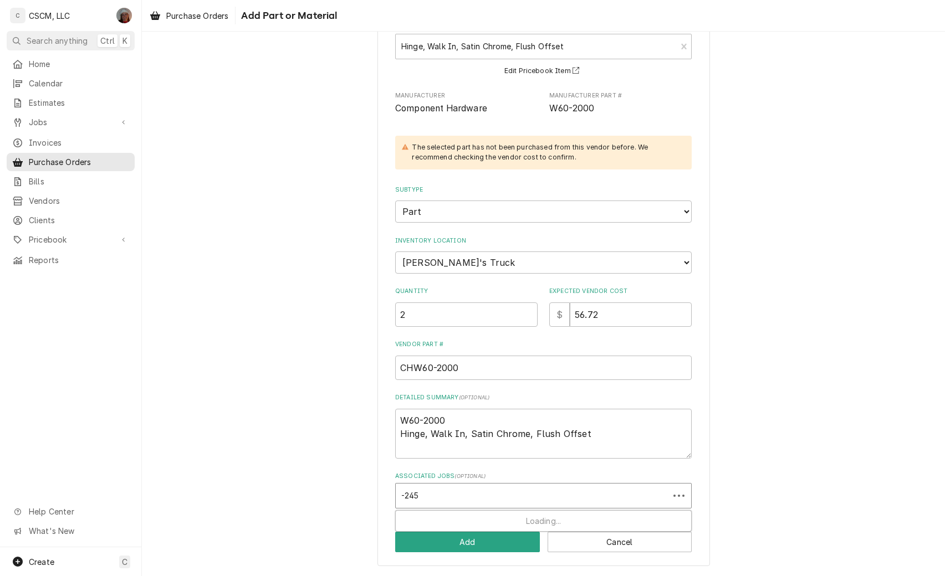
type input "-2451"
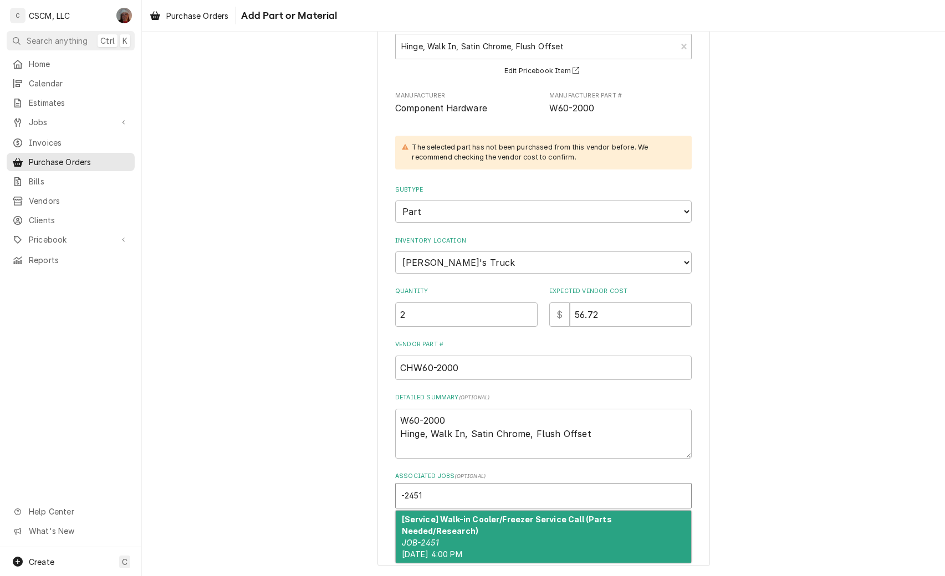
type textarea "x"
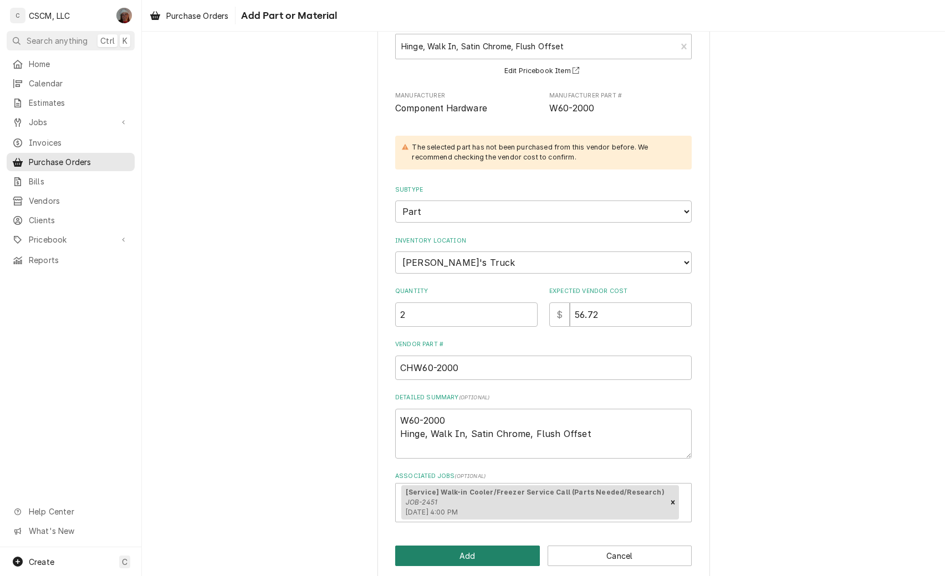
click at [449, 552] on button "Add" at bounding box center [467, 556] width 145 height 21
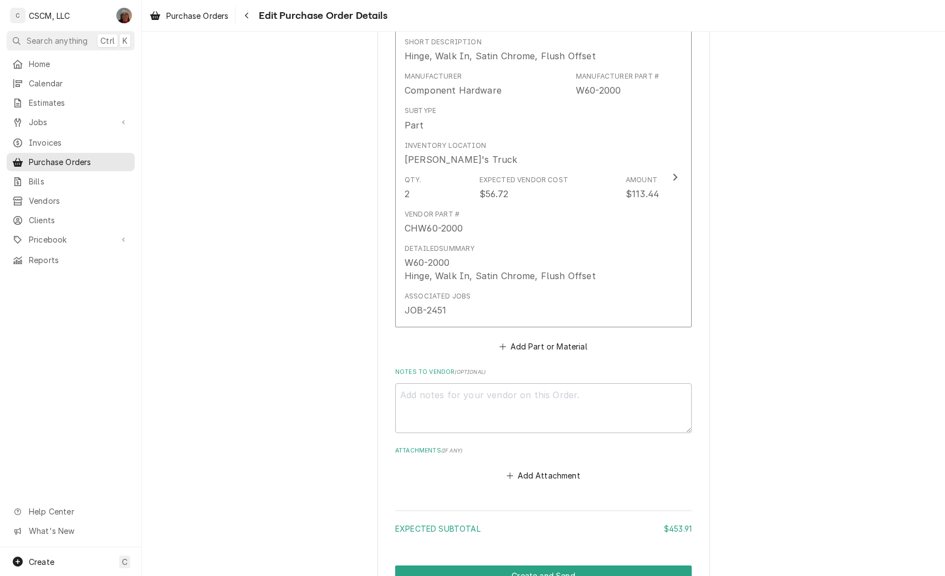
scroll to position [906, 0]
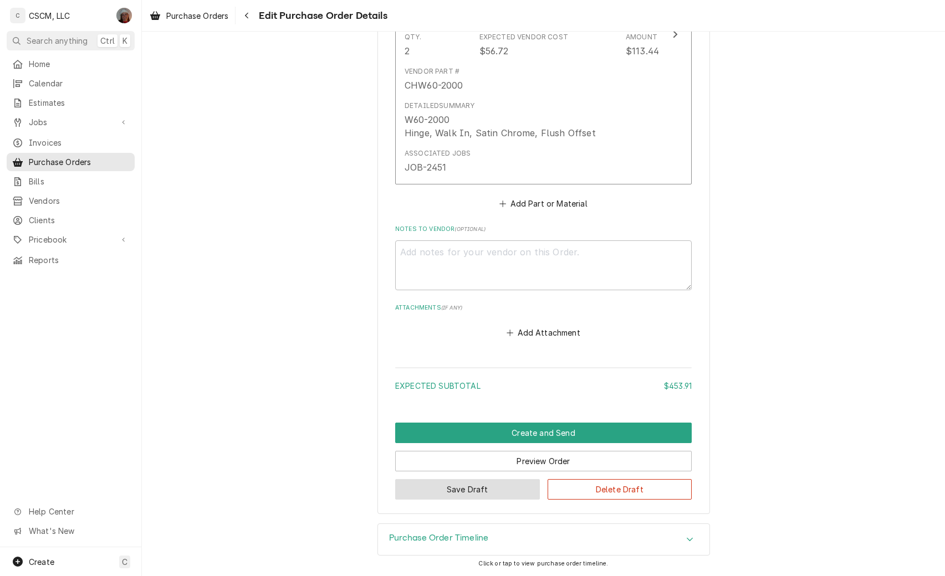
click at [441, 489] on button "Save Draft" at bounding box center [467, 489] width 145 height 21
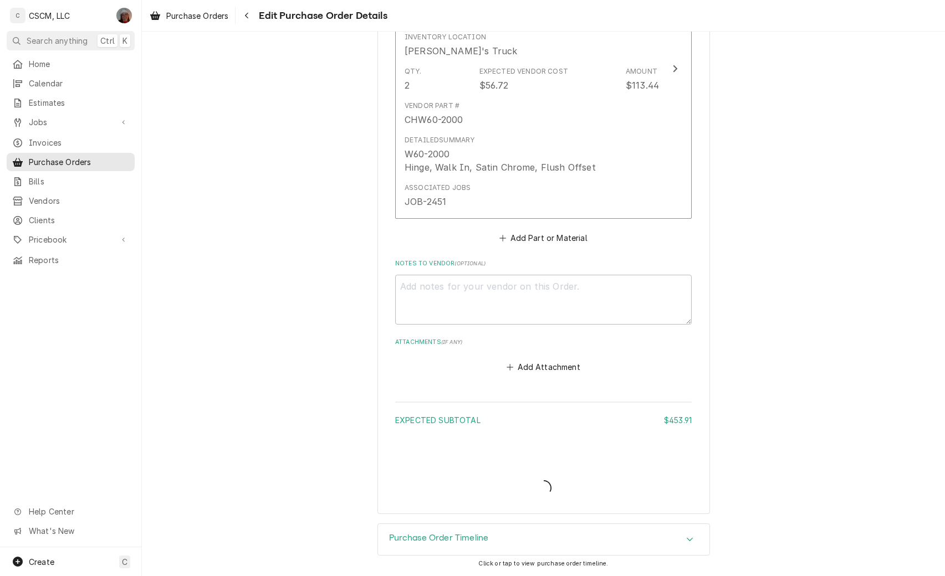
scroll to position [872, 0]
type textarea "x"
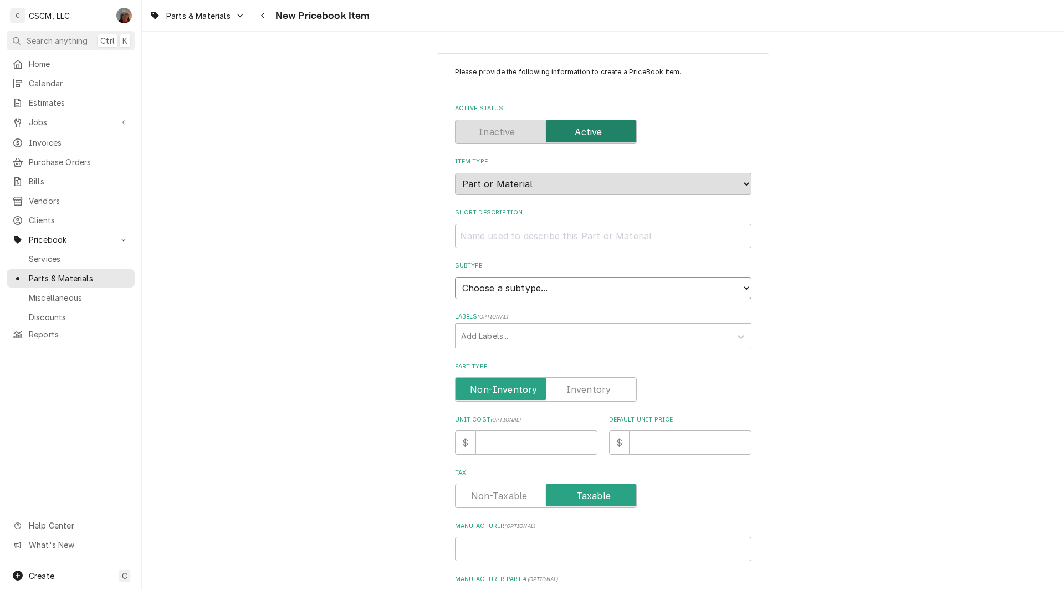
click at [538, 283] on select "Choose a subtype... Equipment Part Refrigerant Supply or Material Tool" at bounding box center [603, 288] width 296 height 22
select select "148"
click at [455, 277] on select "Choose a subtype... Equipment Part Refrigerant Supply or Material Tool" at bounding box center [603, 288] width 296 height 22
type textarea "x"
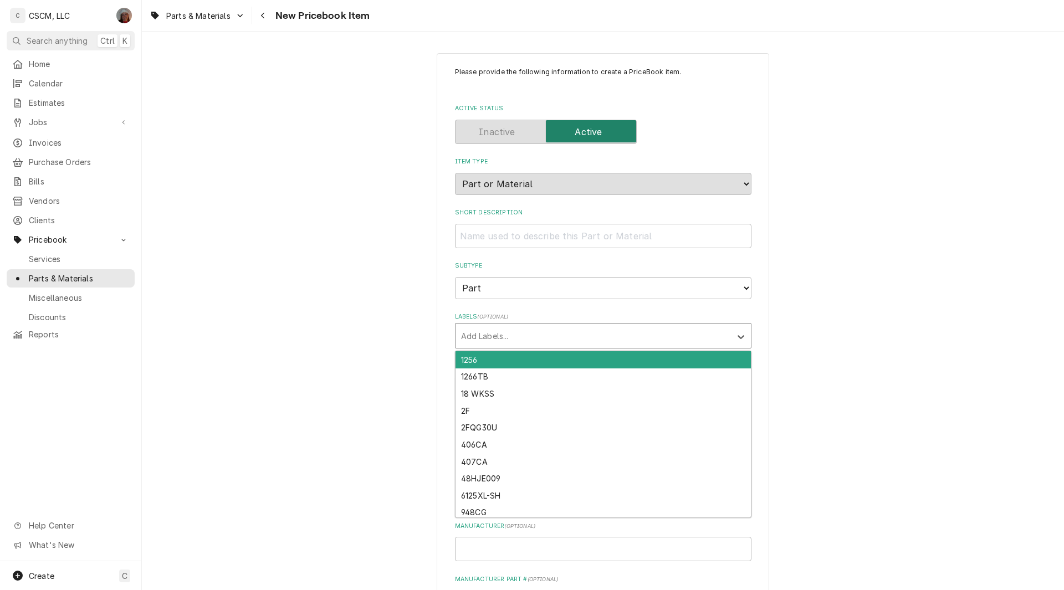
click at [481, 333] on div "Labels" at bounding box center [593, 336] width 264 height 20
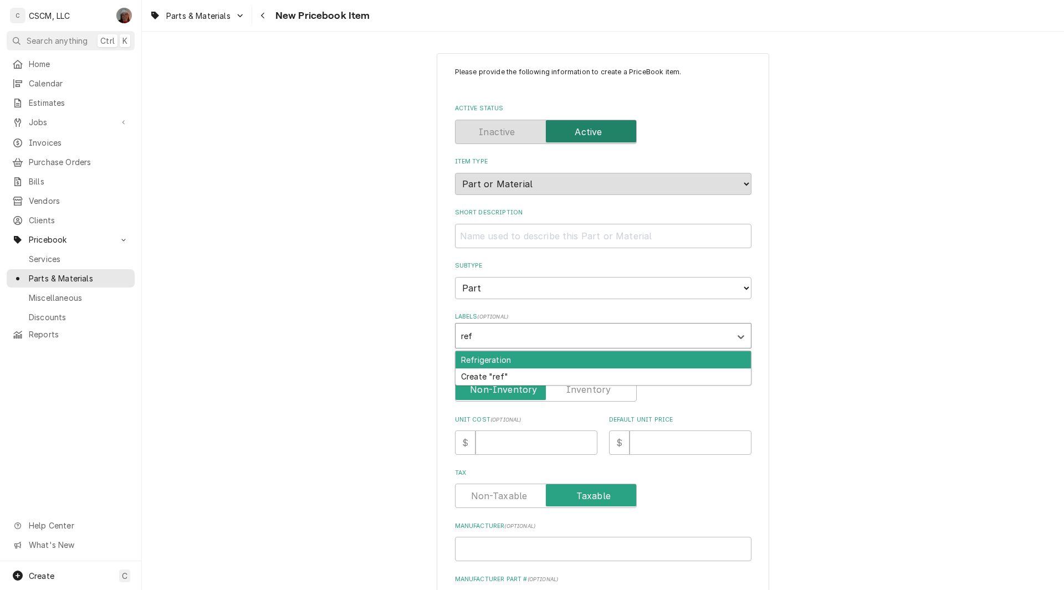
type input "refr"
click at [480, 358] on div "Refrigeration" at bounding box center [602, 359] width 295 height 17
type textarea "x"
type input "hard"
click at [480, 358] on div "Hardware" at bounding box center [602, 359] width 295 height 17
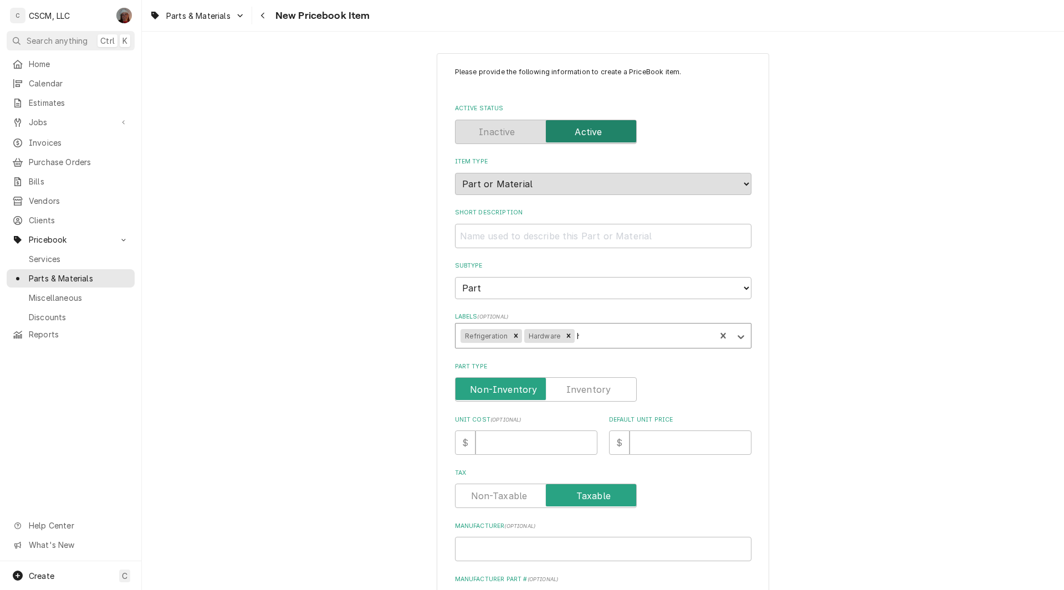
type textarea "x"
click at [578, 384] on label "Part Type" at bounding box center [546, 389] width 182 height 24
click at [578, 384] on input "Part Type" at bounding box center [546, 389] width 172 height 24
checkbox input "true"
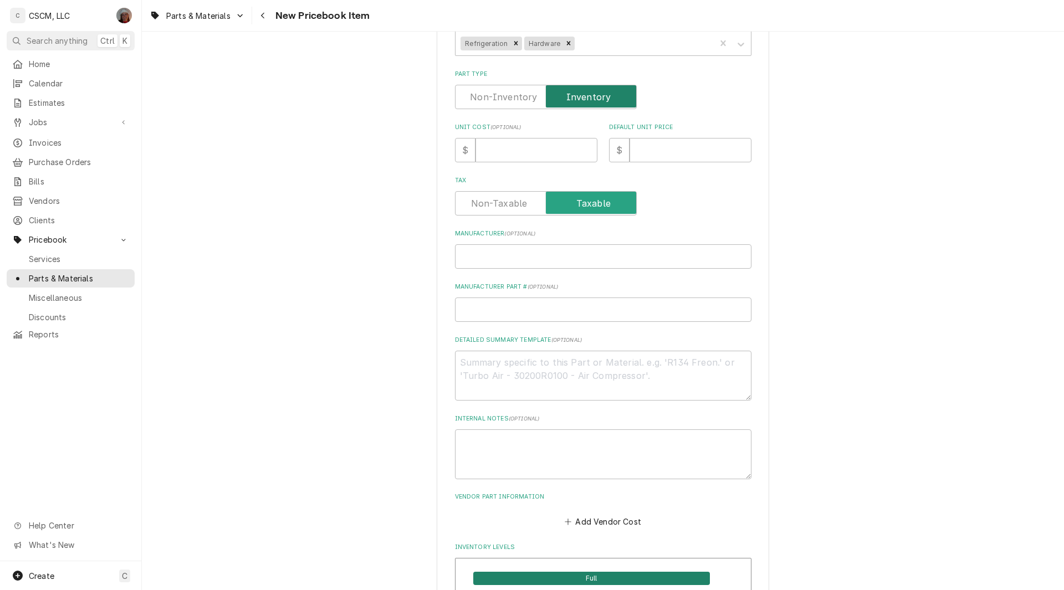
scroll to position [294, 0]
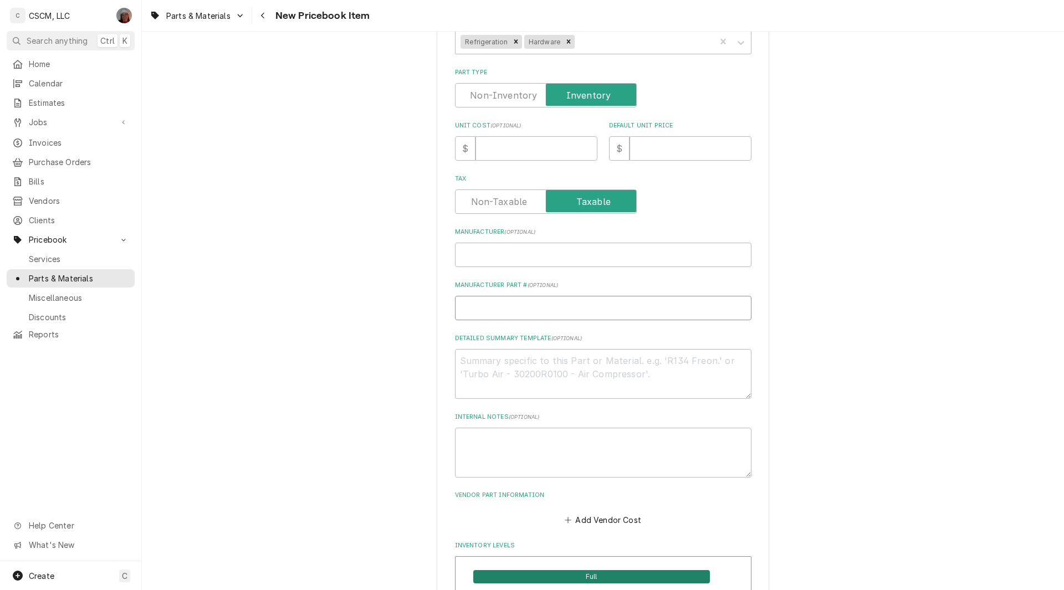
click at [469, 307] on input "Manufacturer Part # ( optional )" at bounding box center [603, 308] width 296 height 24
paste input "W60-2000"
type textarea "x"
type input "W60-2000"
click at [481, 364] on textarea "Detailed Summary Template ( optional )" at bounding box center [603, 374] width 296 height 50
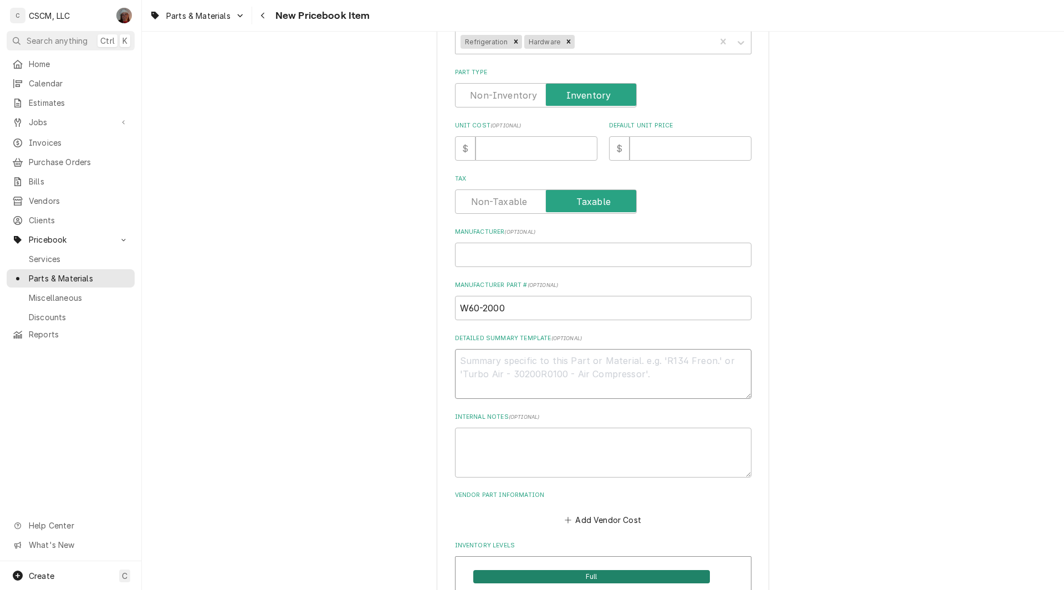
paste textarea "W60-2000"
type textarea "x"
type textarea "W60-2000"
type textarea "x"
type textarea "W60-2000"
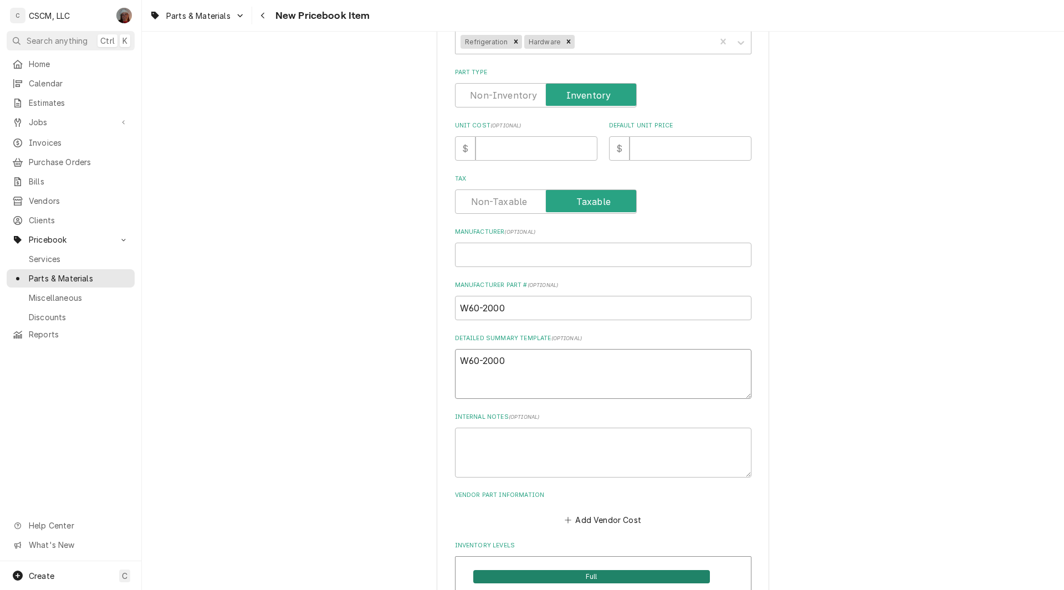
paste textarea "Hinge, Walk In, Satin Chrome, Flush Offset"
type textarea "x"
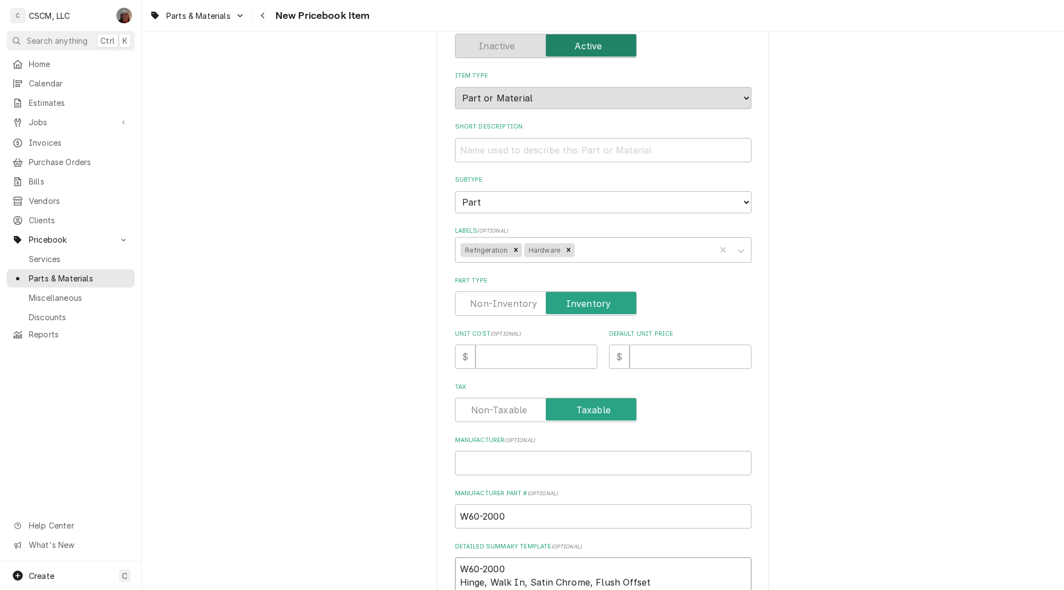
scroll to position [78, 0]
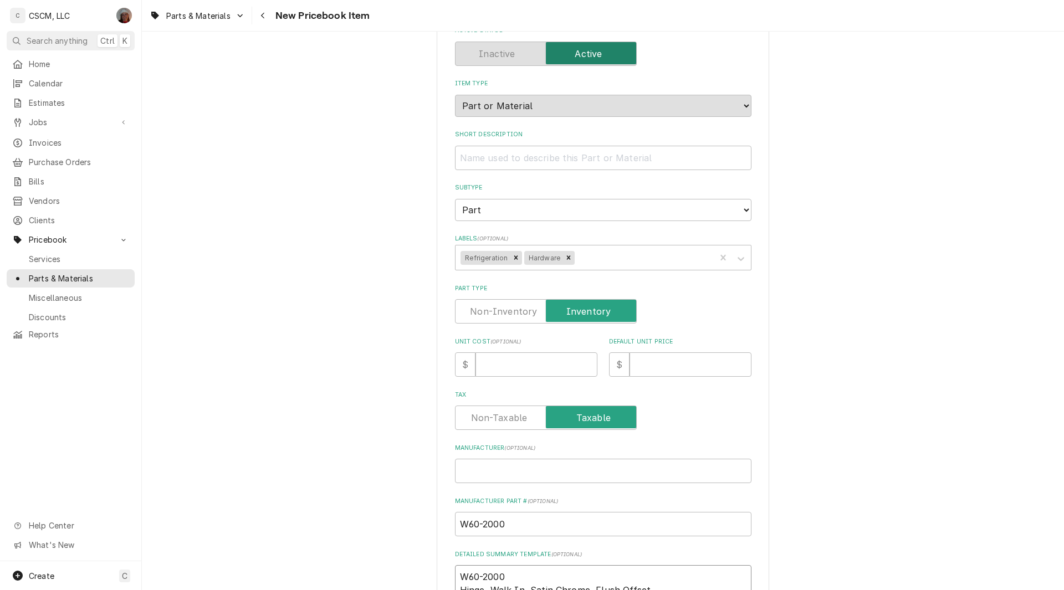
type textarea "W60-2000 Hinge, Walk In, Satin Chrome, Flush Offset"
click at [486, 155] on input "Short Description" at bounding box center [603, 158] width 296 height 24
paste input "Hinge, Walk In, Satin Chrome, Flush Offset"
type textarea "x"
type input "Hinge, Walk In, Satin Chrome, Flush Offset"
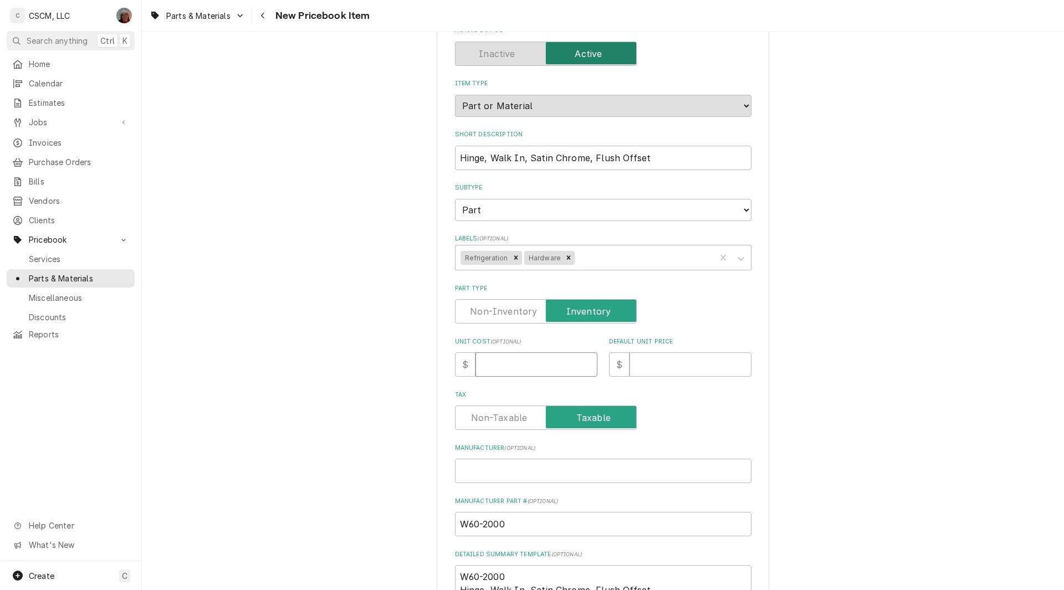
click at [498, 368] on input "Unit Cost ( optional )" at bounding box center [536, 364] width 122 height 24
type textarea "x"
type input "5"
type textarea "x"
type input "56"
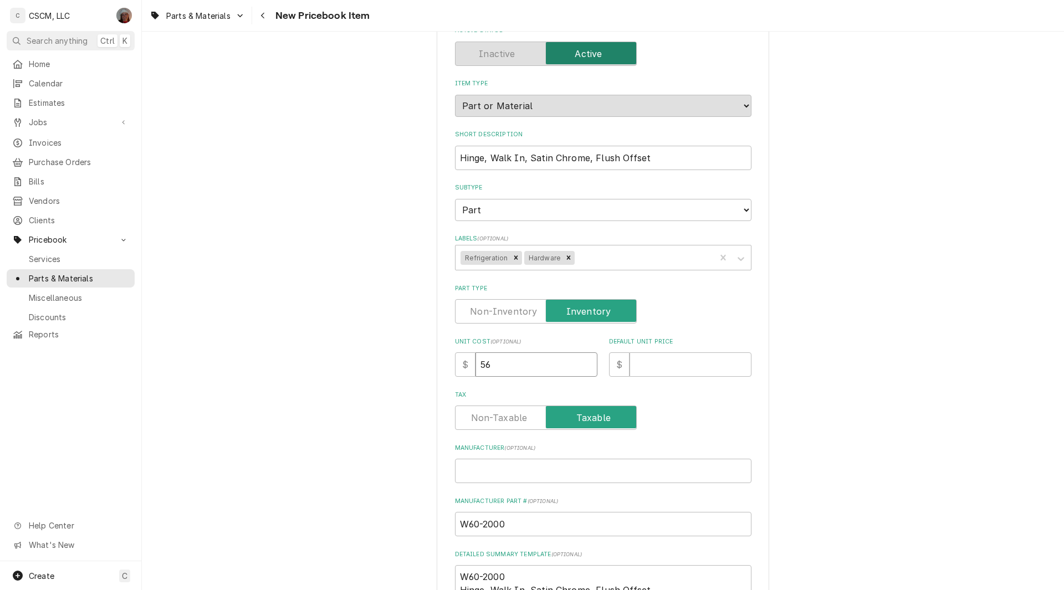
type textarea "x"
type input "56.7"
type textarea "x"
type input "56.72"
type textarea "x"
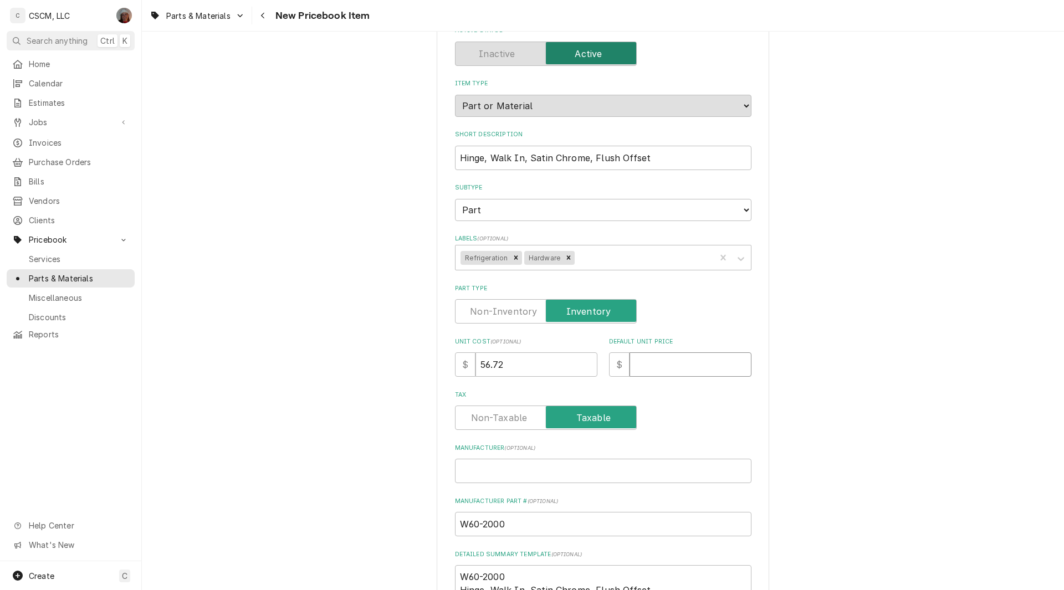
type input "7"
type textarea "x"
type input "73"
type textarea "x"
type input "73.6"
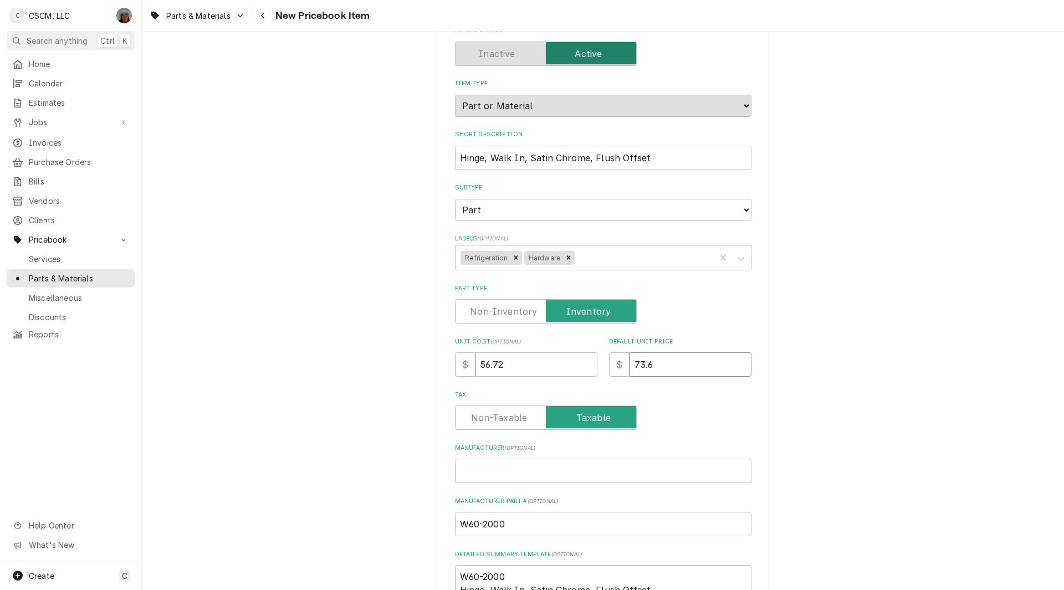
type textarea "x"
type input "73.66"
click at [481, 466] on input "Manufacturer ( optional )" at bounding box center [603, 471] width 296 height 24
paste input "Component Hardware"
type textarea "x"
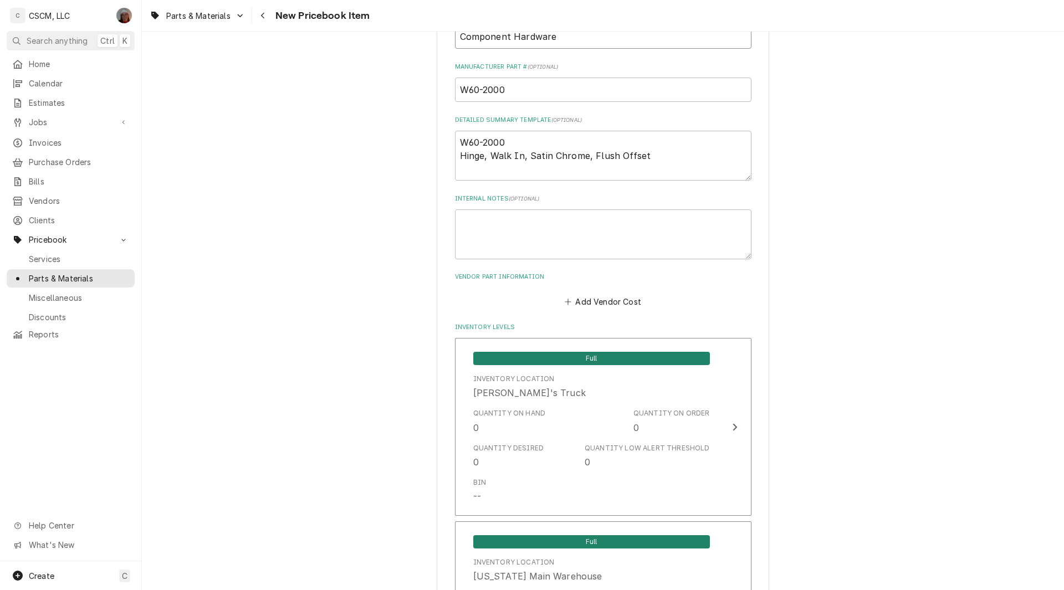
scroll to position [516, 0]
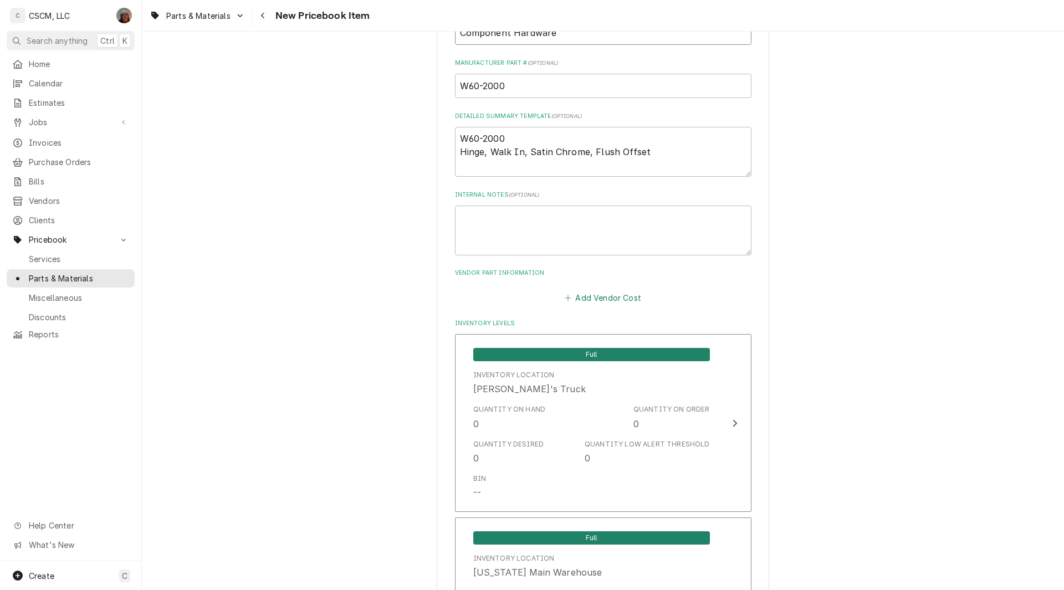
type input "Component Hardware"
click at [590, 294] on button "Add Vendor Cost" at bounding box center [603, 298] width 80 height 16
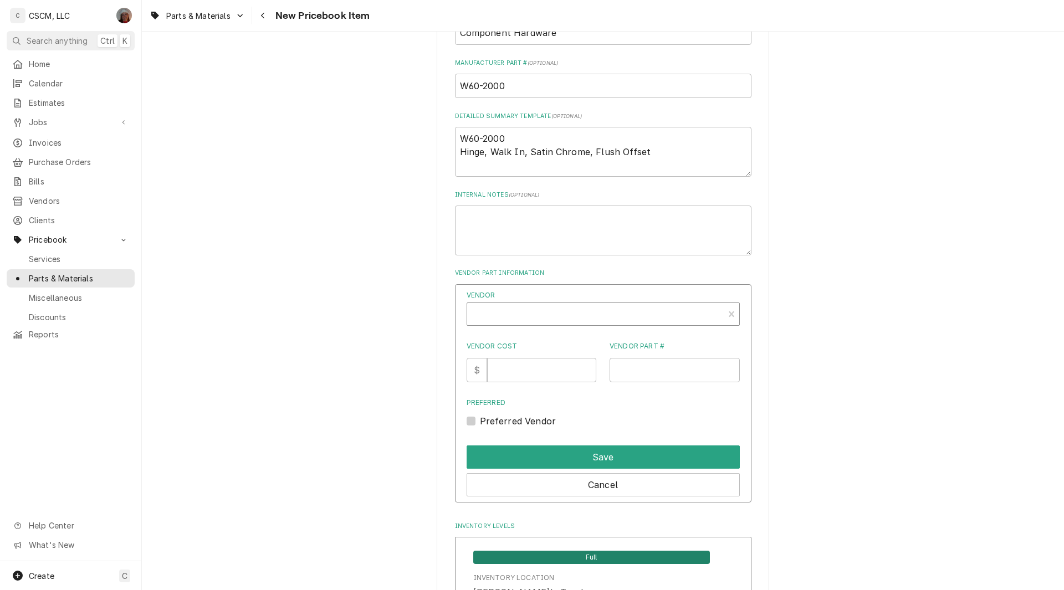
type textarea "x"
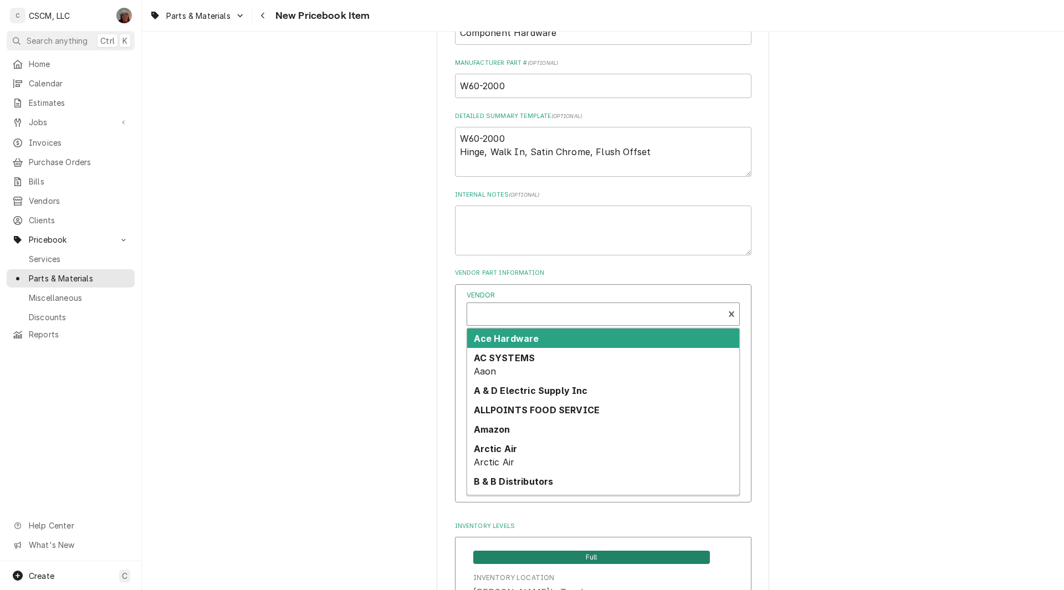
click at [516, 305] on div "Vendor" at bounding box center [595, 314] width 257 height 22
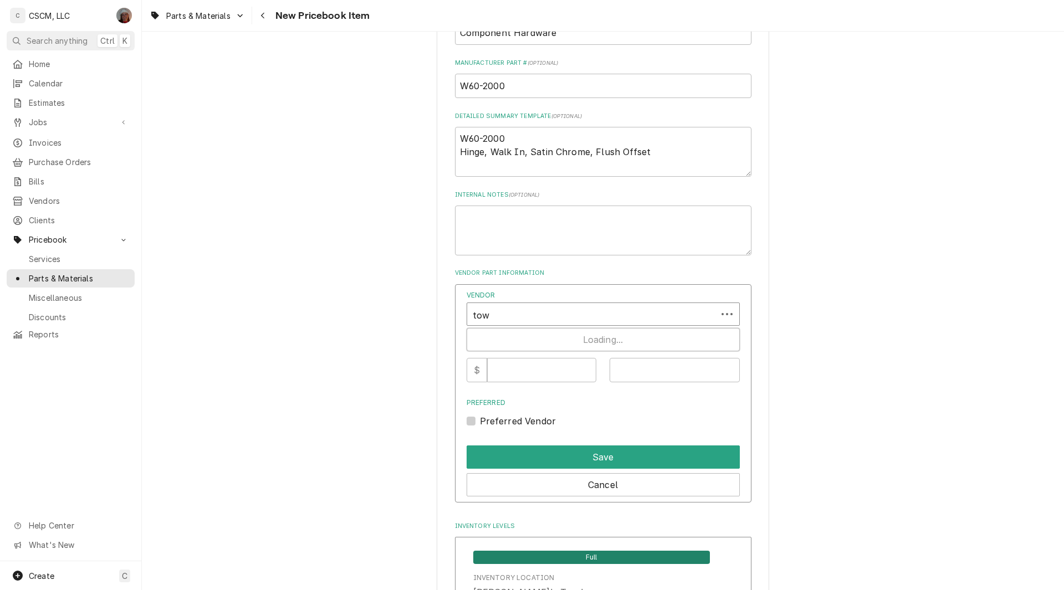
type input "town"
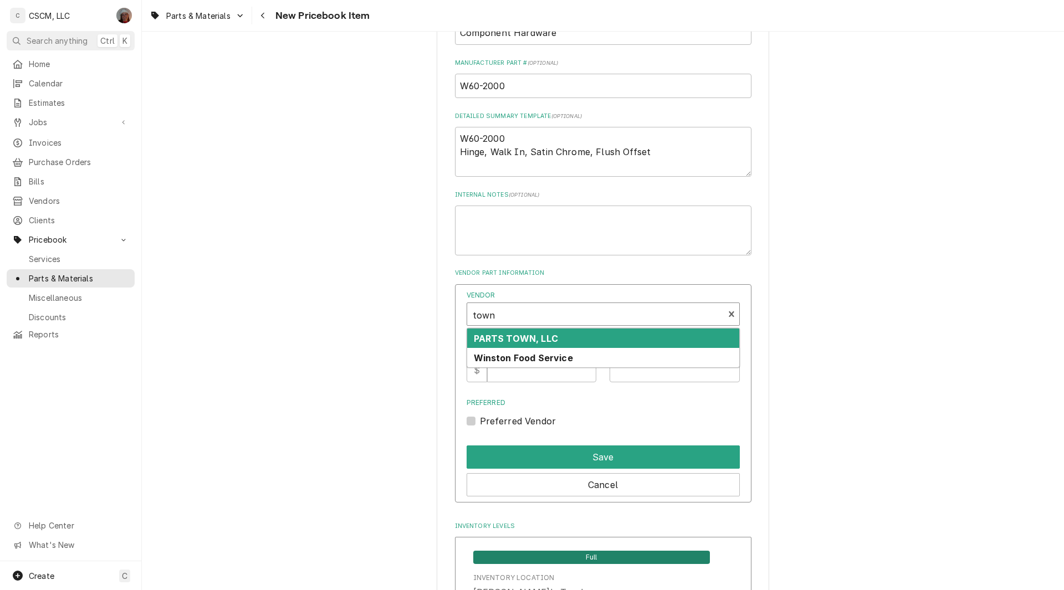
click at [511, 342] on strong "PARTS TOWN, LLC" at bounding box center [516, 338] width 84 height 11
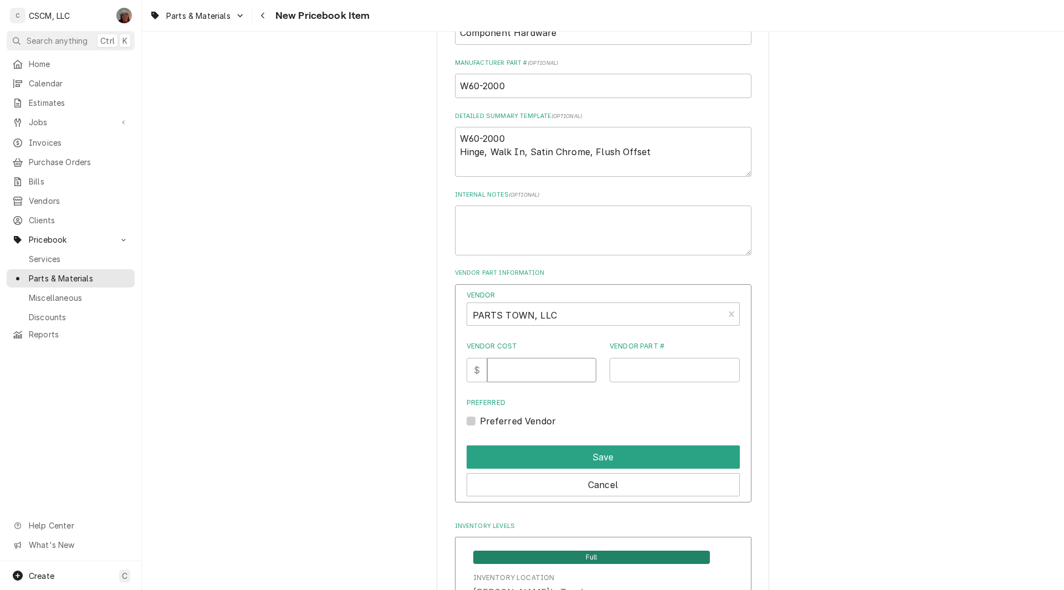
click at [510, 375] on input "Vendor Cost" at bounding box center [541, 370] width 109 height 24
type input "56.72"
paste input "CHW60-2000"
type input "CHW60-2000"
click at [587, 464] on button "Save" at bounding box center [603, 456] width 273 height 23
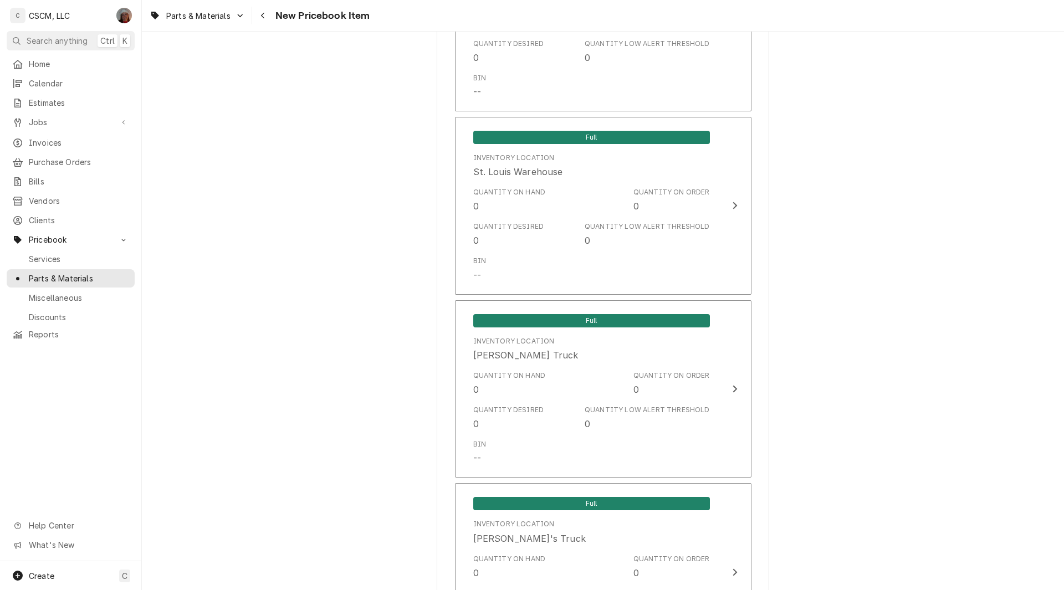
scroll to position [2252, 0]
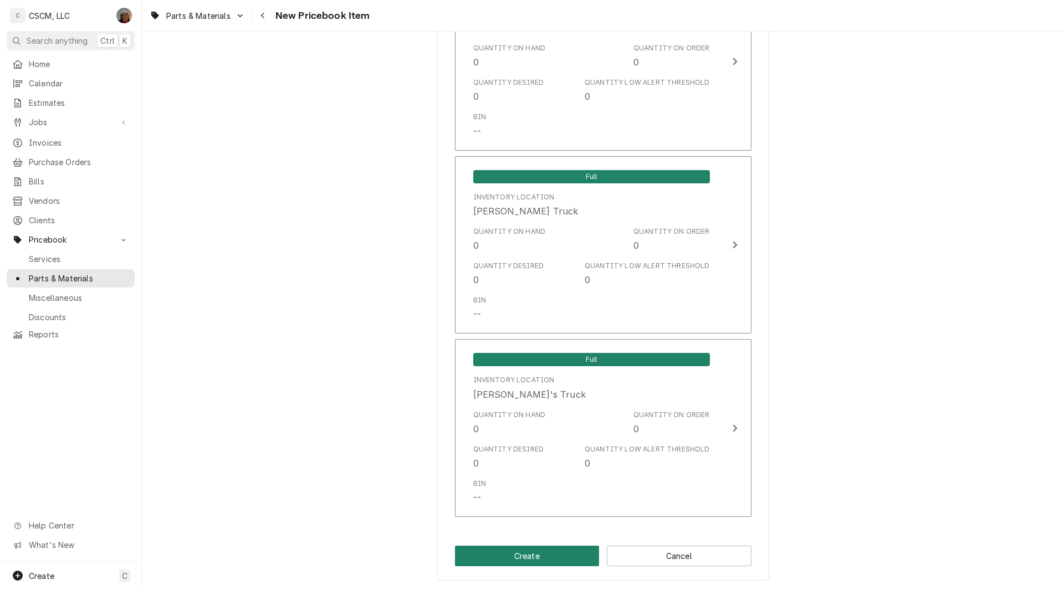
click at [503, 561] on button "Create" at bounding box center [527, 556] width 145 height 21
type textarea "x"
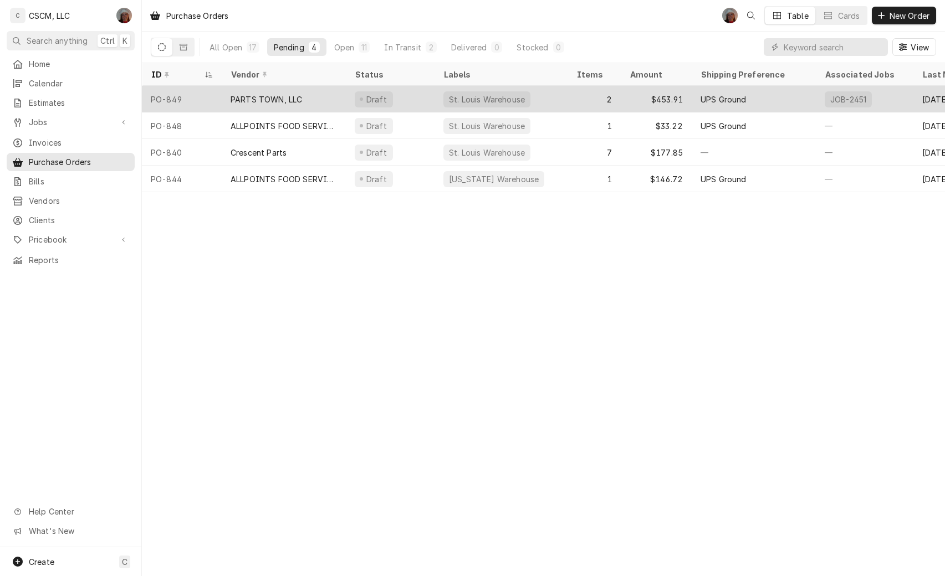
click at [237, 104] on div "PARTS TOWN, LLC" at bounding box center [284, 99] width 124 height 27
